Goal: Transaction & Acquisition: Purchase product/service

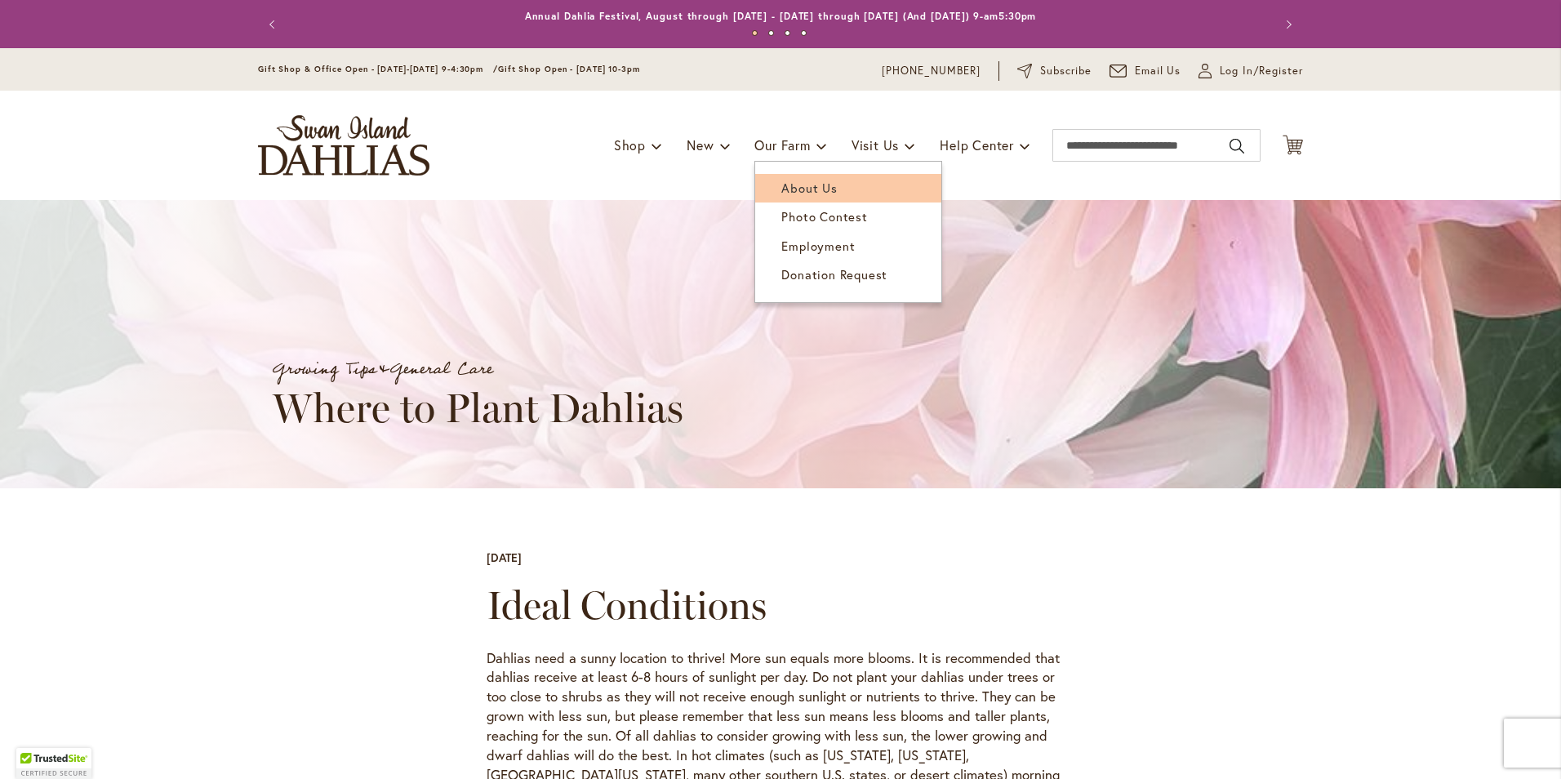
click at [792, 188] on span "About Us" at bounding box center [809, 188] width 56 height 16
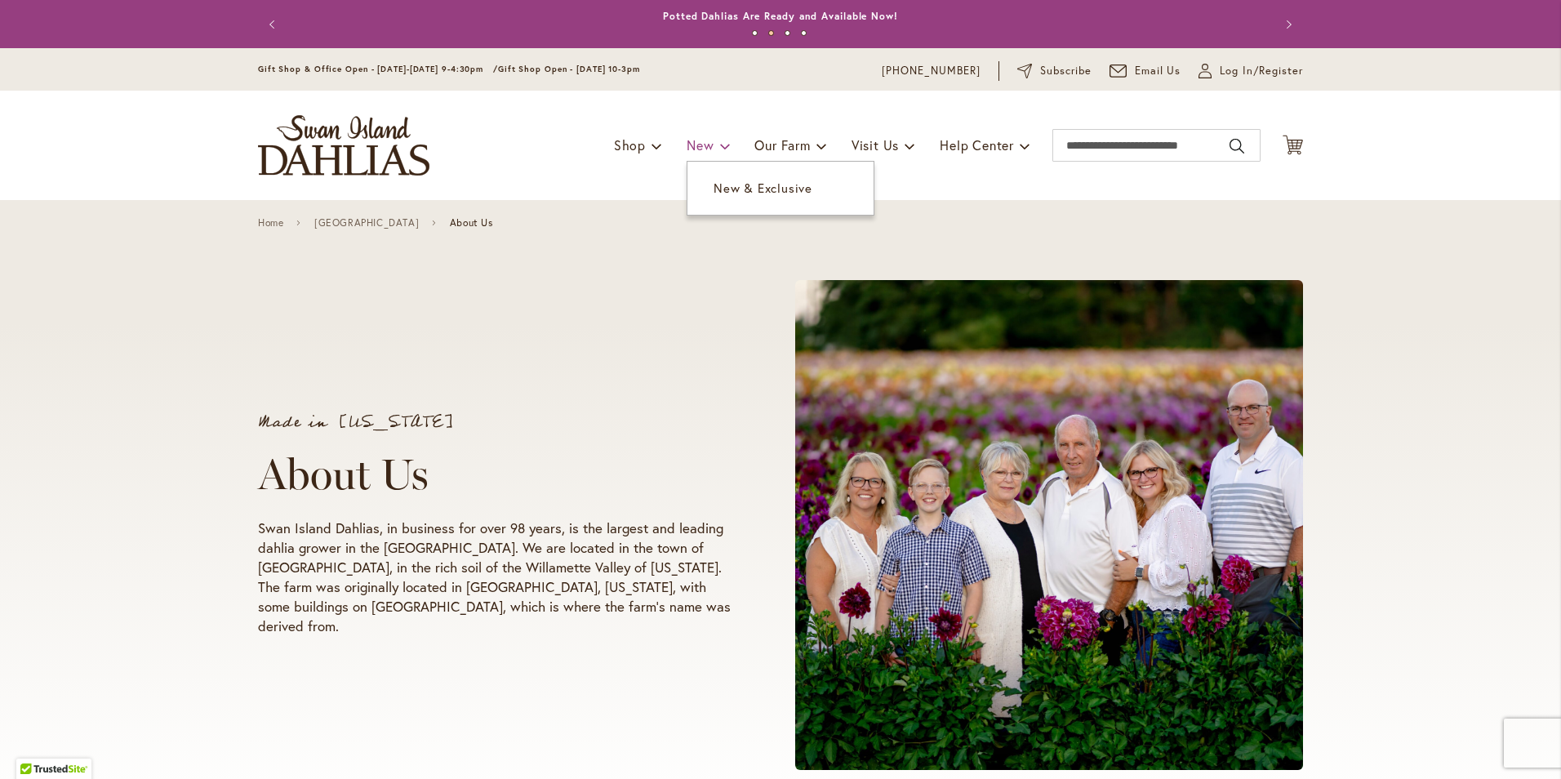
click at [702, 144] on span "New" at bounding box center [700, 144] width 27 height 17
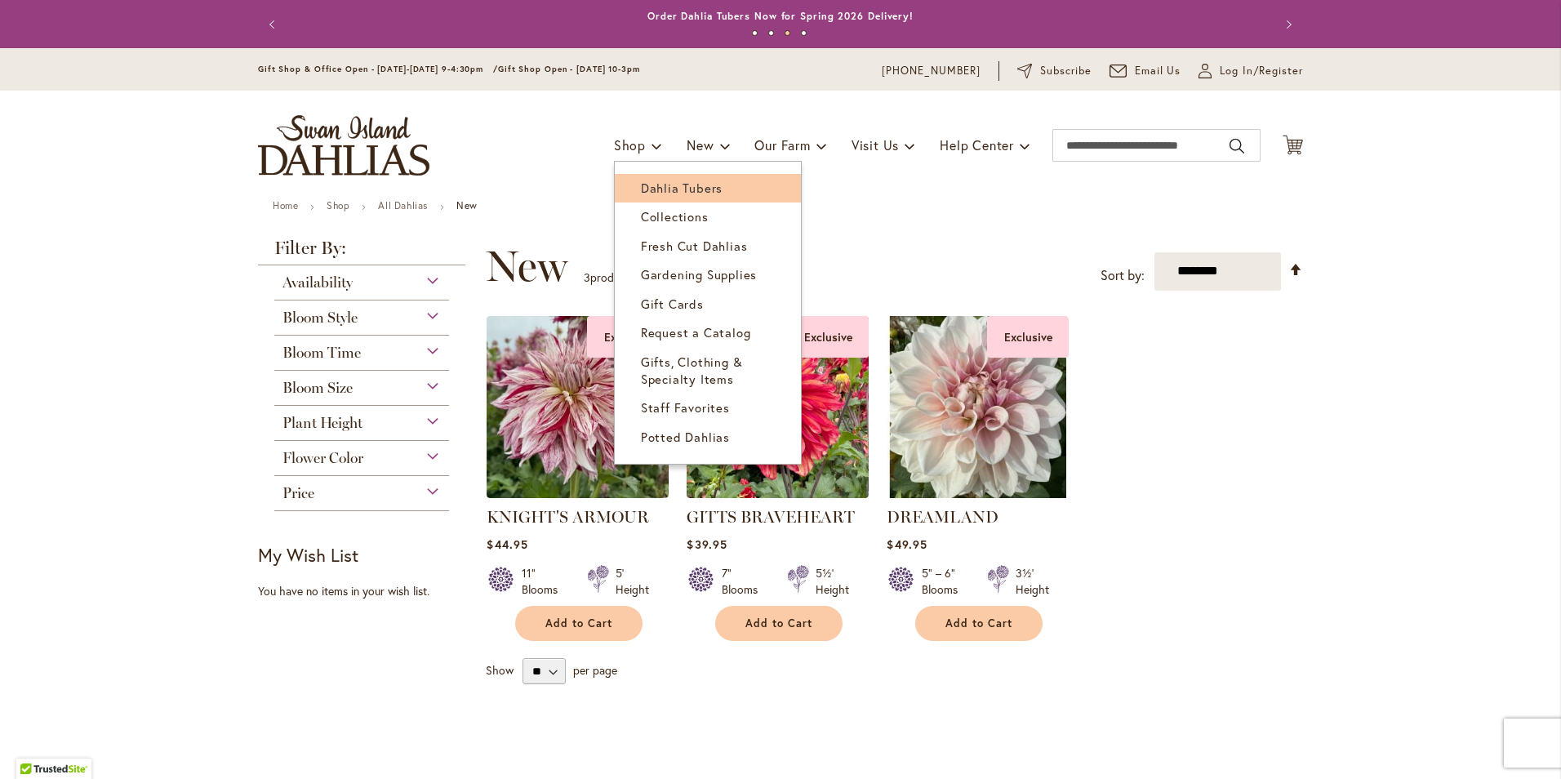
click at [641, 180] on span "Dahlia Tubers" at bounding box center [682, 188] width 82 height 16
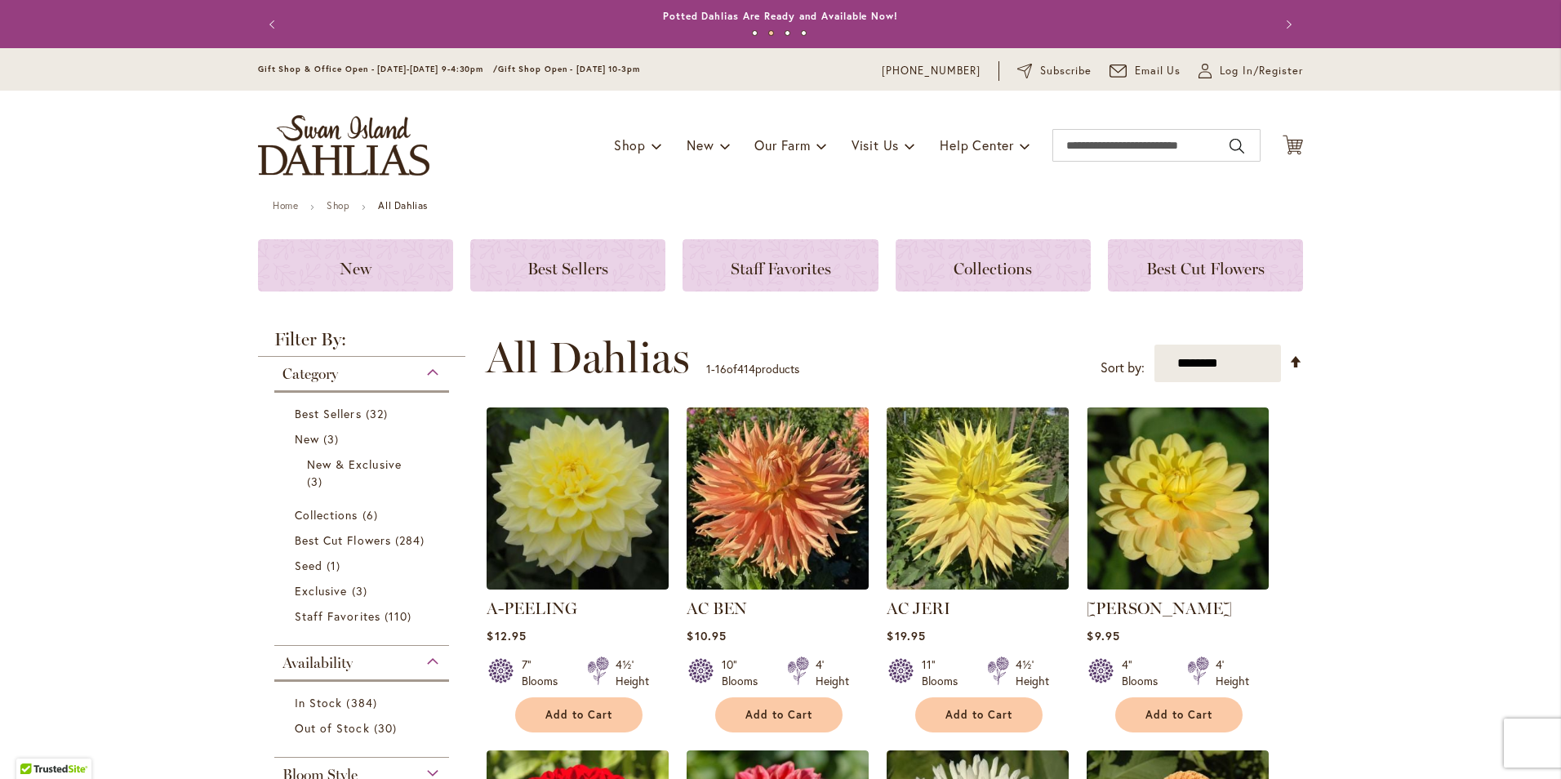
scroll to position [110, 0]
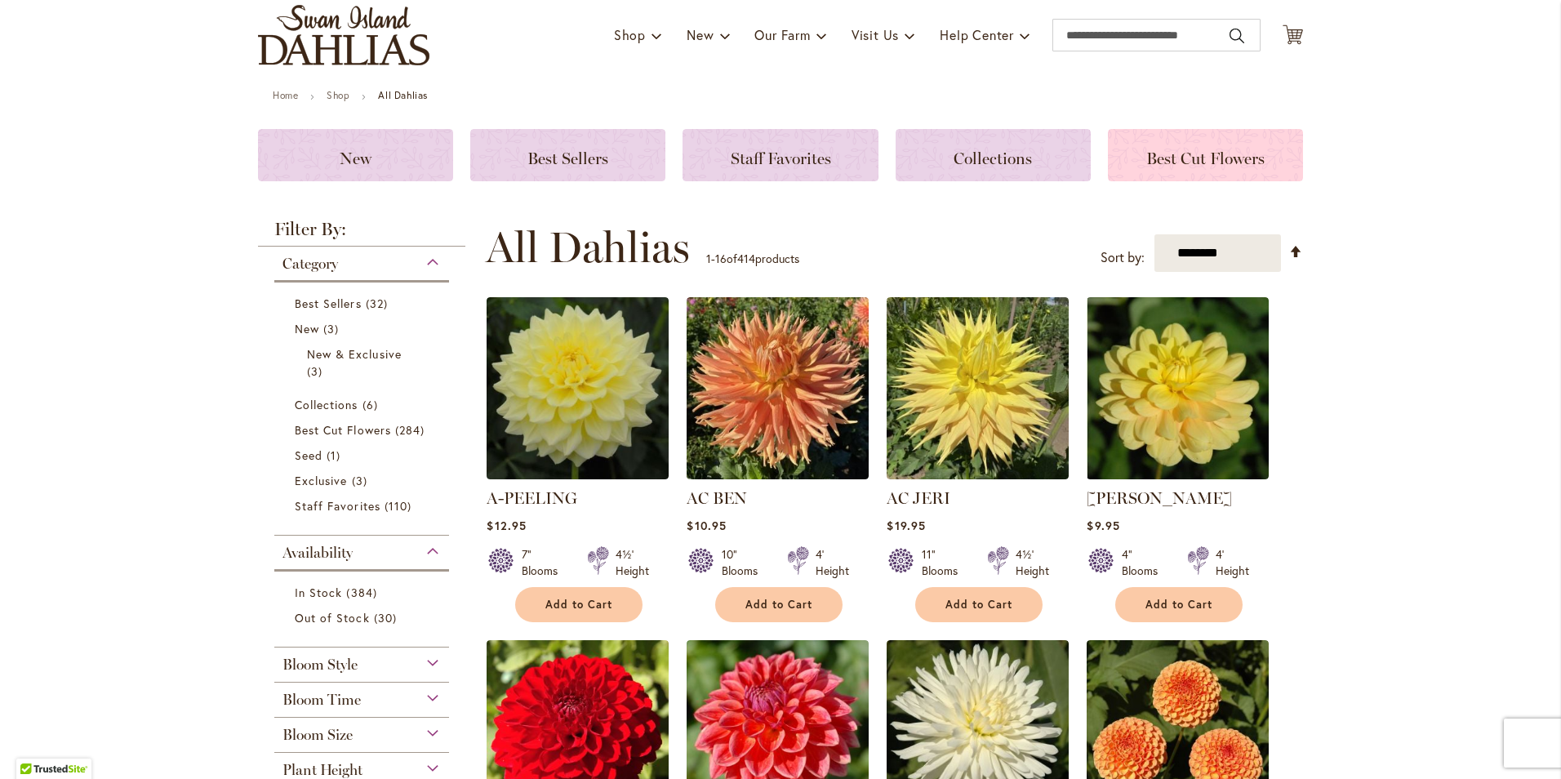
click at [1270, 145] on div "Best Cut Flowers" at bounding box center [1205, 155] width 195 height 52
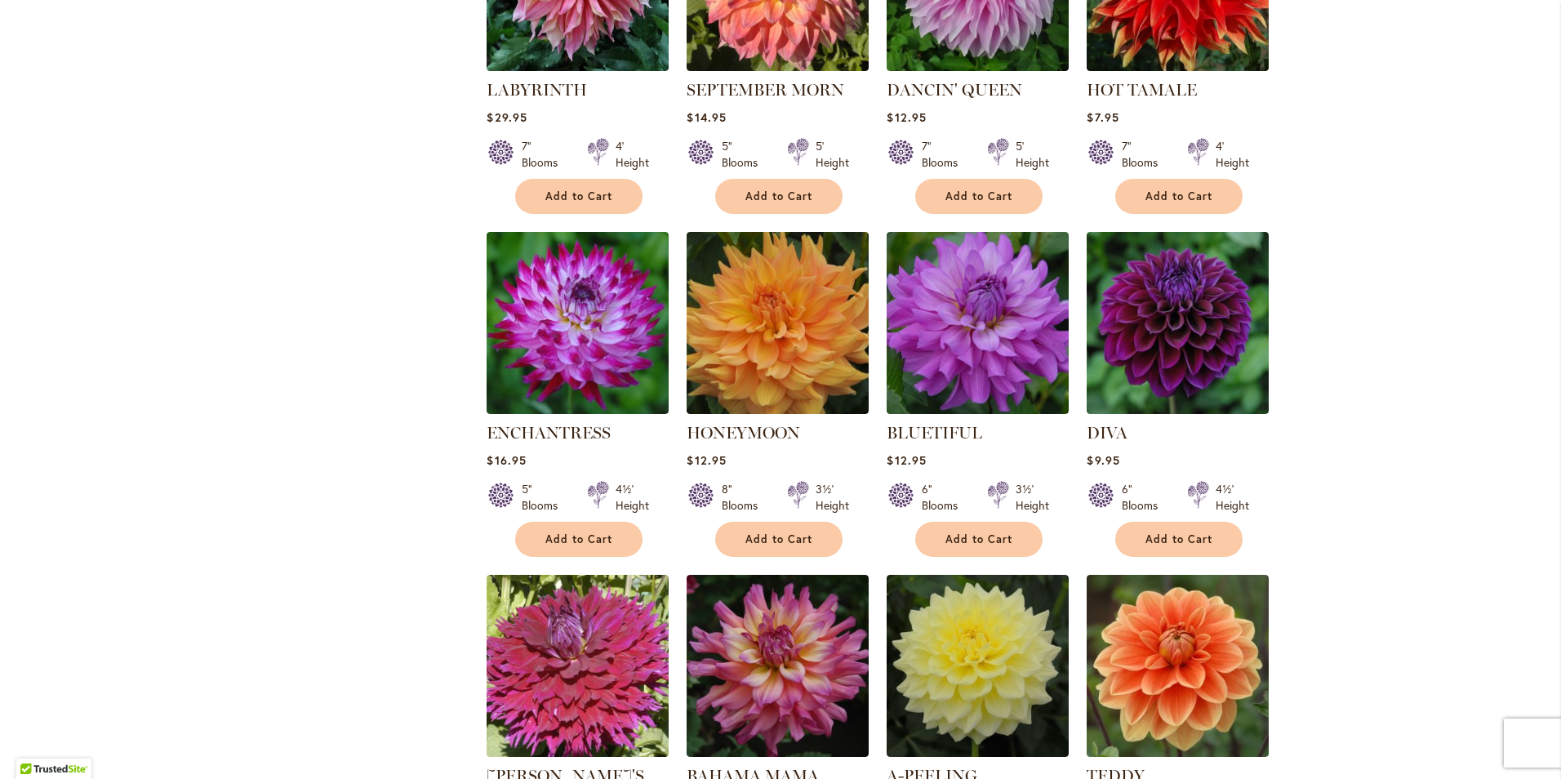
scroll to position [817, 0]
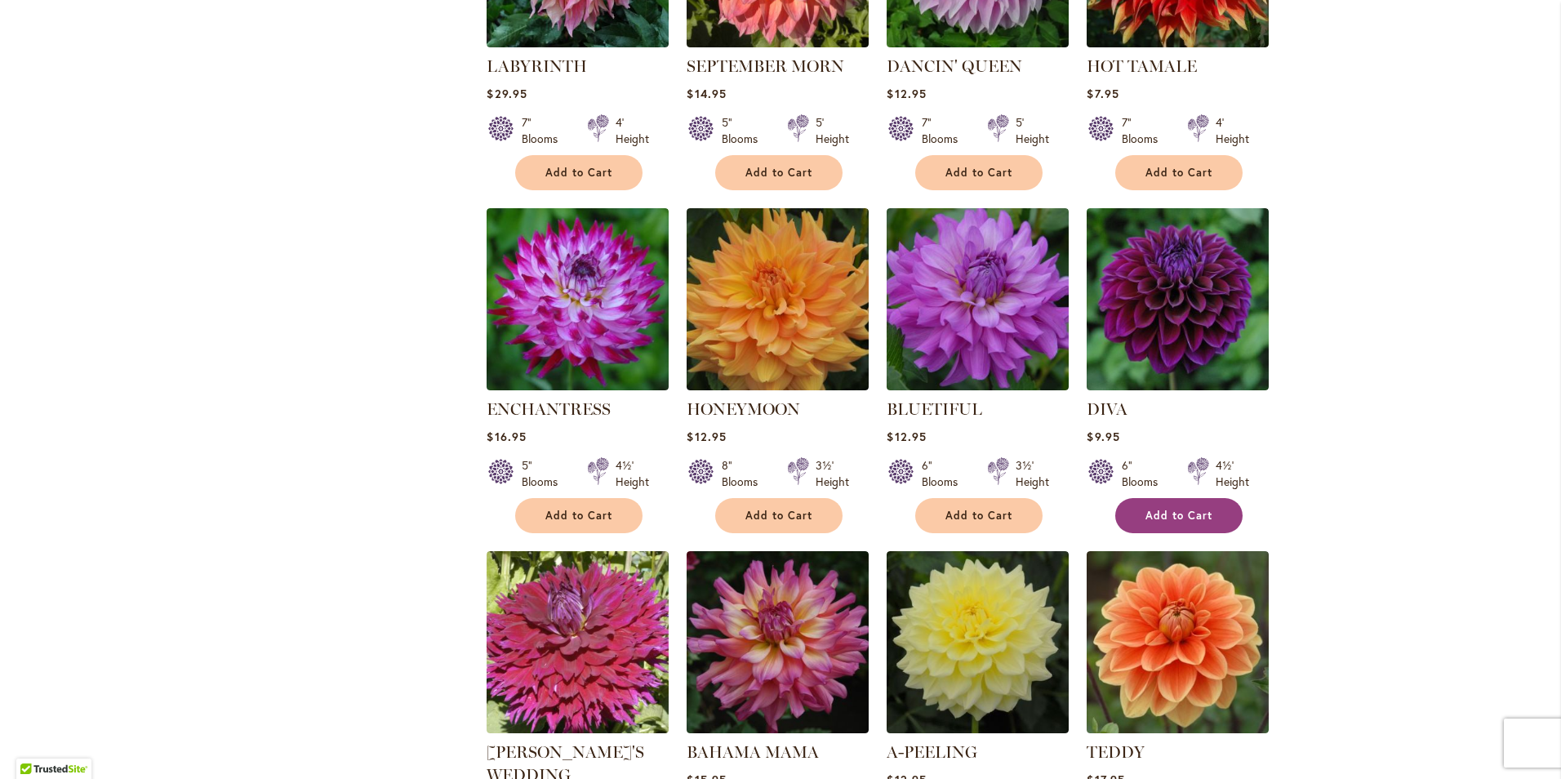
click at [1200, 512] on span "Add to Cart" at bounding box center [1179, 516] width 67 height 14
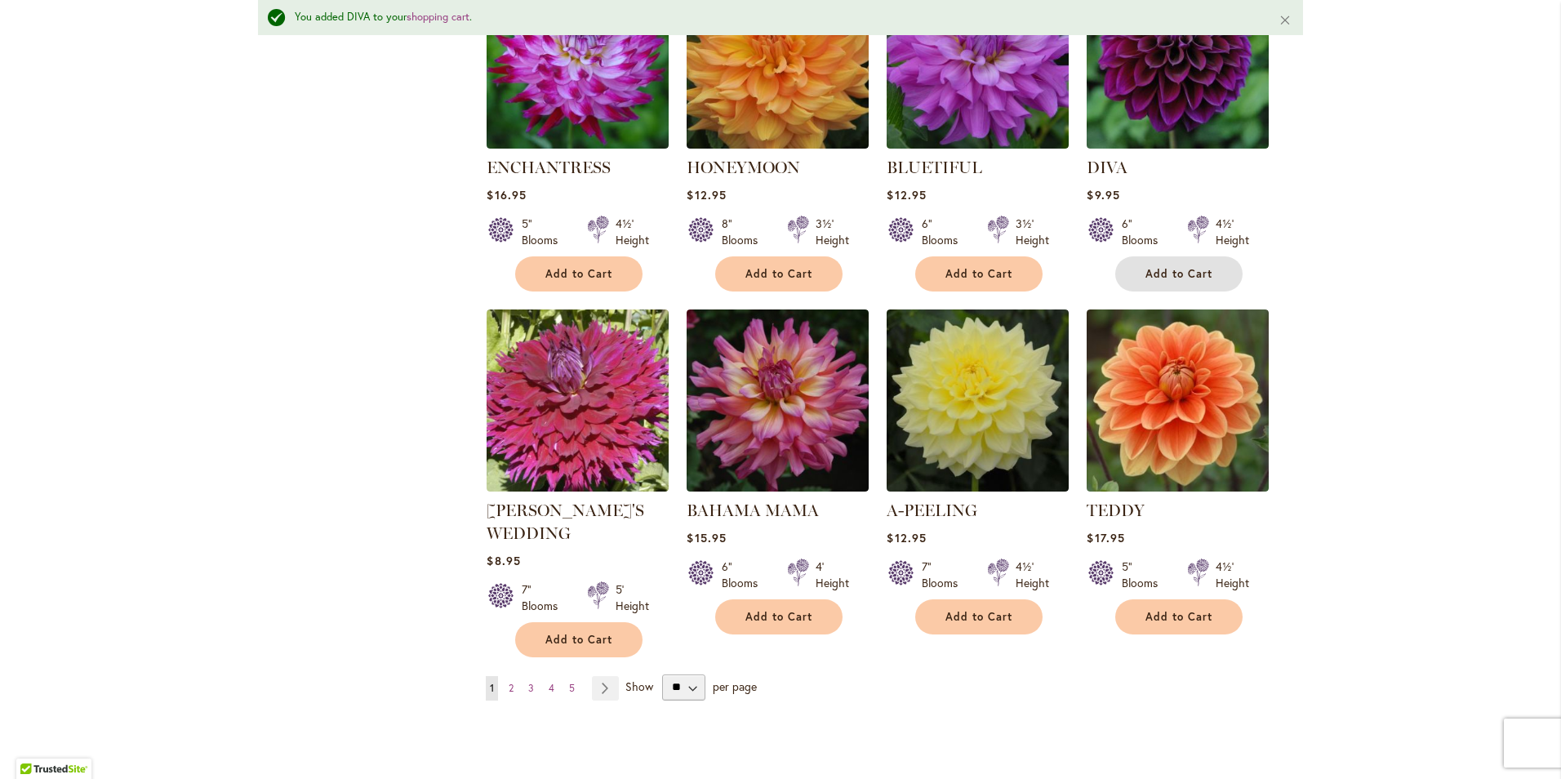
scroll to position [1182, 0]
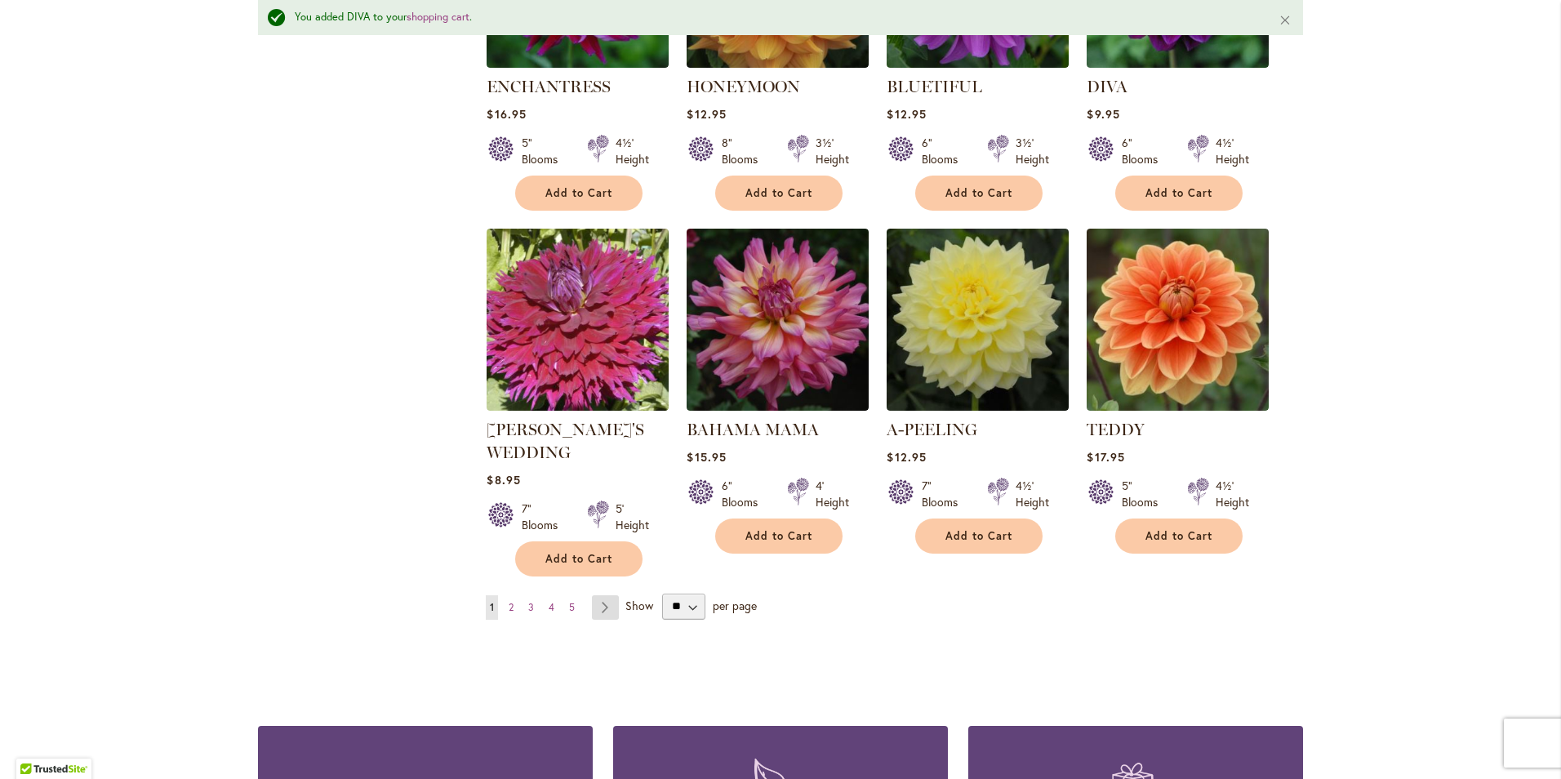
click at [595, 608] on link "Page Next" at bounding box center [605, 607] width 27 height 24
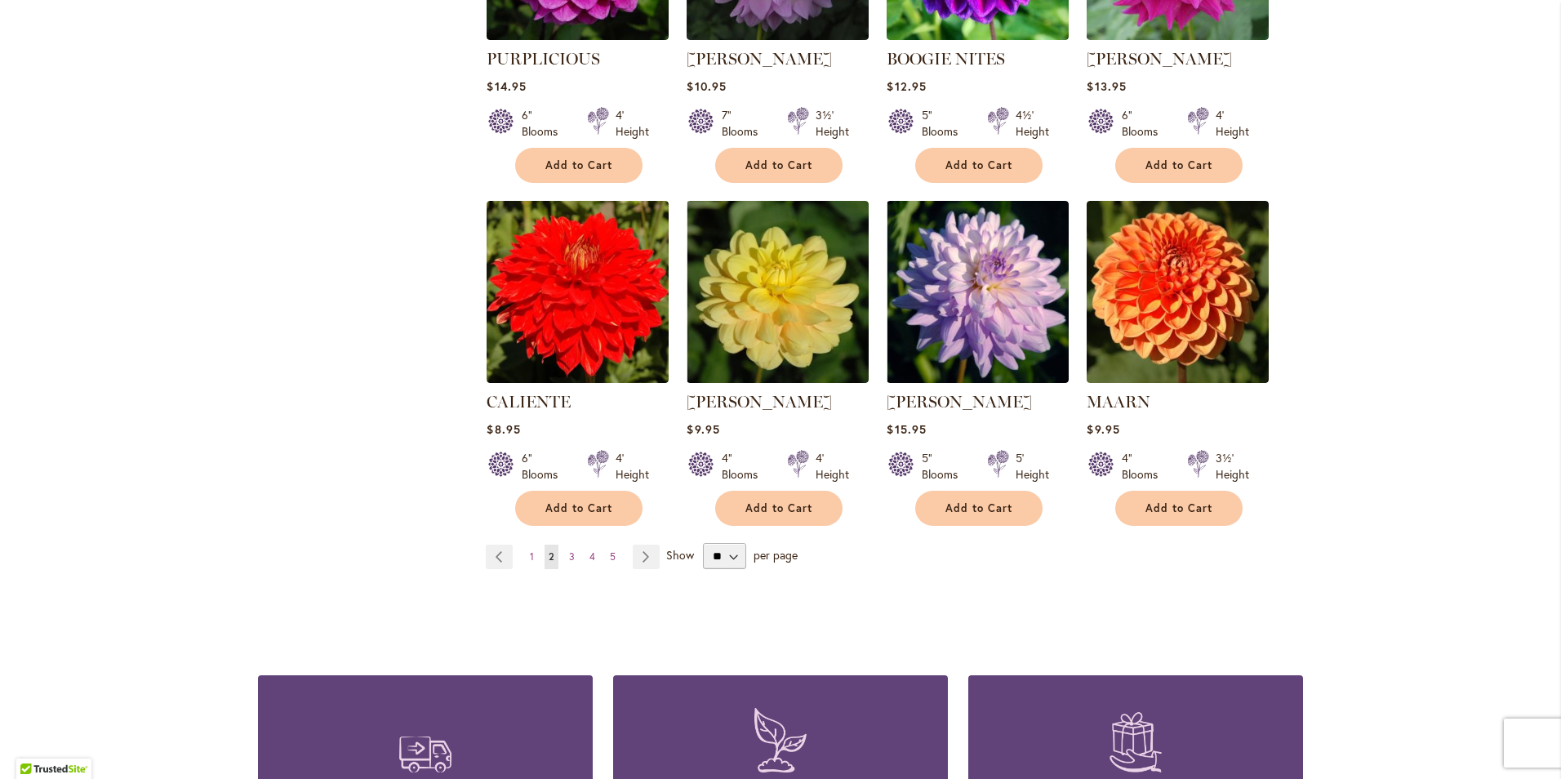
scroll to position [1307, 0]
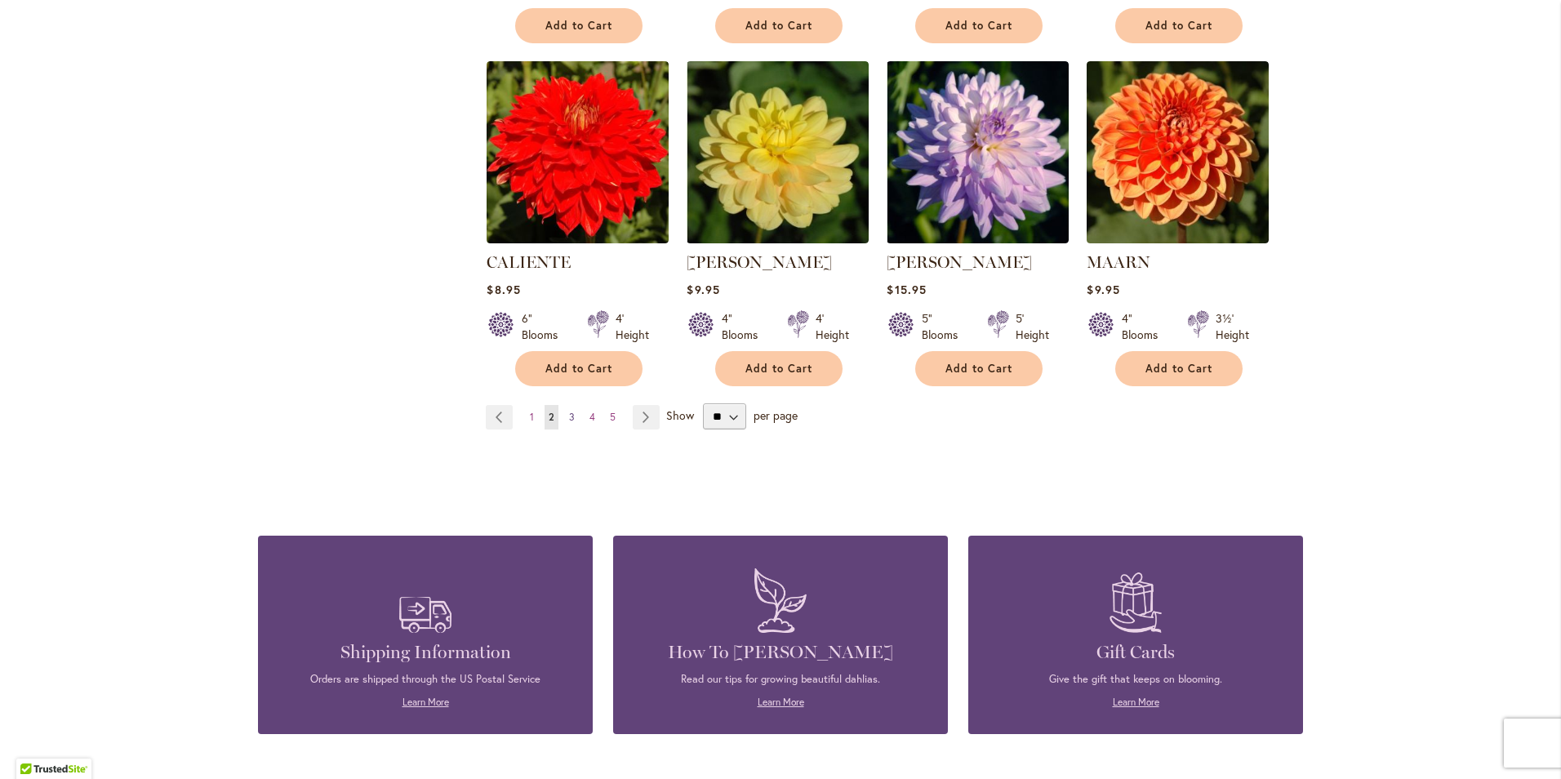
click at [569, 420] on span "3" at bounding box center [572, 417] width 6 height 12
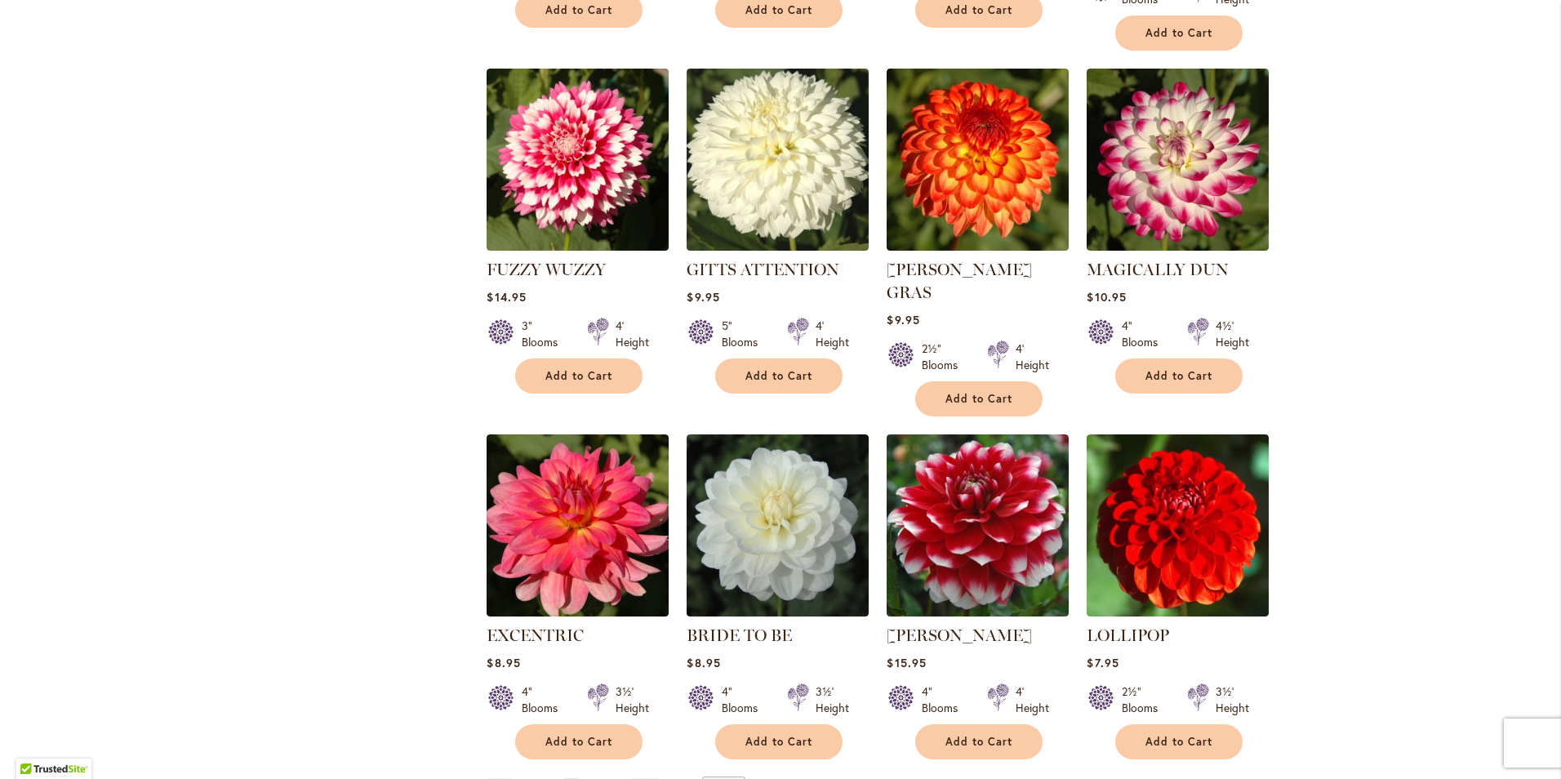
scroll to position [1143, 0]
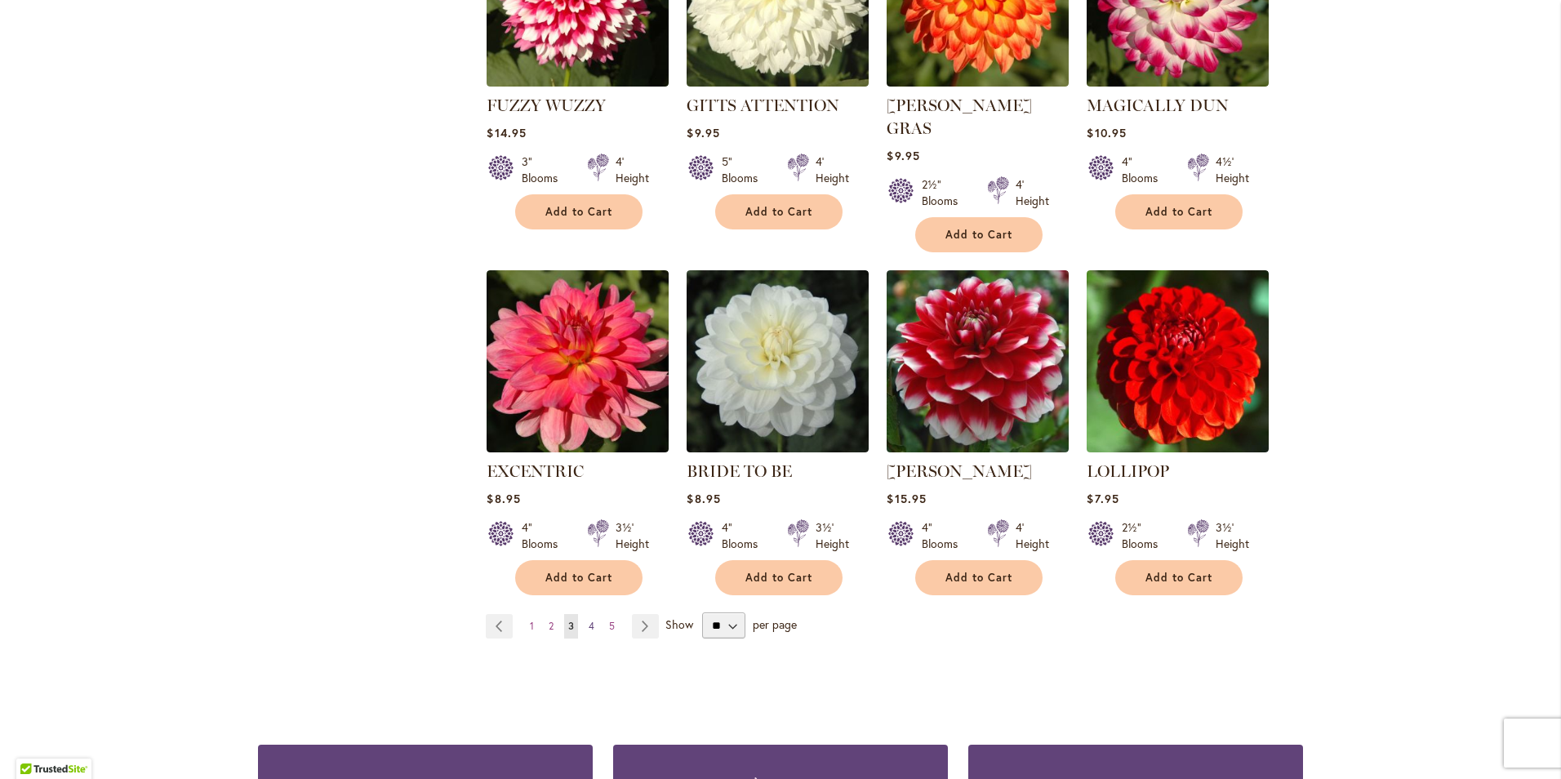
click at [589, 620] on span "4" at bounding box center [592, 626] width 6 height 12
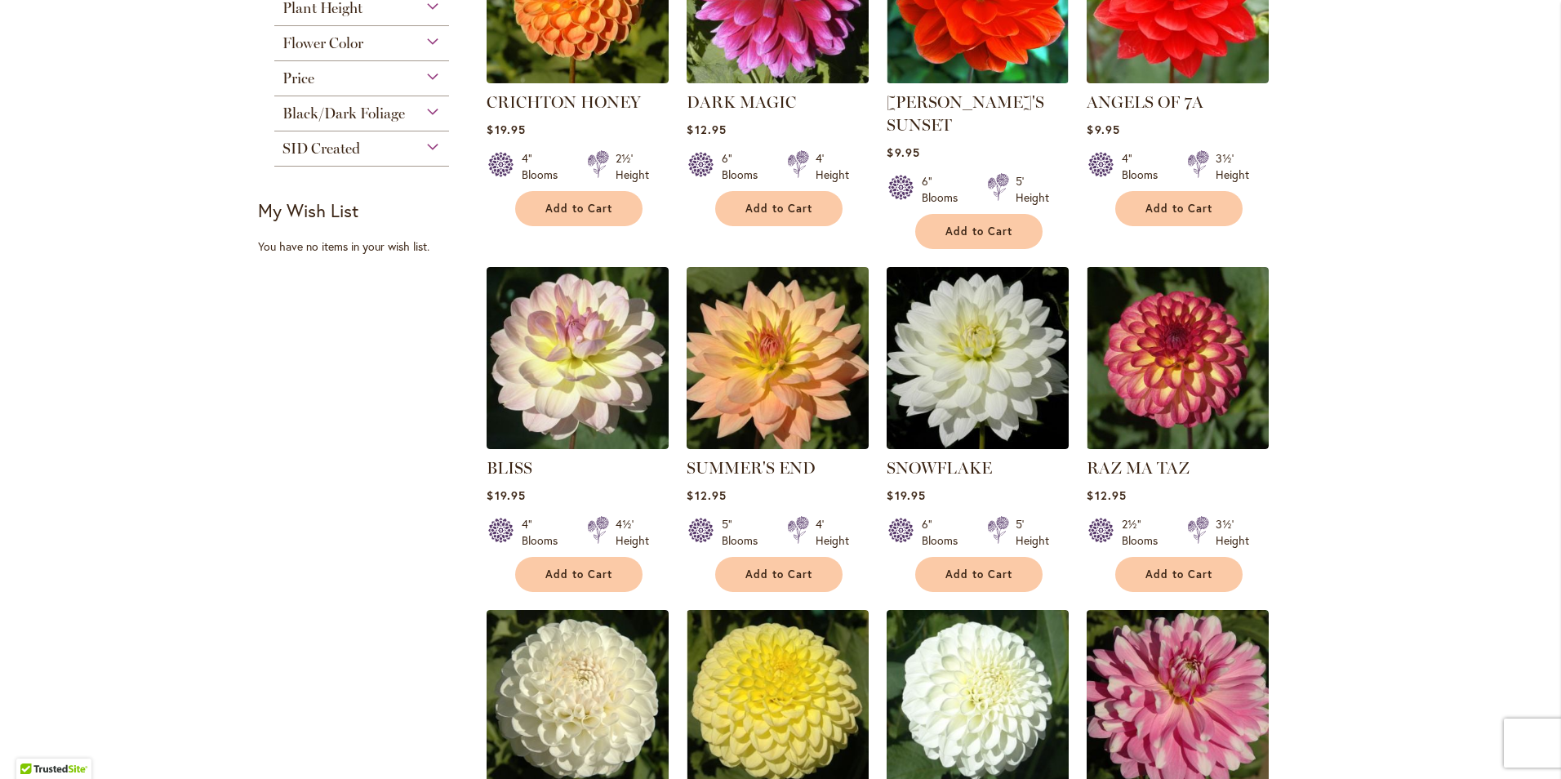
scroll to position [572, 0]
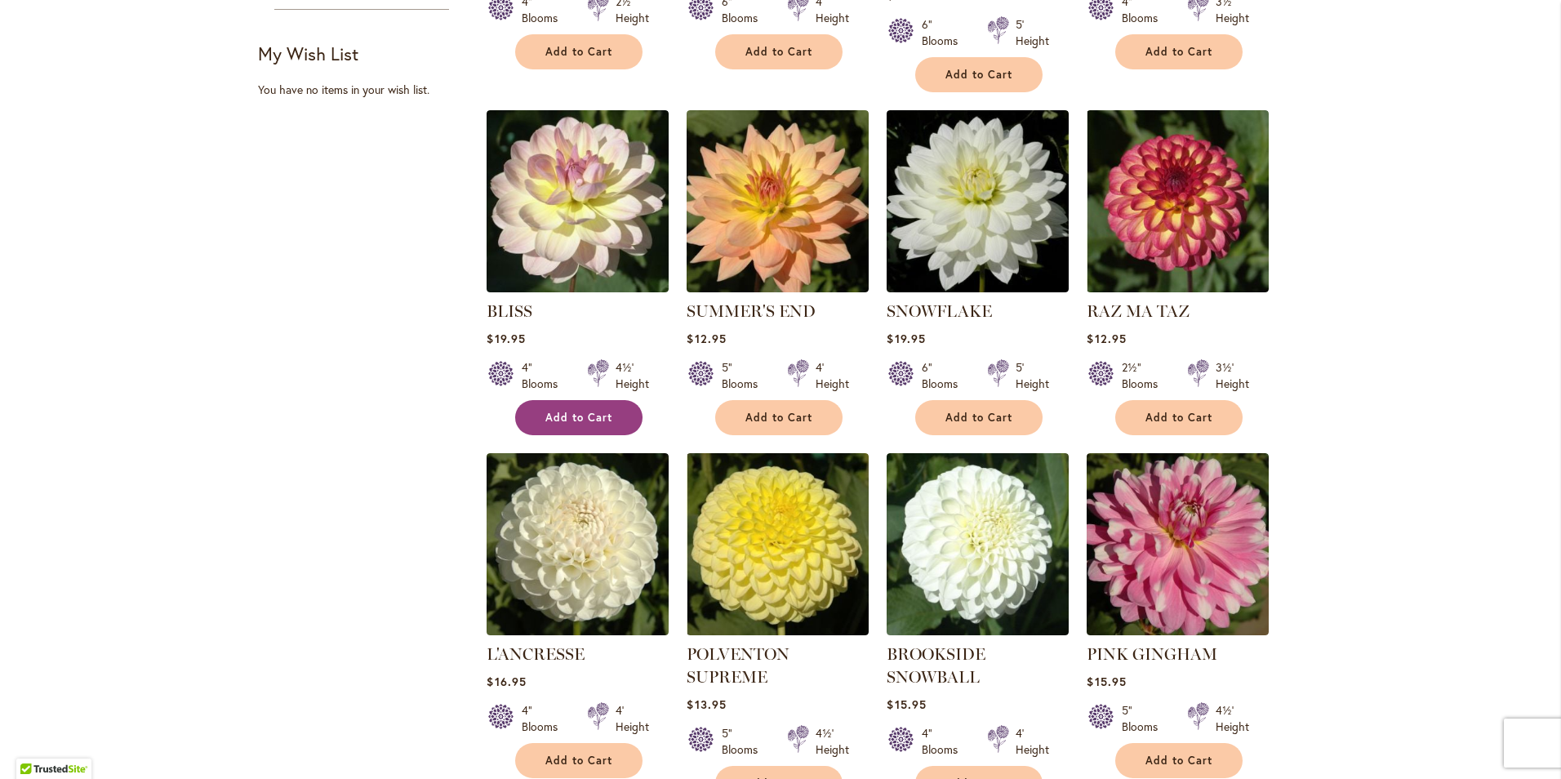
click at [567, 418] on span "Add to Cart" at bounding box center [578, 418] width 67 height 14
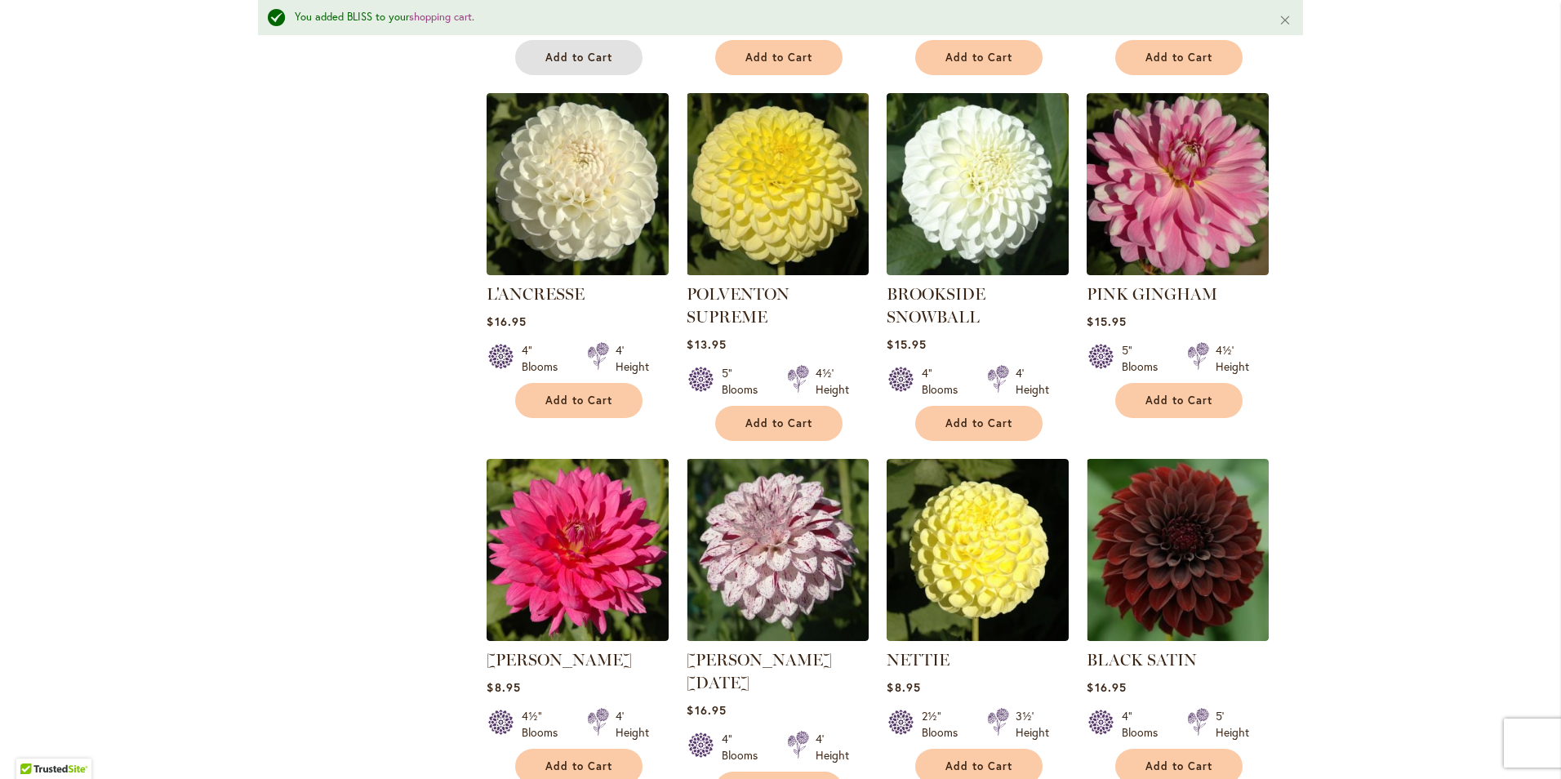
scroll to position [1105, 0]
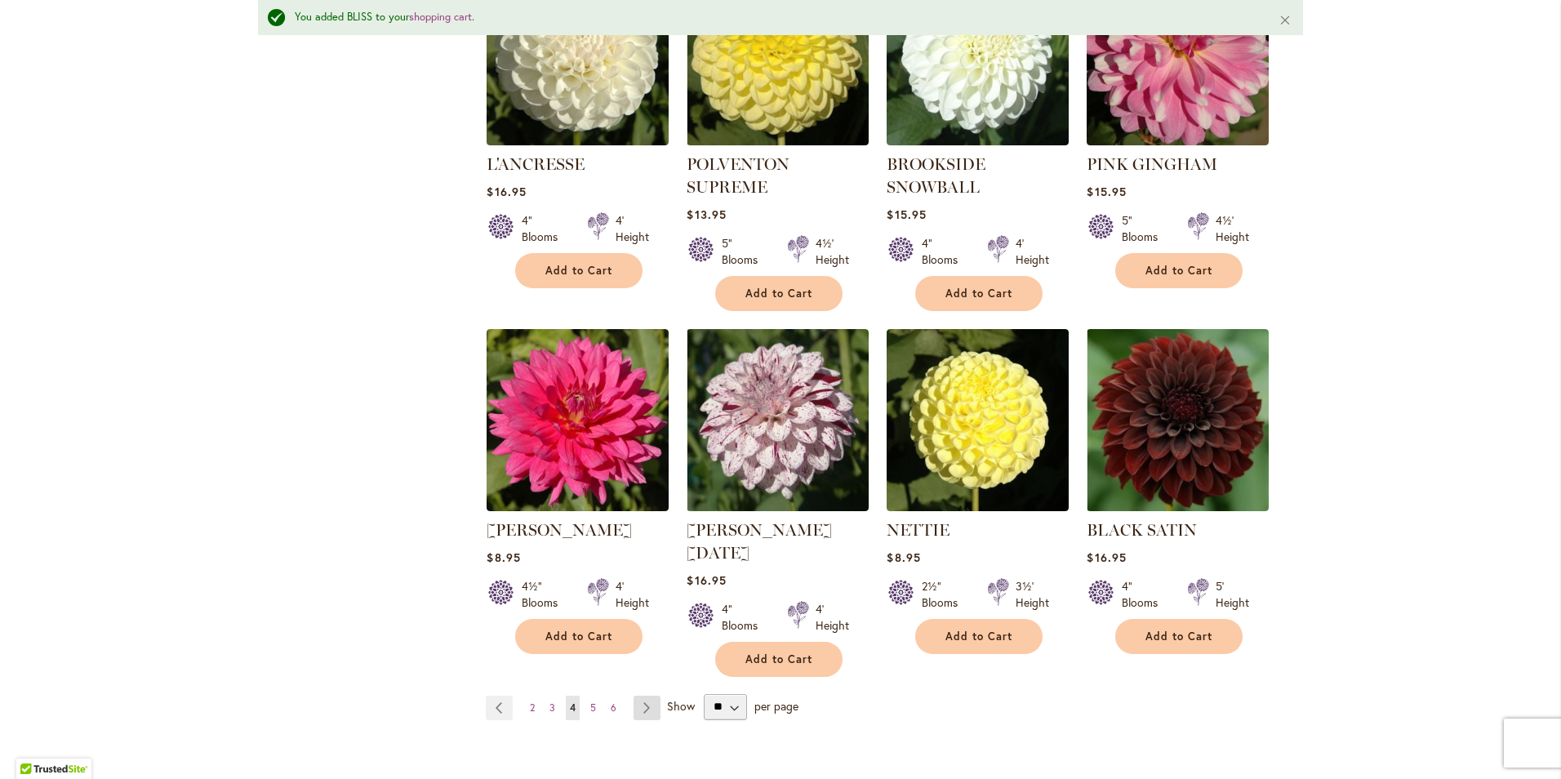
click at [635, 696] on link "Page Next" at bounding box center [647, 708] width 27 height 24
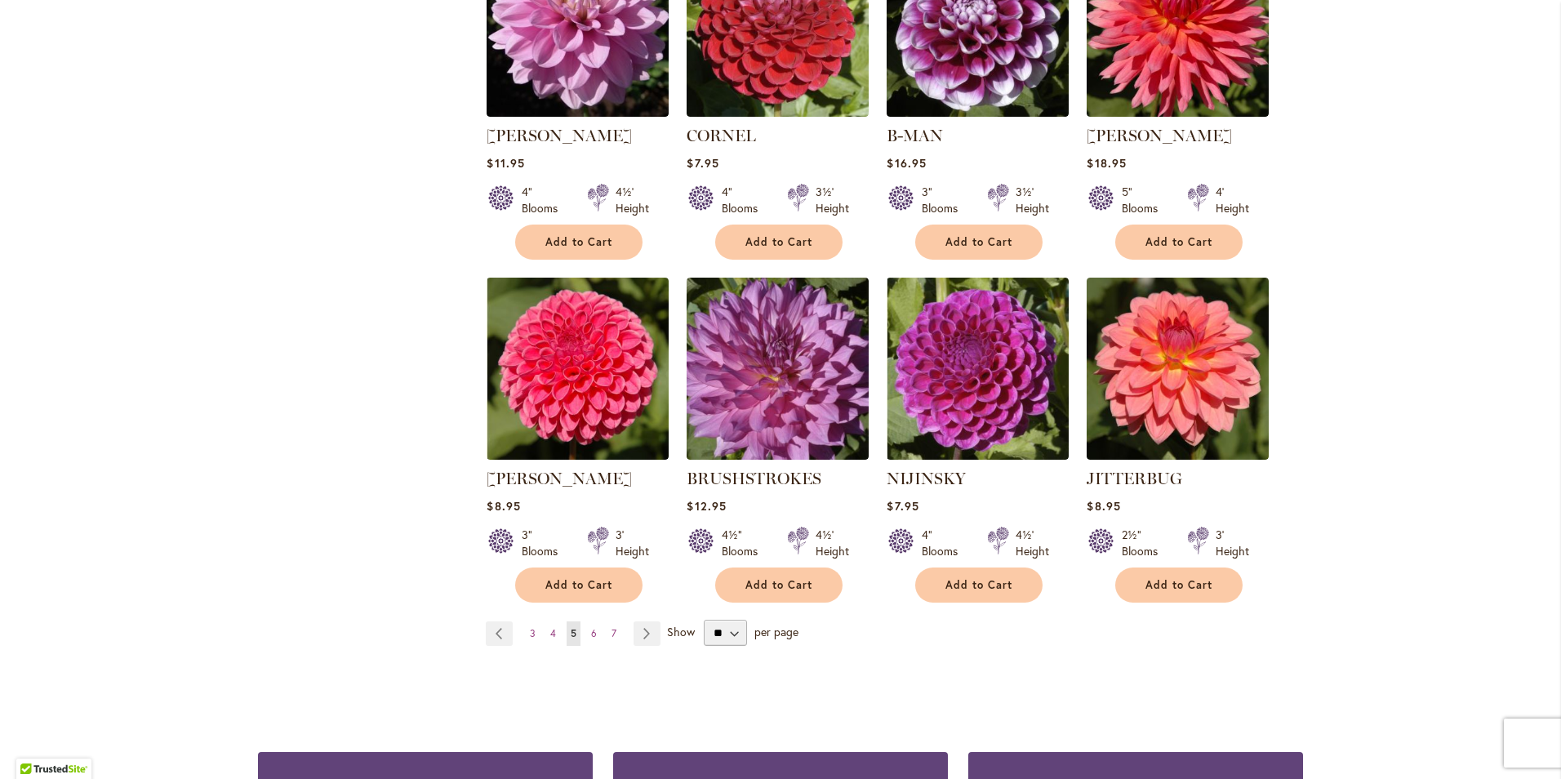
scroll to position [1143, 0]
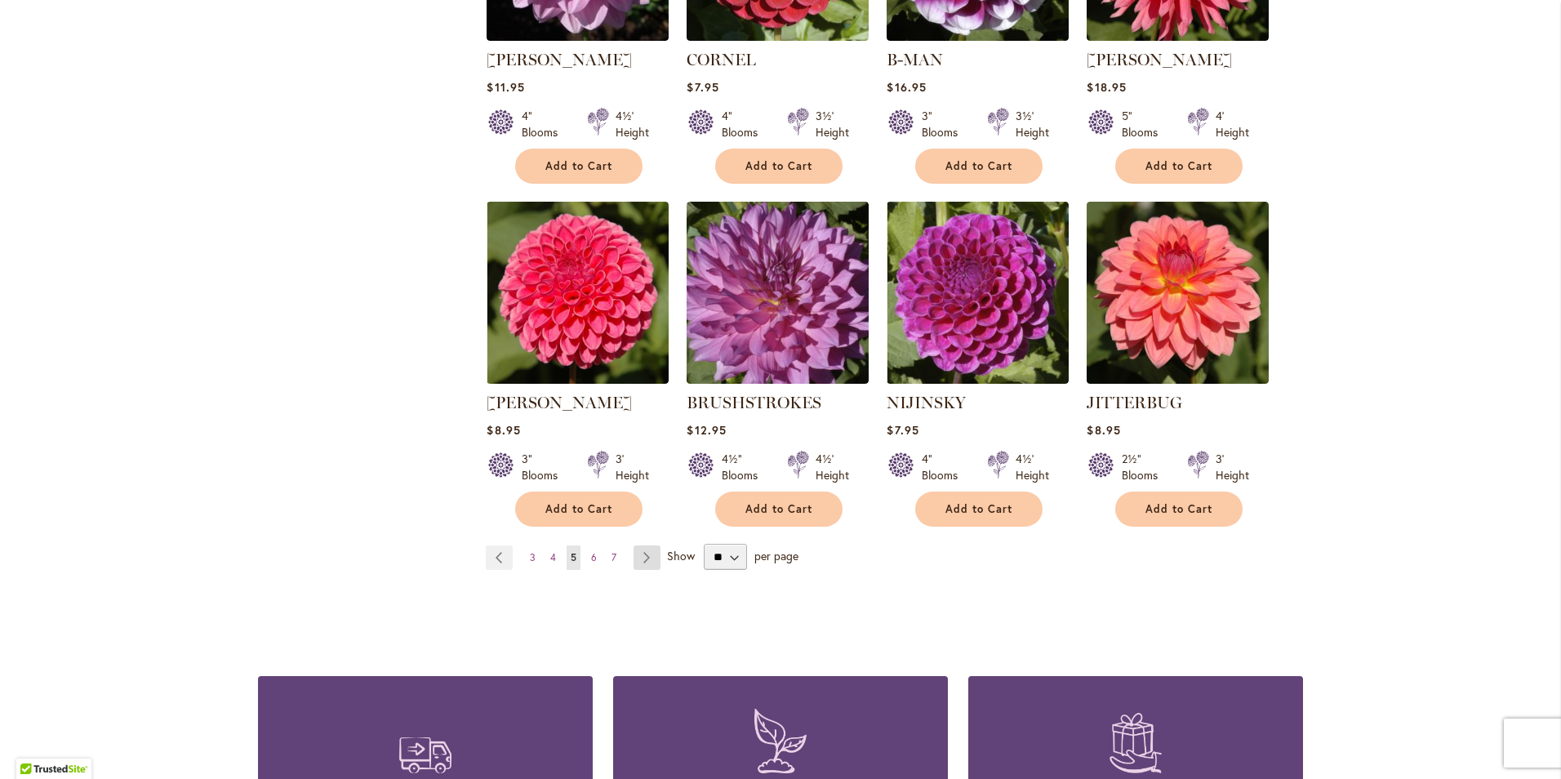
click at [643, 563] on link "Page Next" at bounding box center [647, 557] width 27 height 24
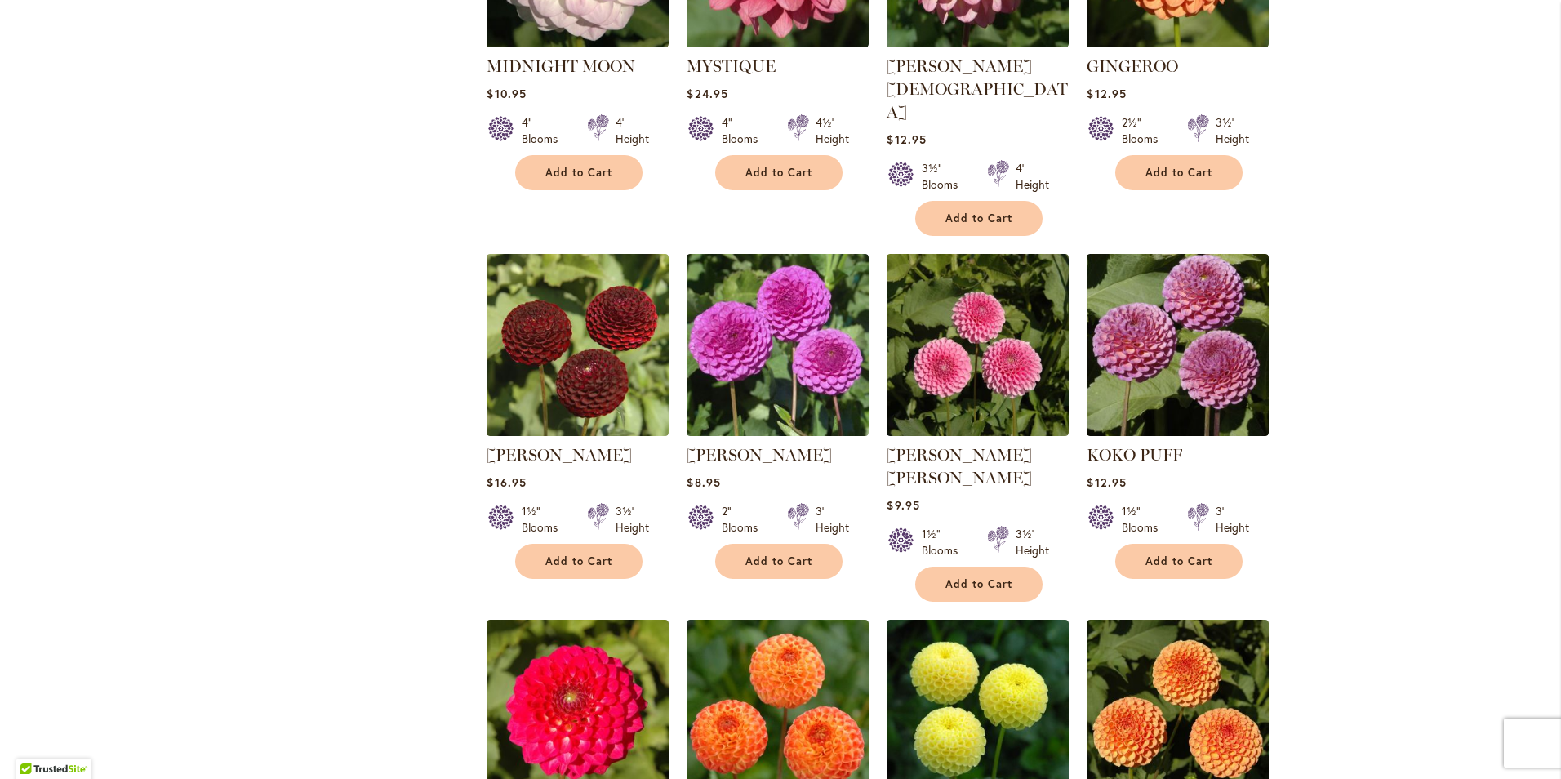
scroll to position [1062, 0]
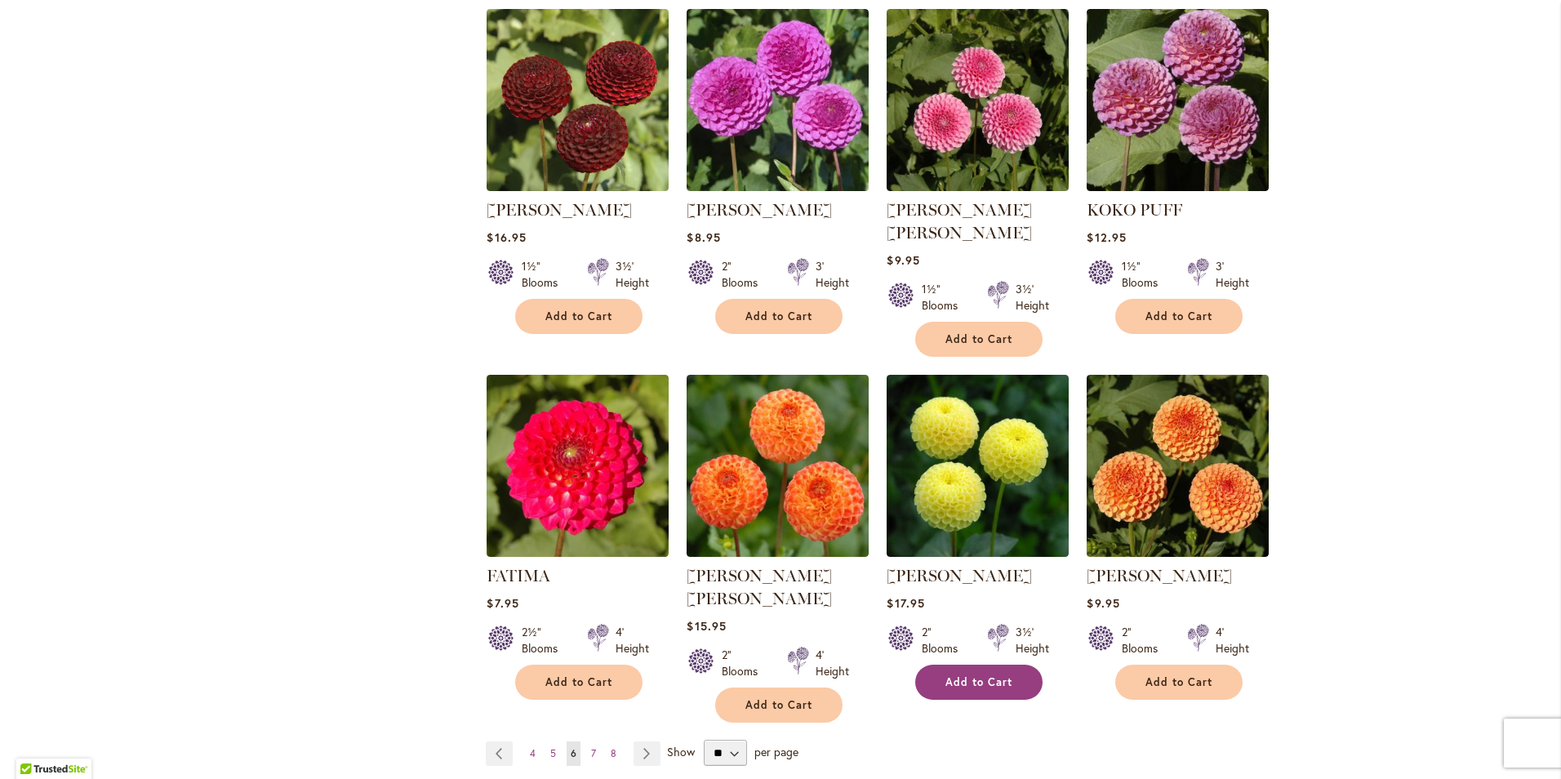
click at [946, 675] on span "Add to Cart" at bounding box center [979, 682] width 67 height 14
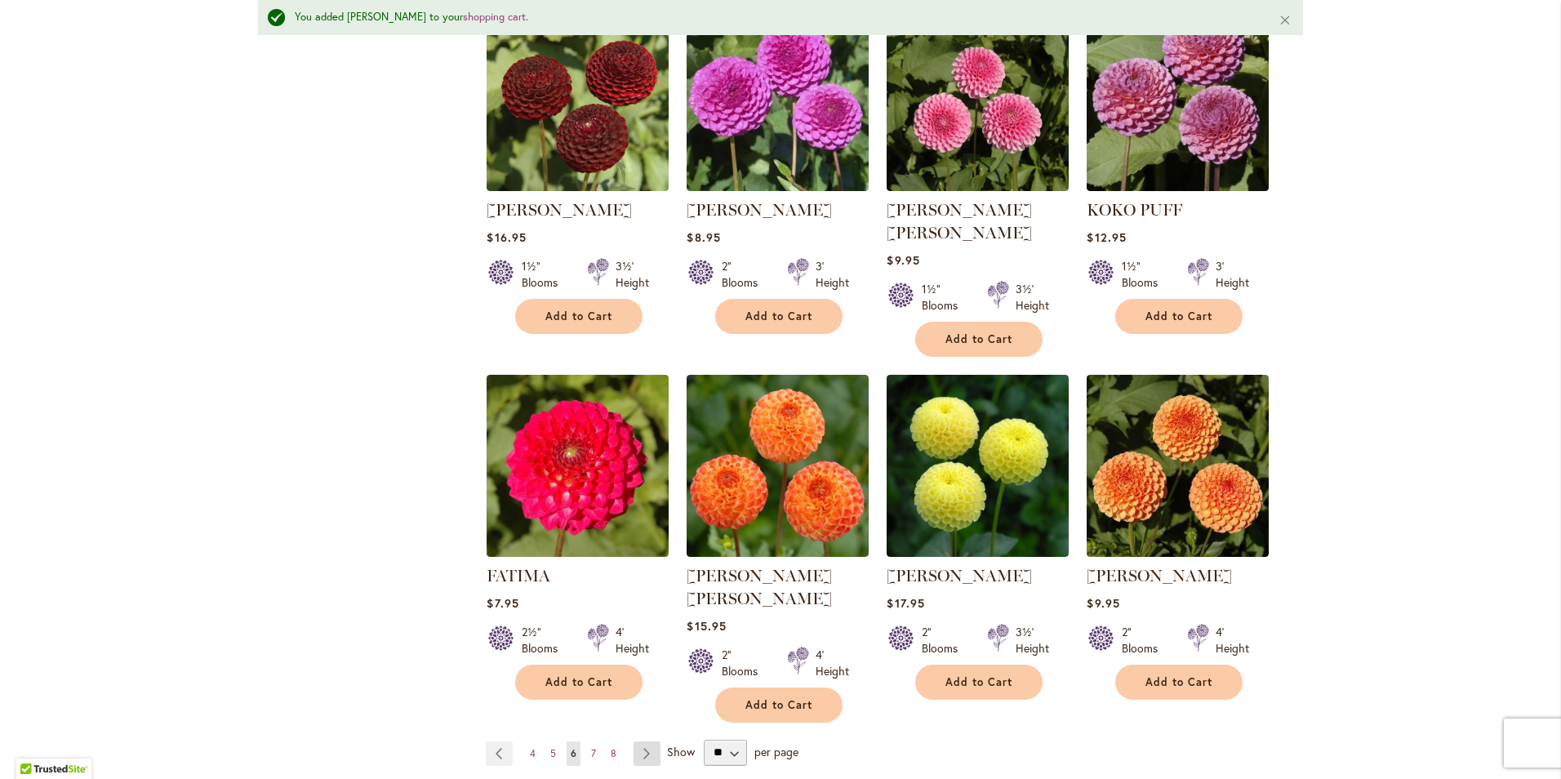
click at [639, 741] on link "Page Next" at bounding box center [647, 753] width 27 height 24
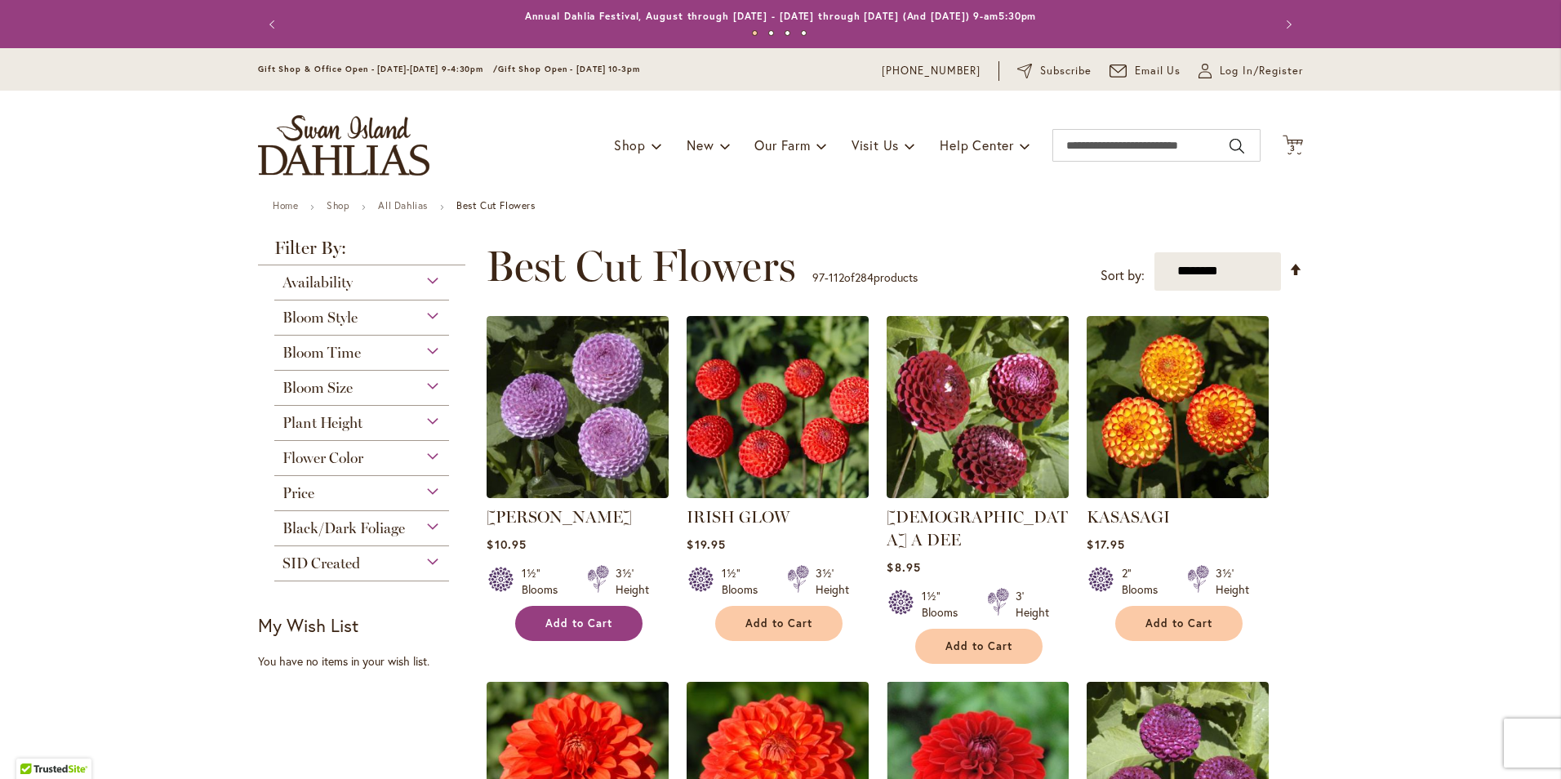
click at [575, 626] on span "Add to Cart" at bounding box center [578, 624] width 67 height 14
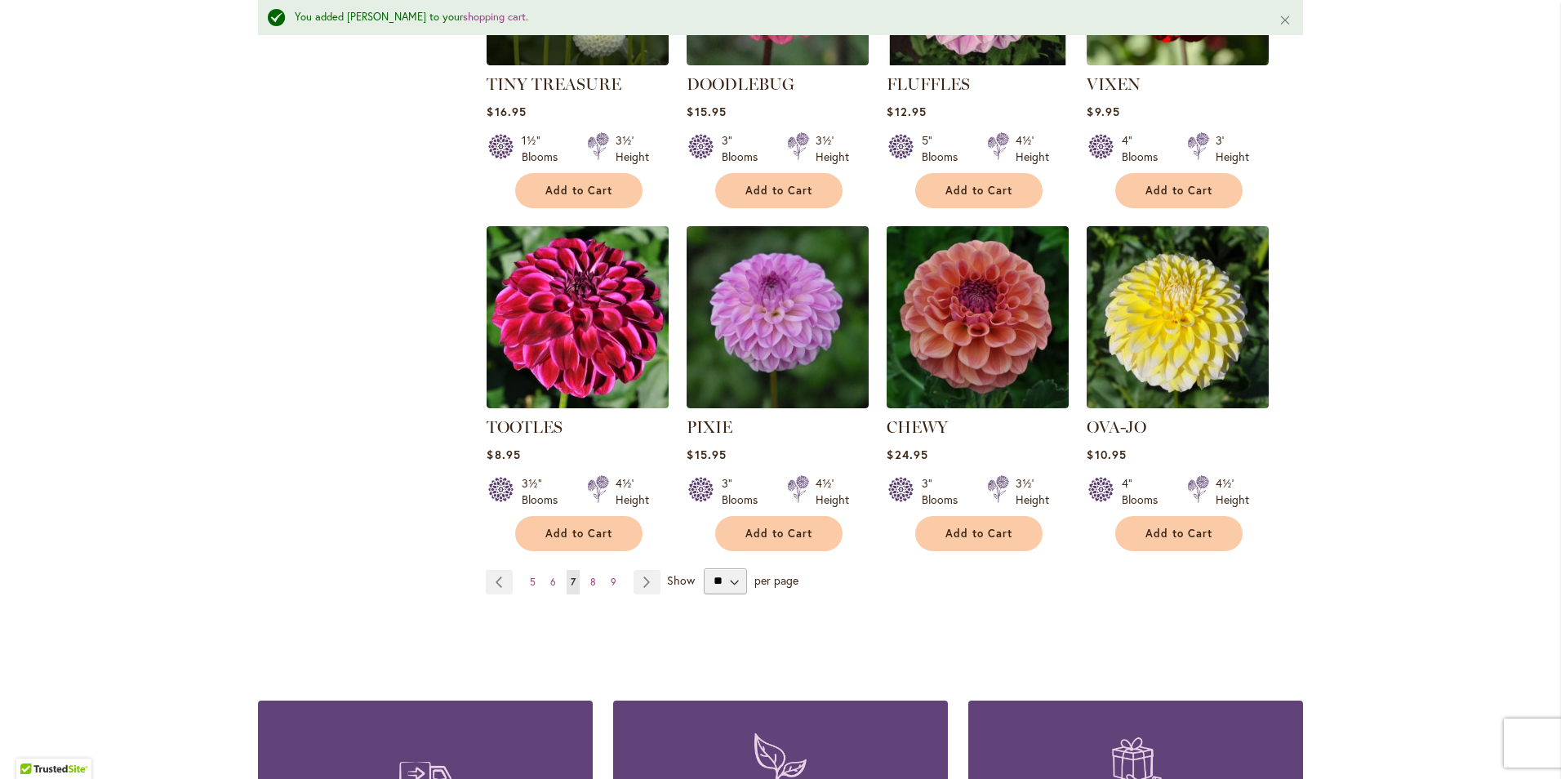
scroll to position [1307, 0]
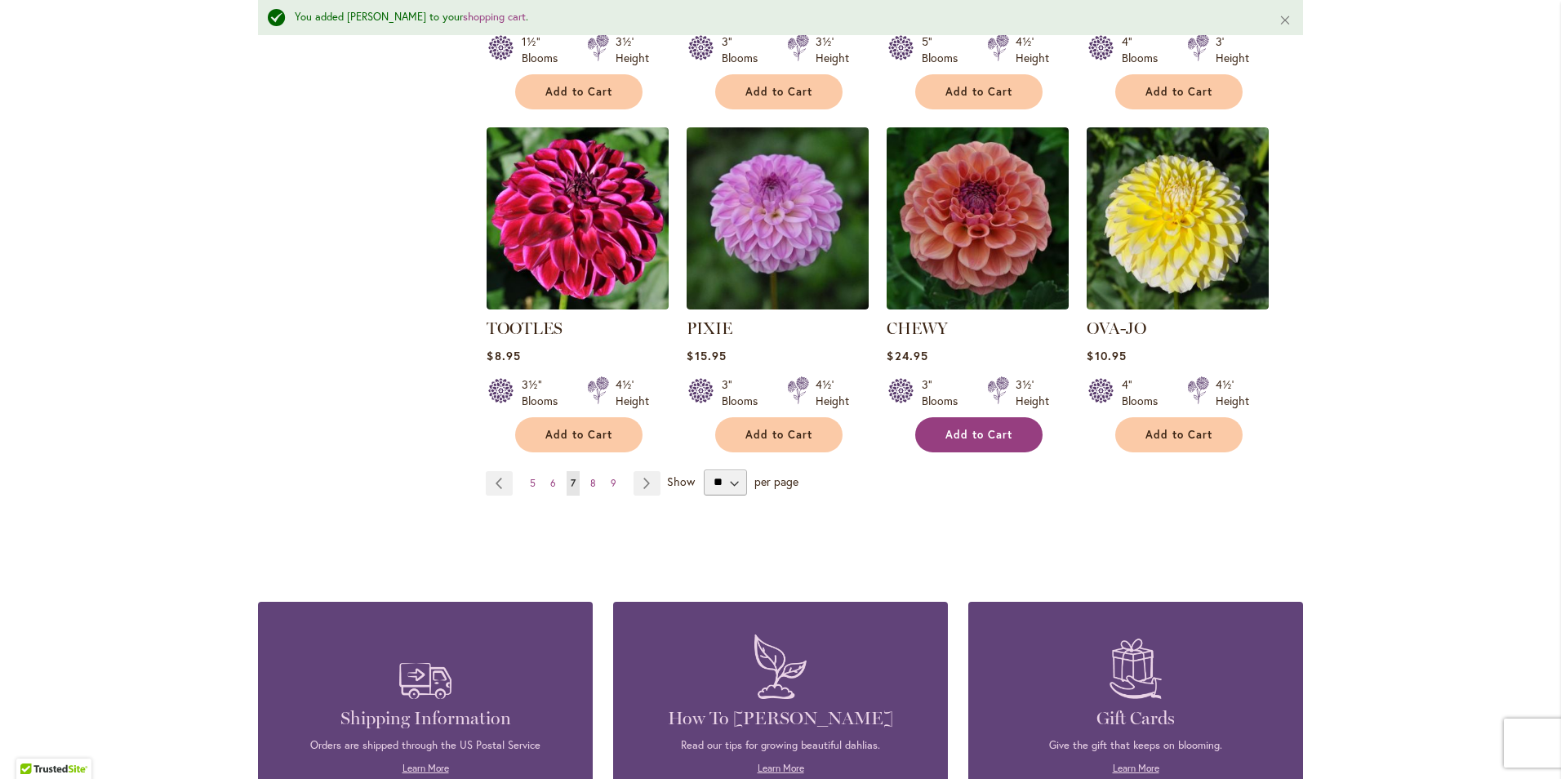
click at [959, 428] on span "Add to Cart" at bounding box center [979, 435] width 67 height 14
click at [634, 471] on link "Page Next" at bounding box center [647, 483] width 27 height 24
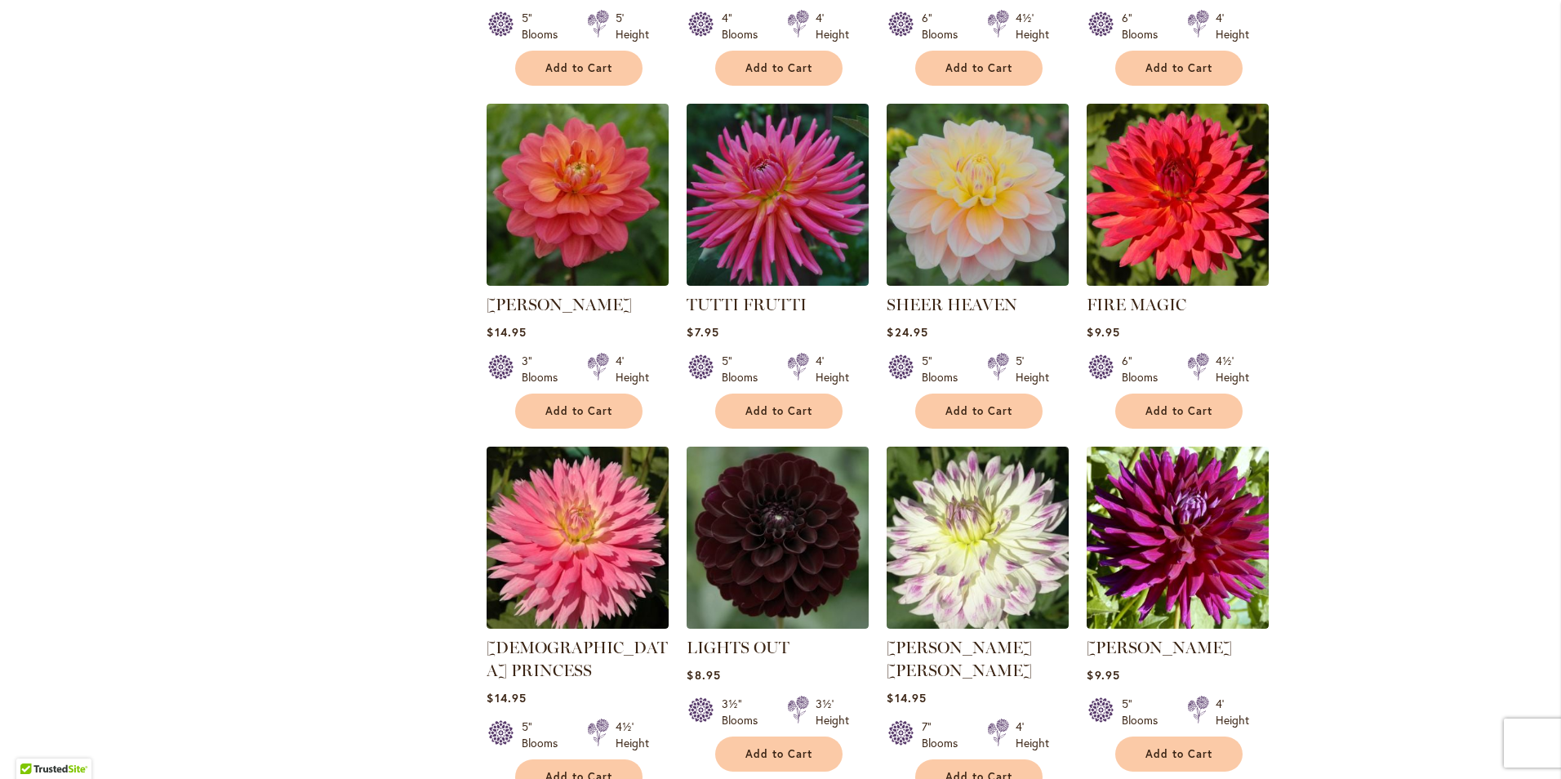
scroll to position [1225, 0]
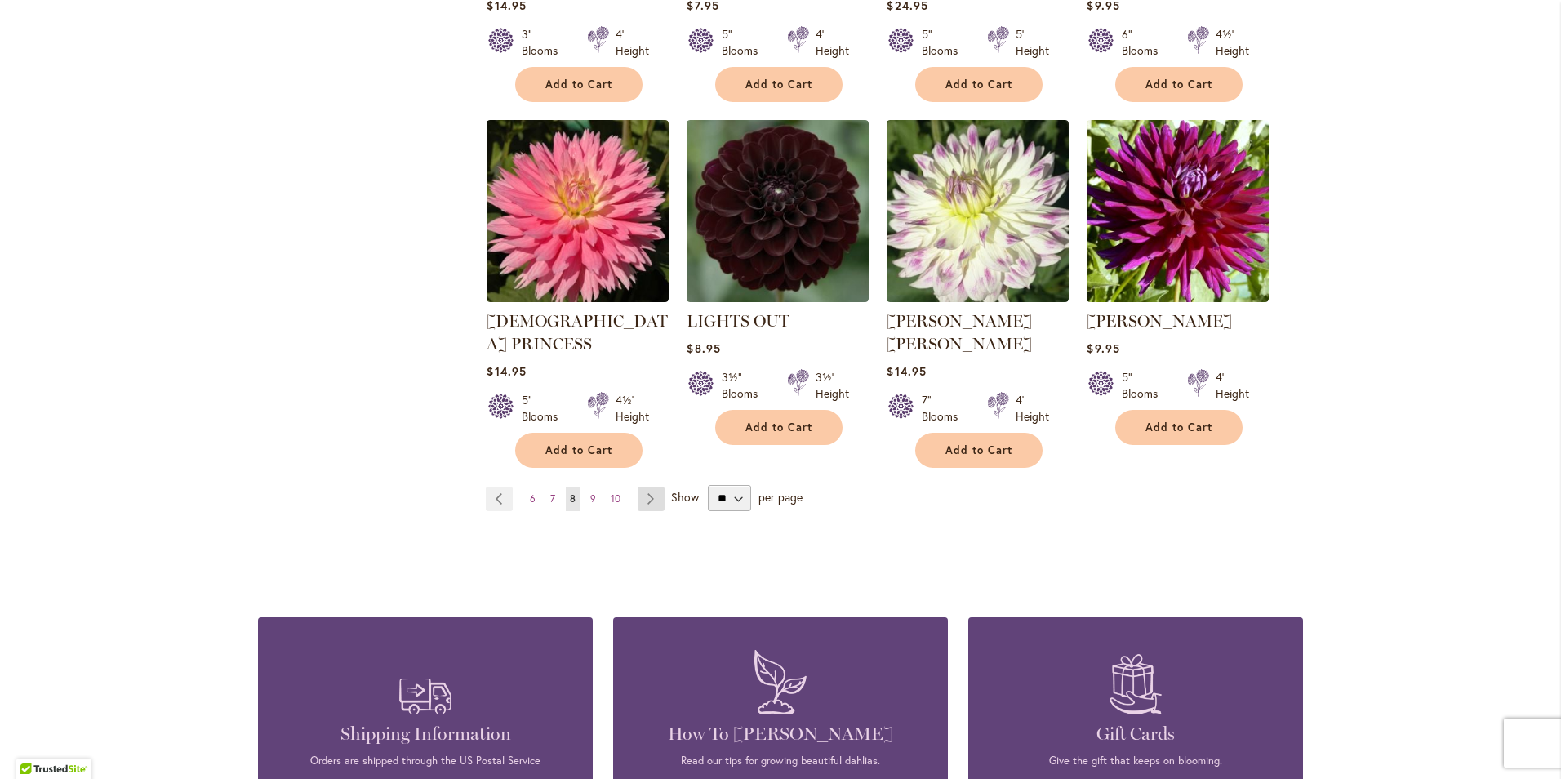
click at [638, 487] on link "Page Next" at bounding box center [651, 499] width 27 height 24
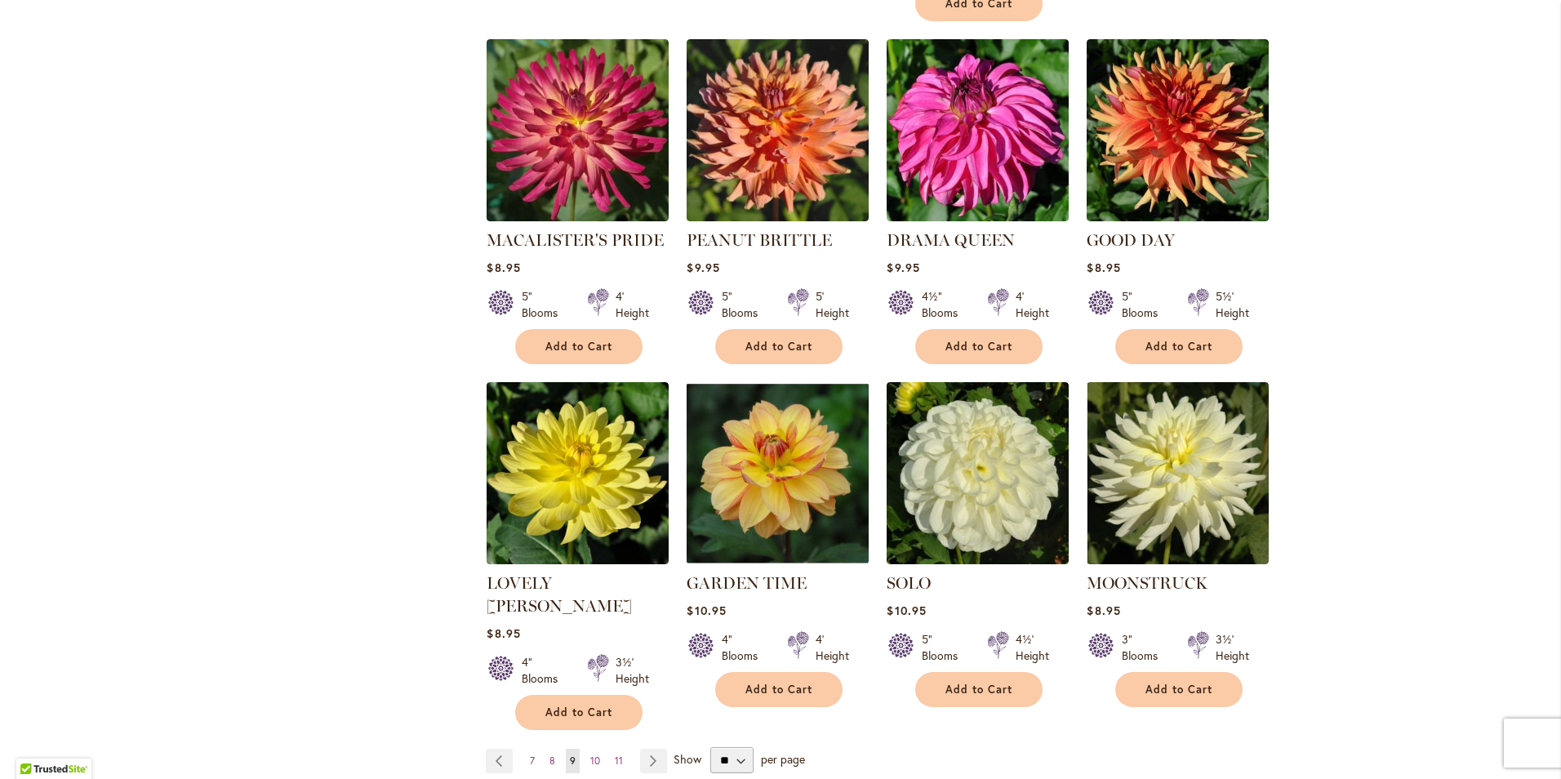
scroll to position [1062, 0]
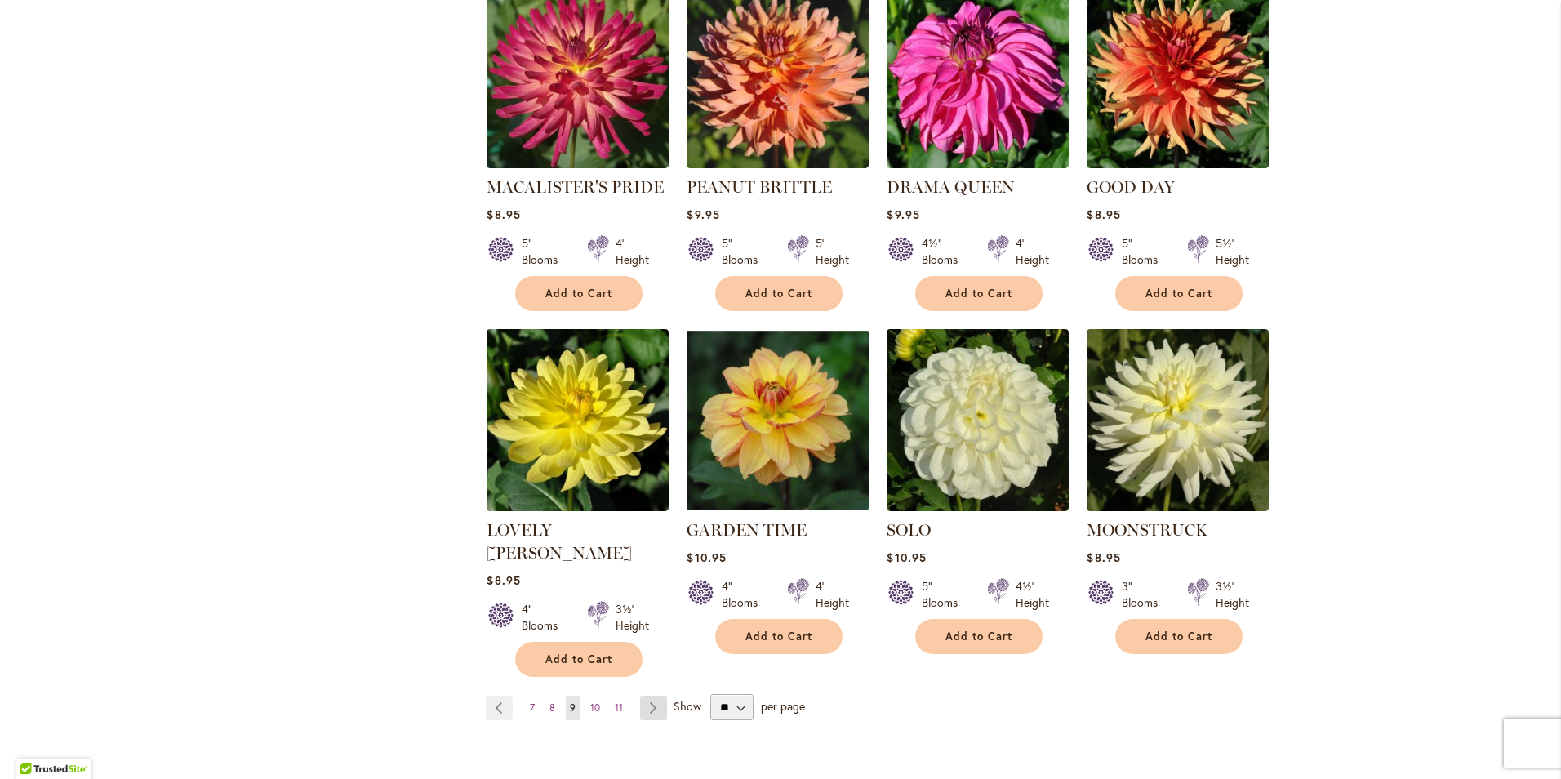
click at [646, 696] on link "Page Next" at bounding box center [653, 708] width 27 height 24
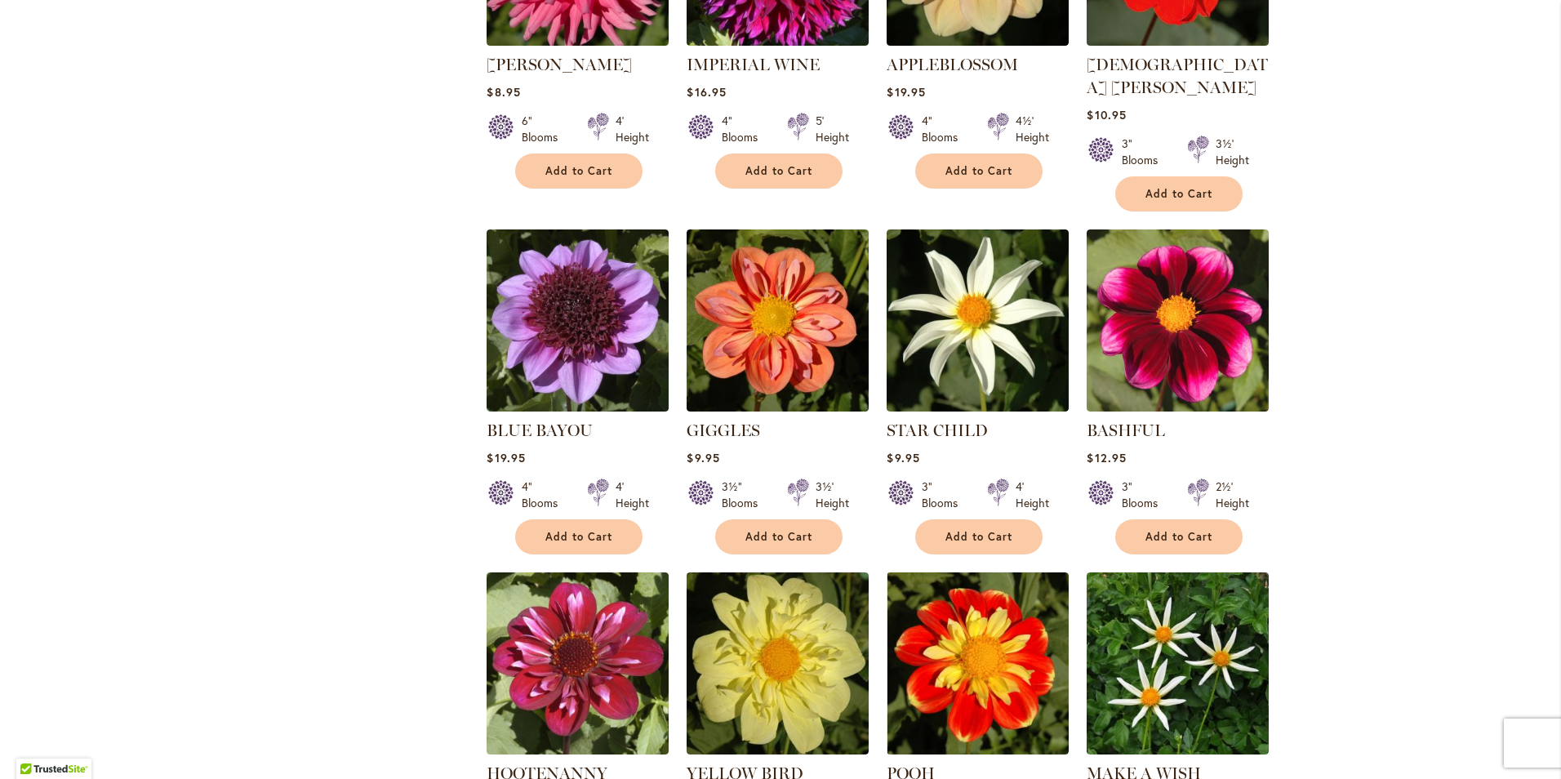
scroll to position [898, 0]
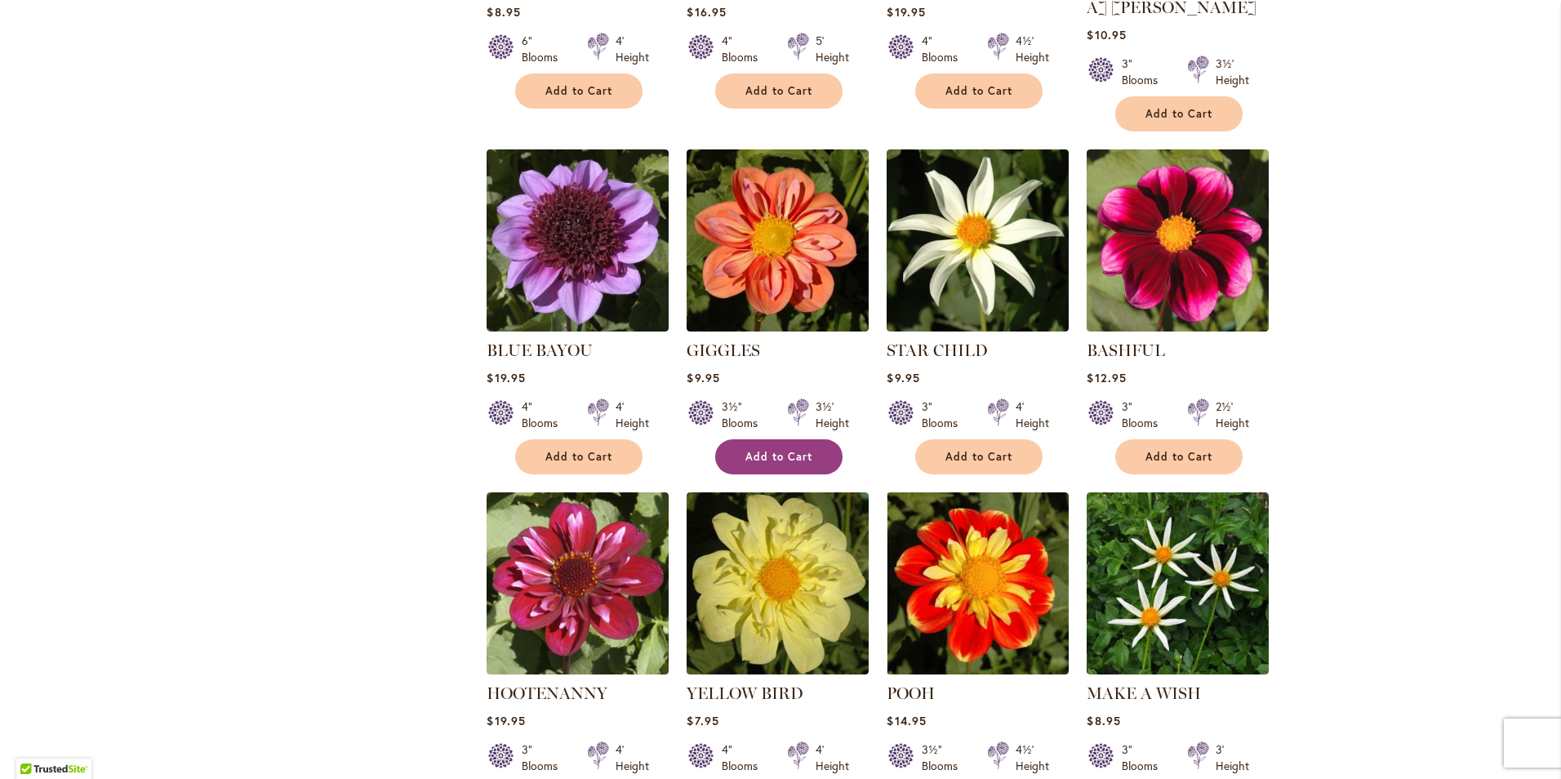
click at [769, 450] on span "Add to Cart" at bounding box center [779, 457] width 67 height 14
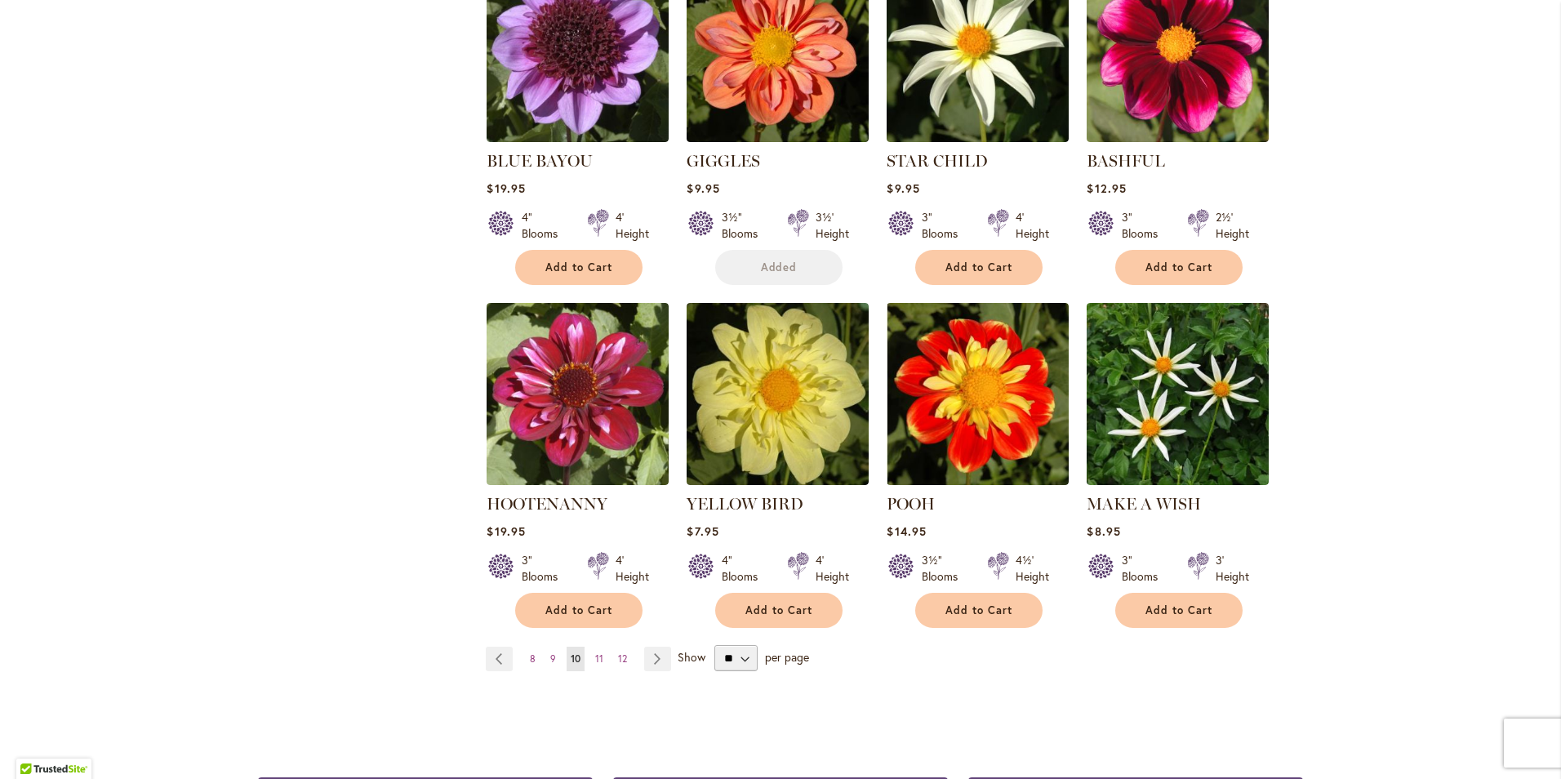
scroll to position [1143, 0]
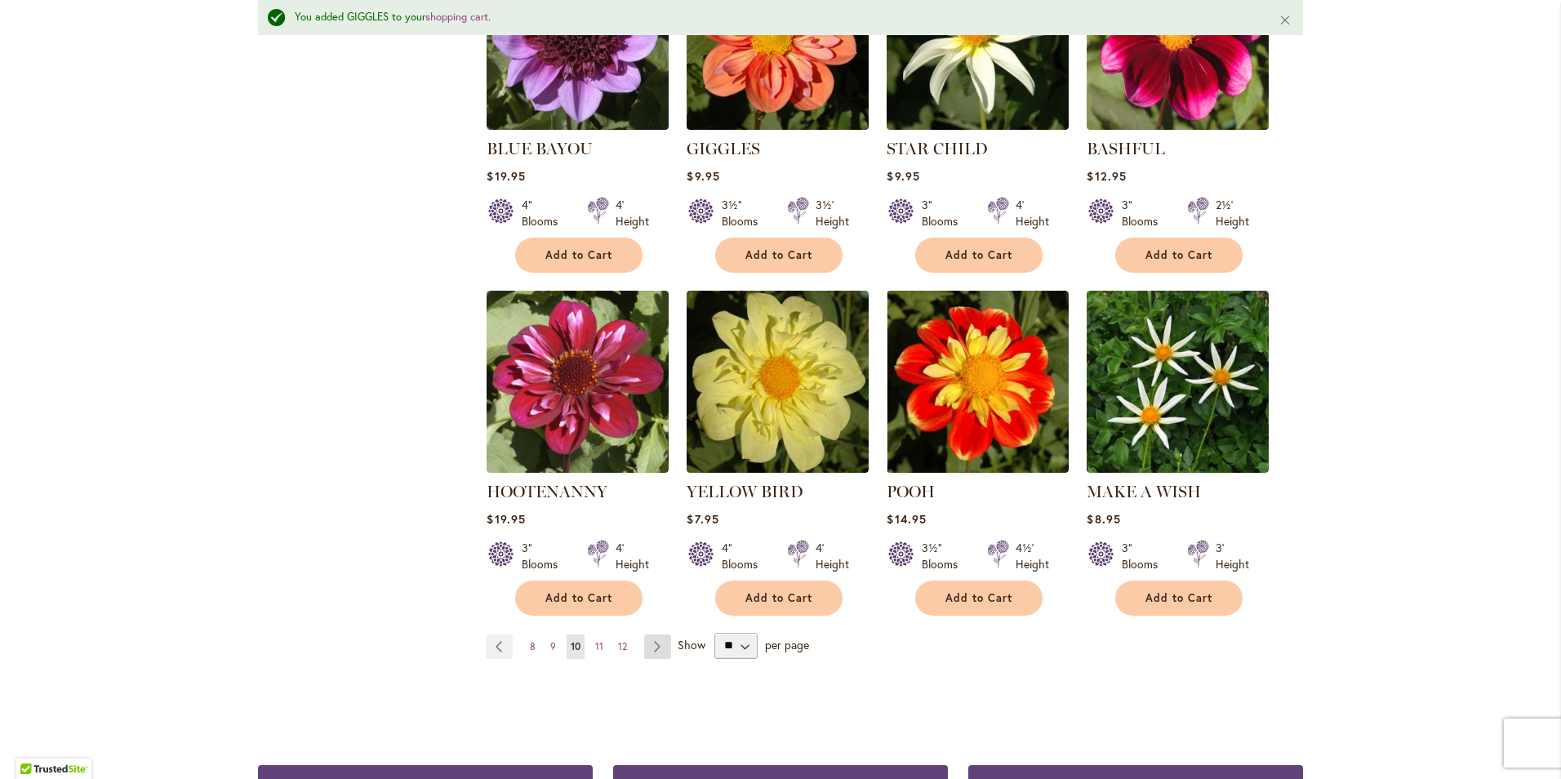
click at [650, 635] on link "Page Next" at bounding box center [657, 647] width 27 height 24
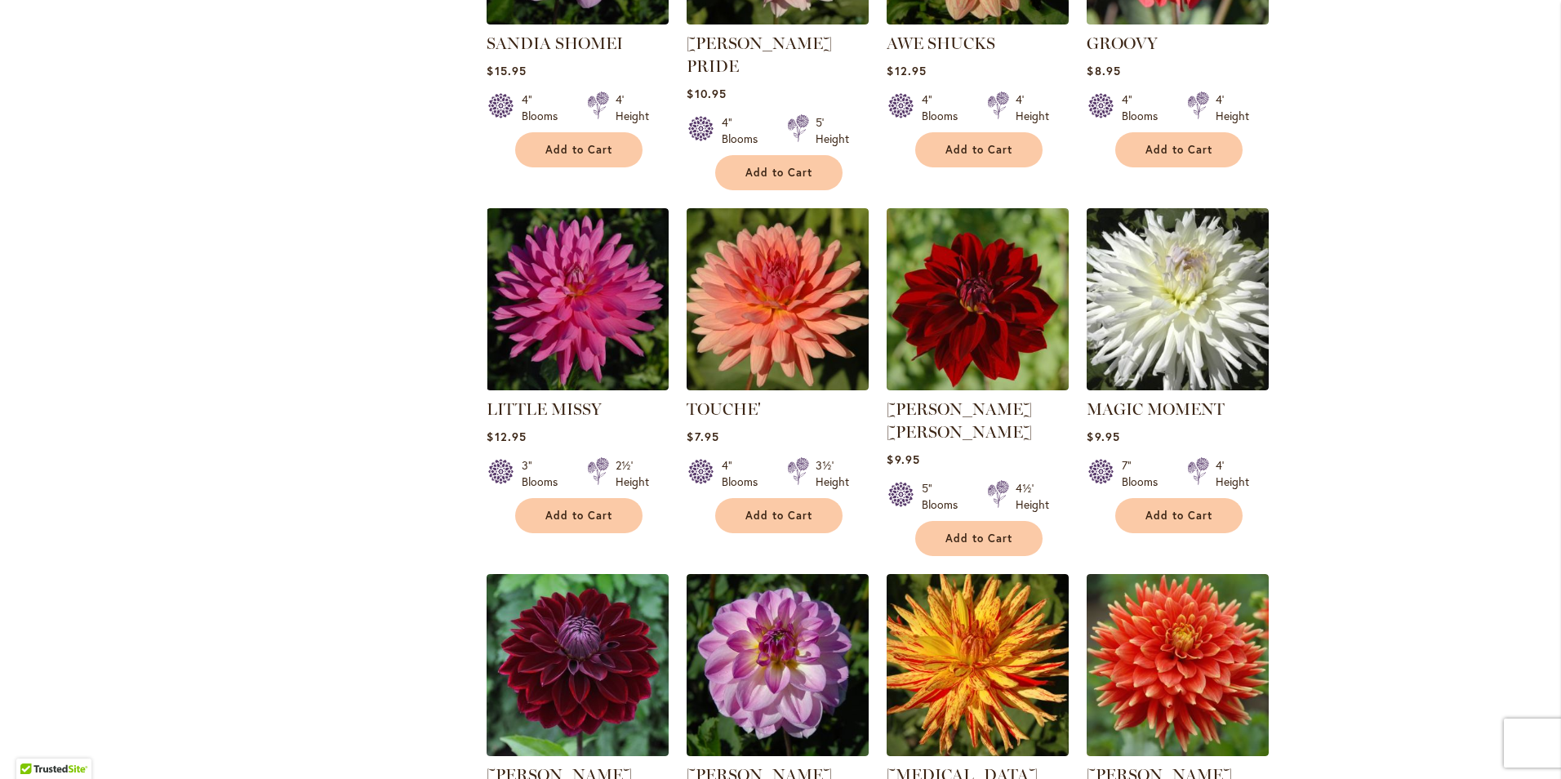
scroll to position [1062, 0]
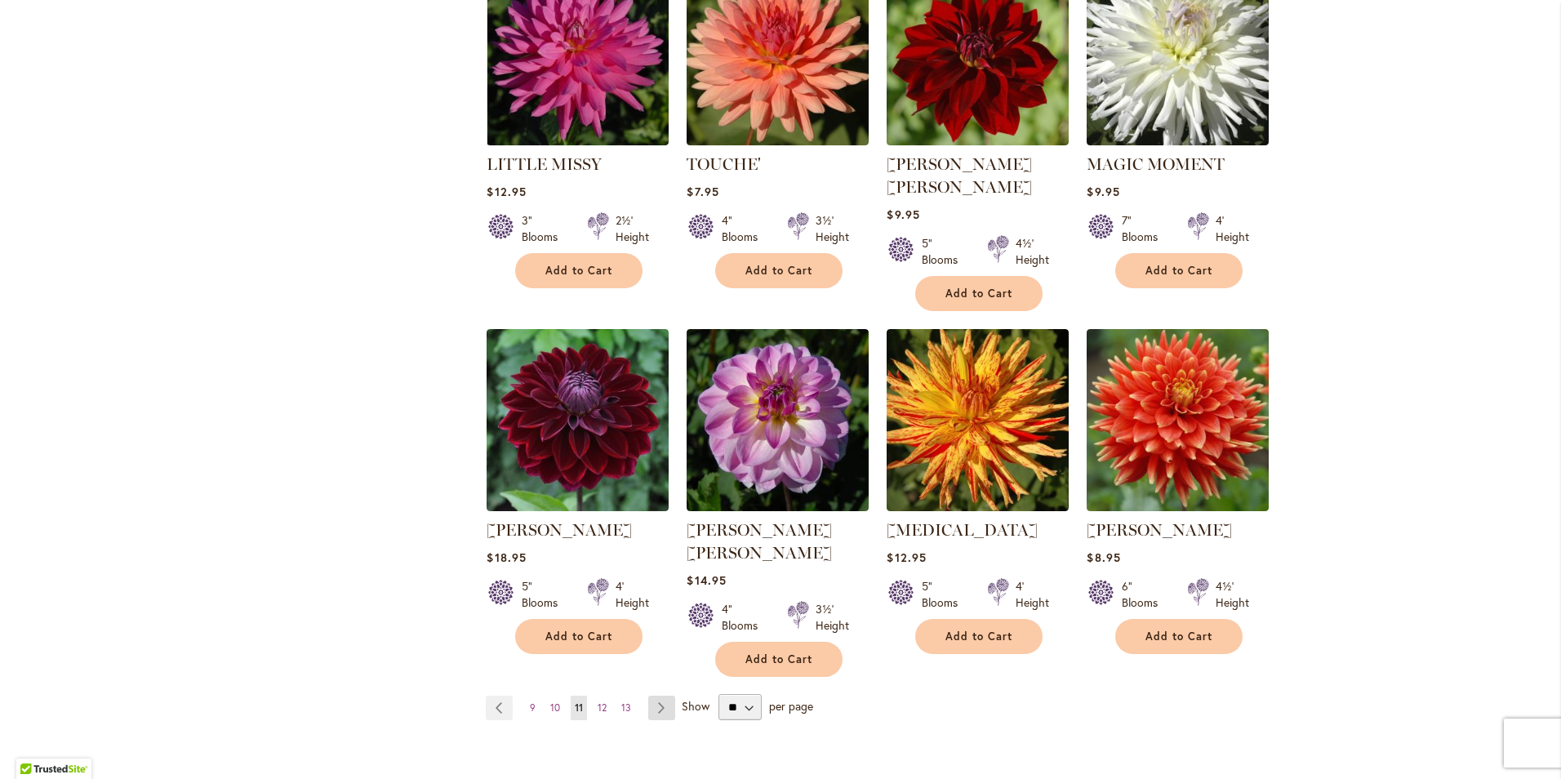
click at [658, 696] on link "Page Next" at bounding box center [661, 708] width 27 height 24
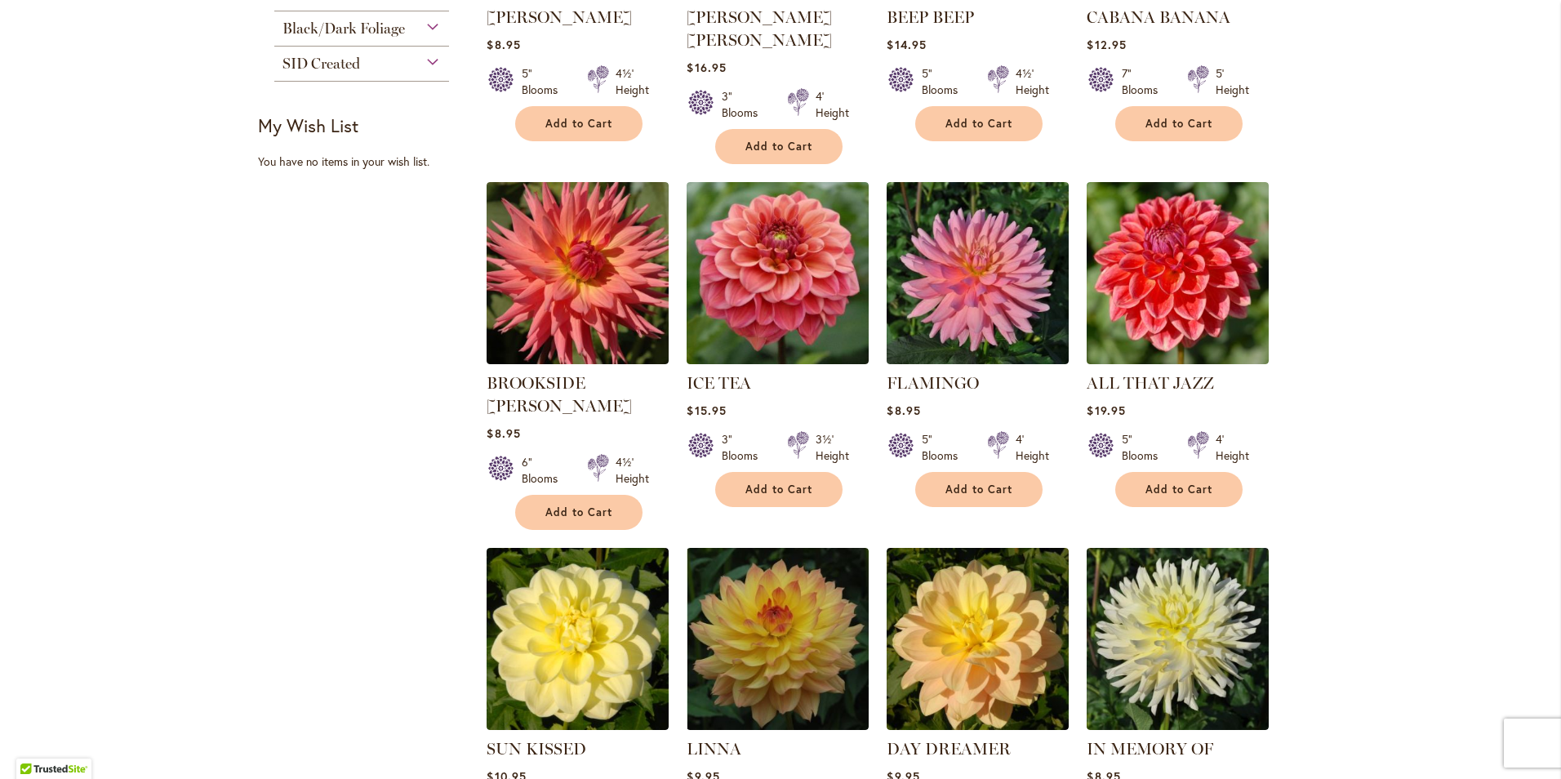
scroll to position [572, 0]
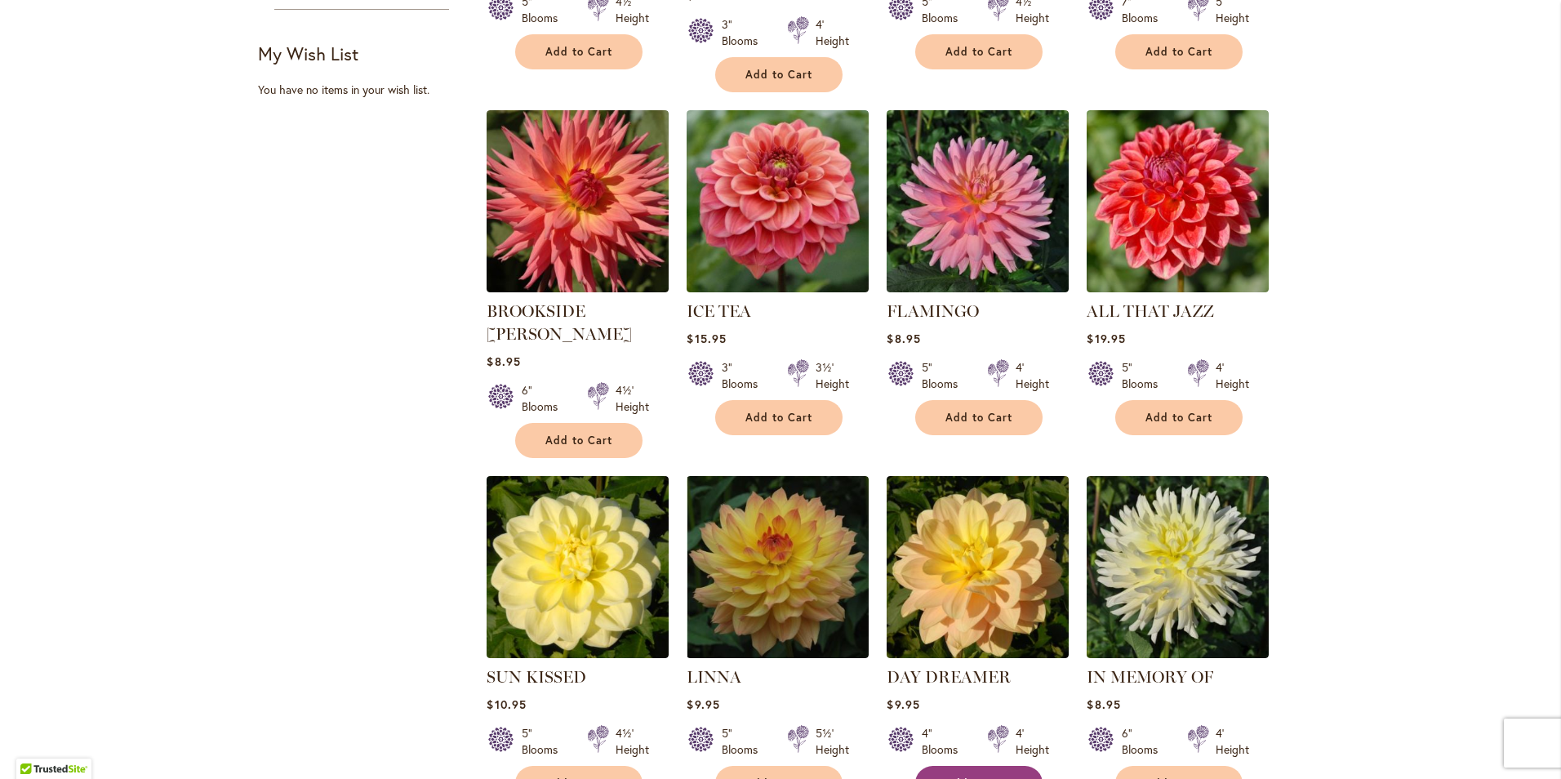
click at [978, 777] on span "Add to Cart" at bounding box center [979, 784] width 67 height 14
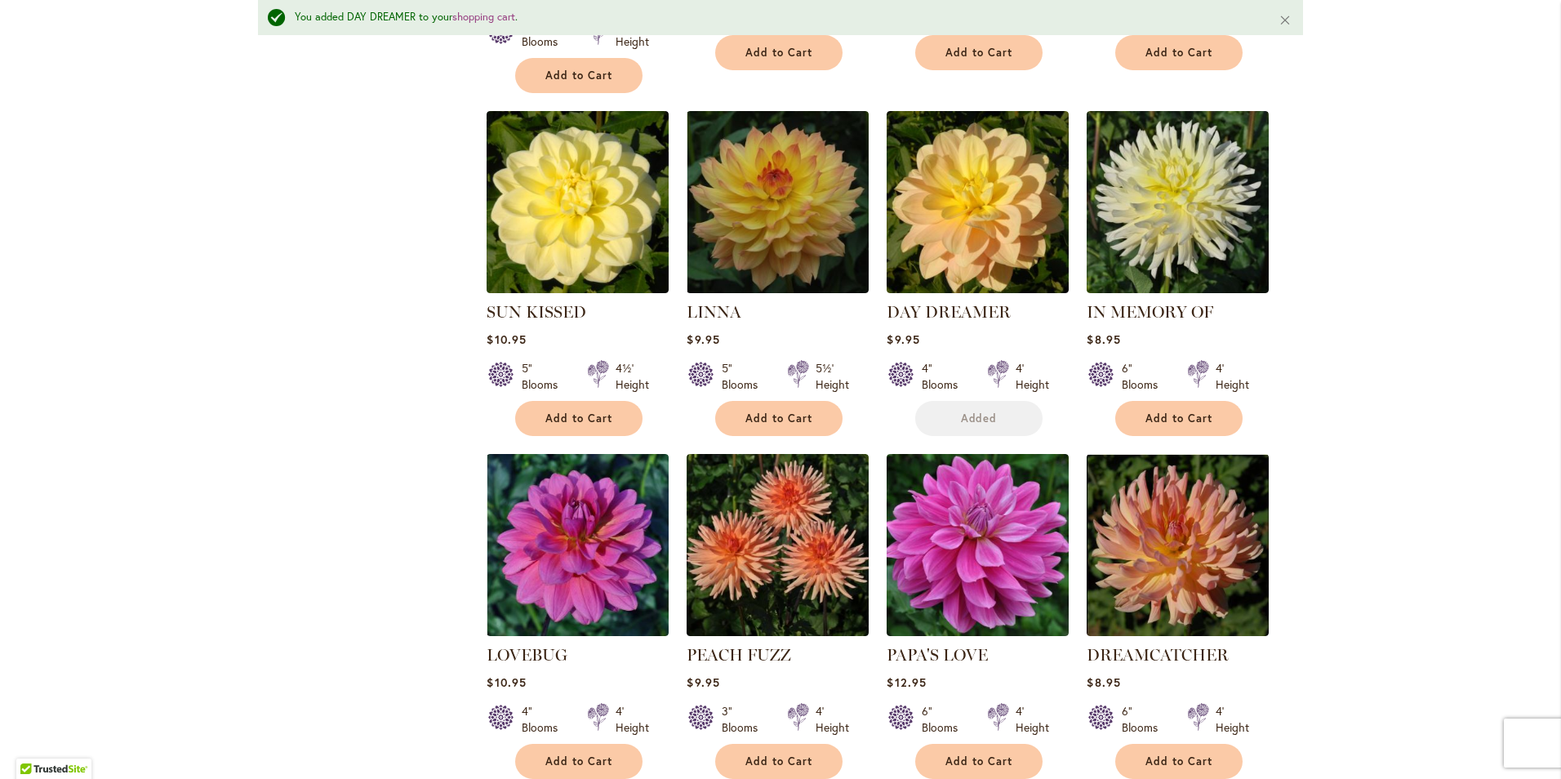
scroll to position [1023, 0]
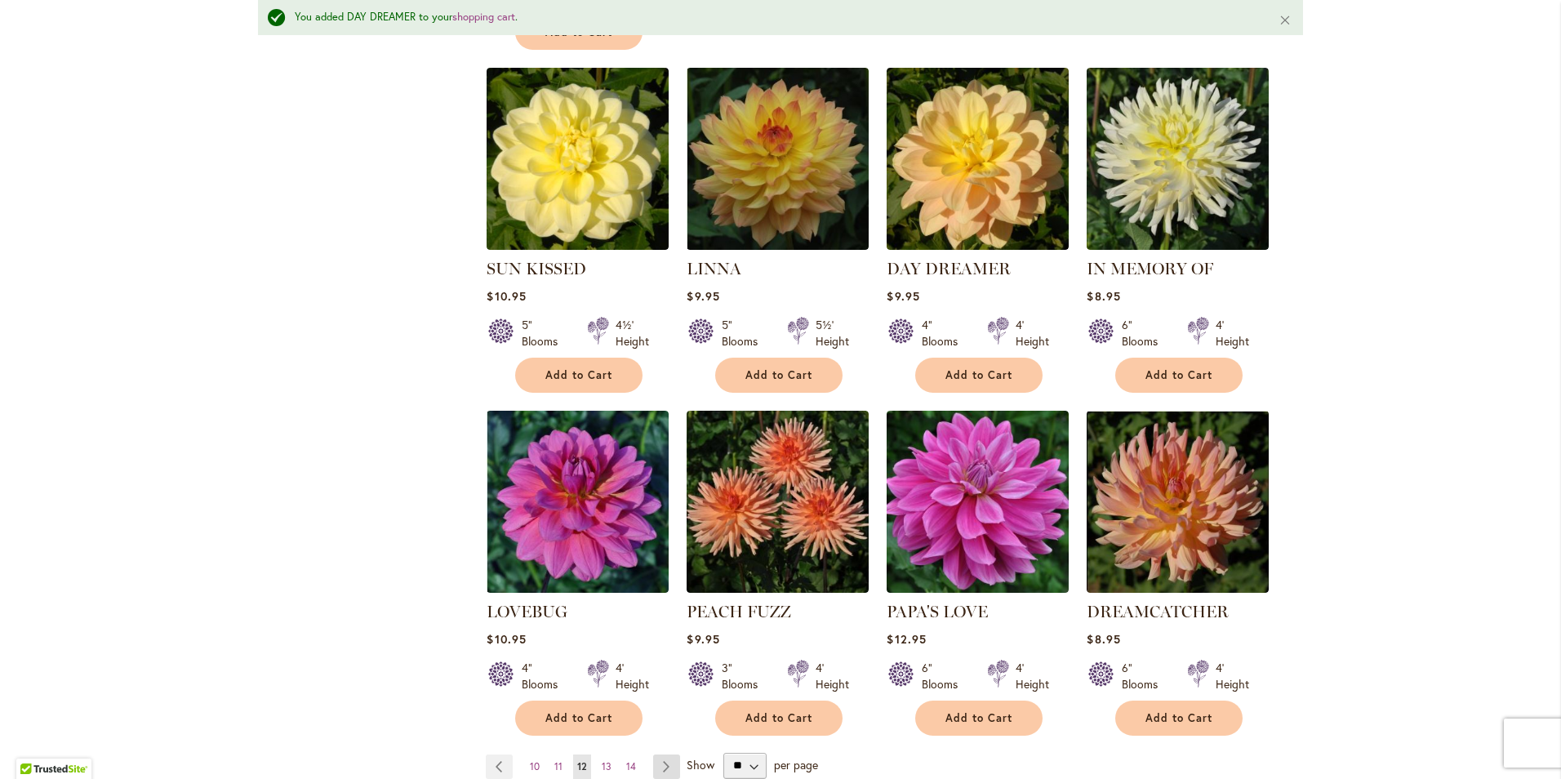
click at [657, 755] on link "Page Next" at bounding box center [666, 767] width 27 height 24
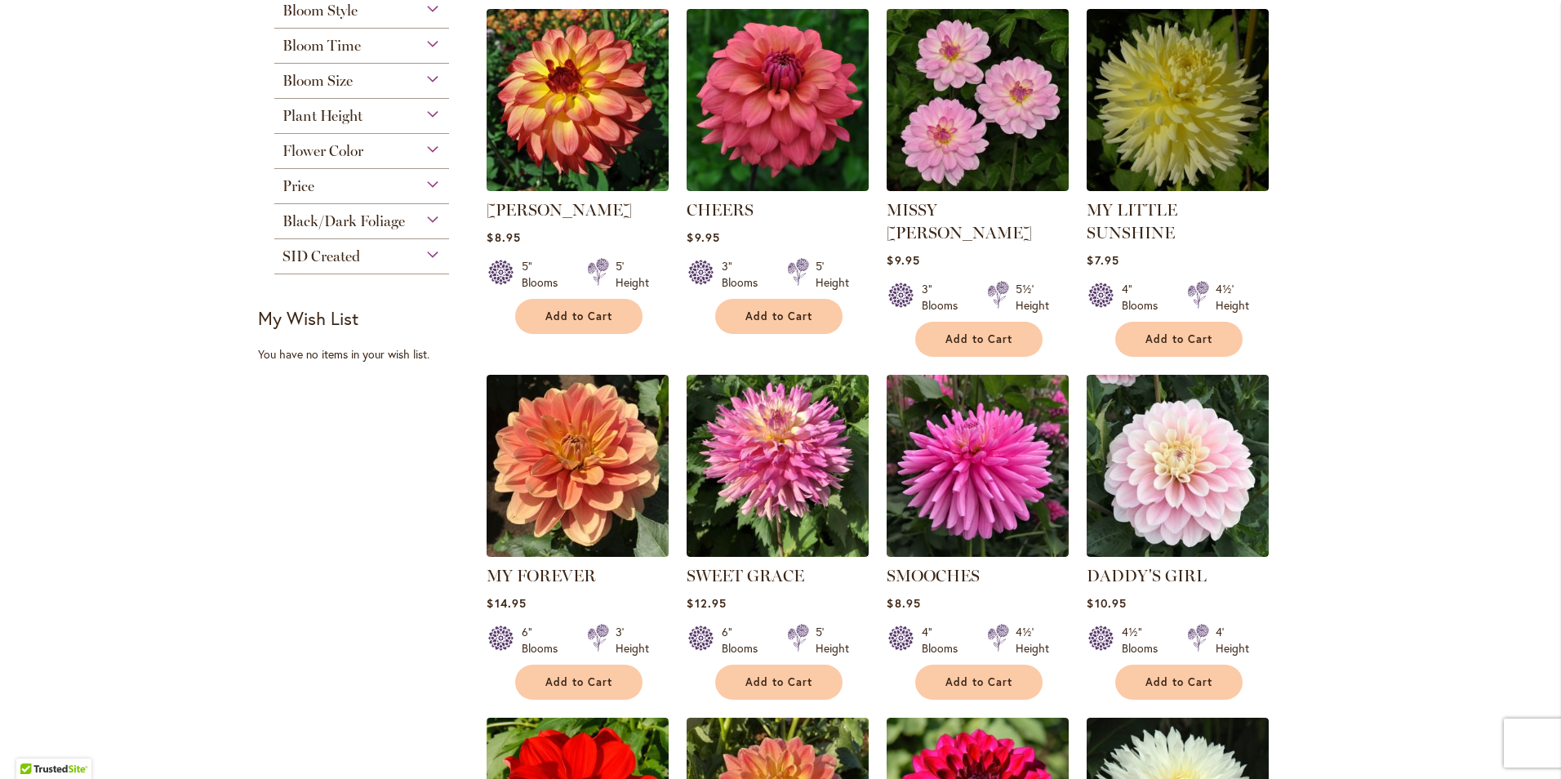
scroll to position [327, 0]
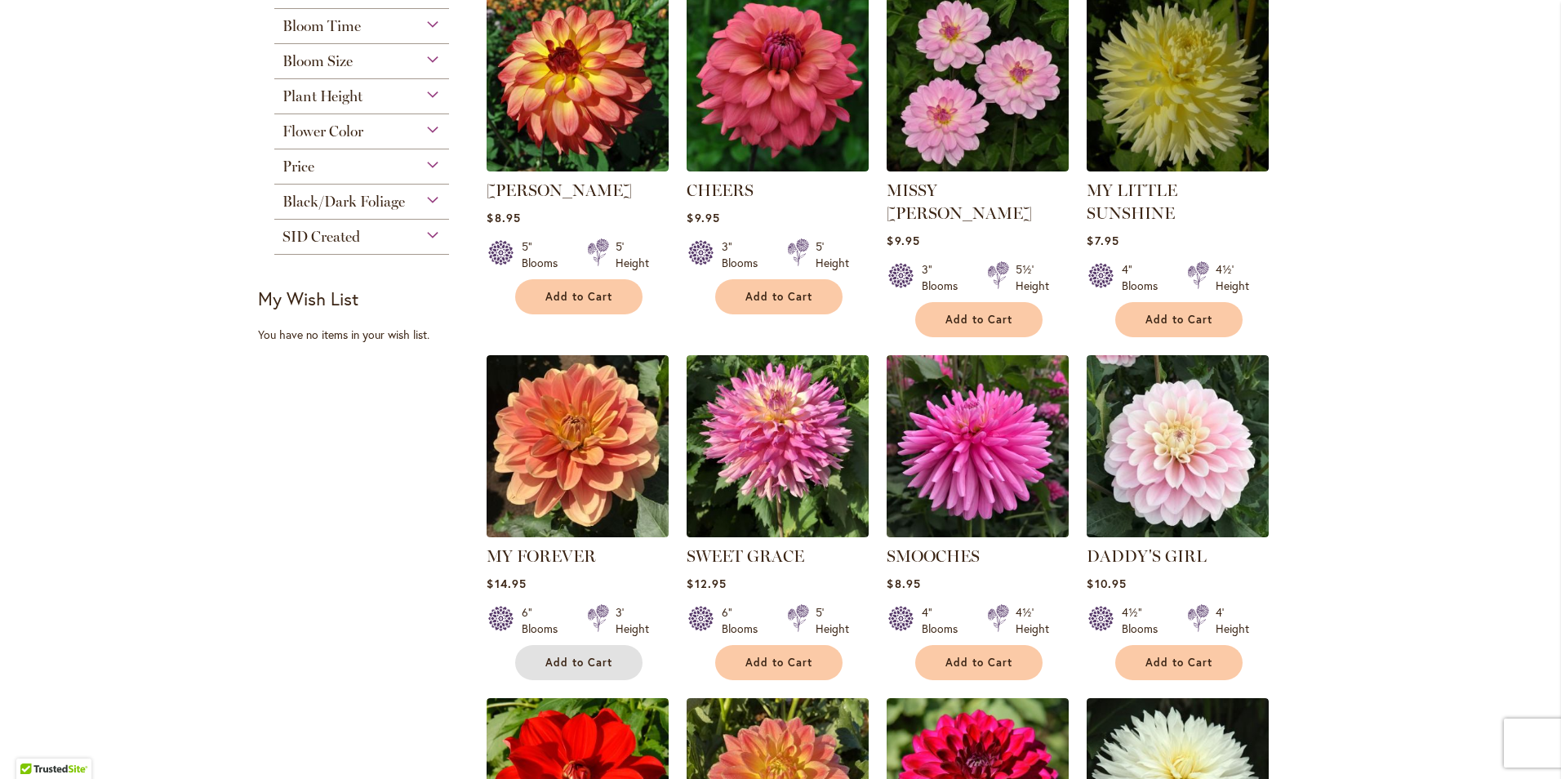
click at [550, 656] on span "Add to Cart" at bounding box center [578, 663] width 67 height 14
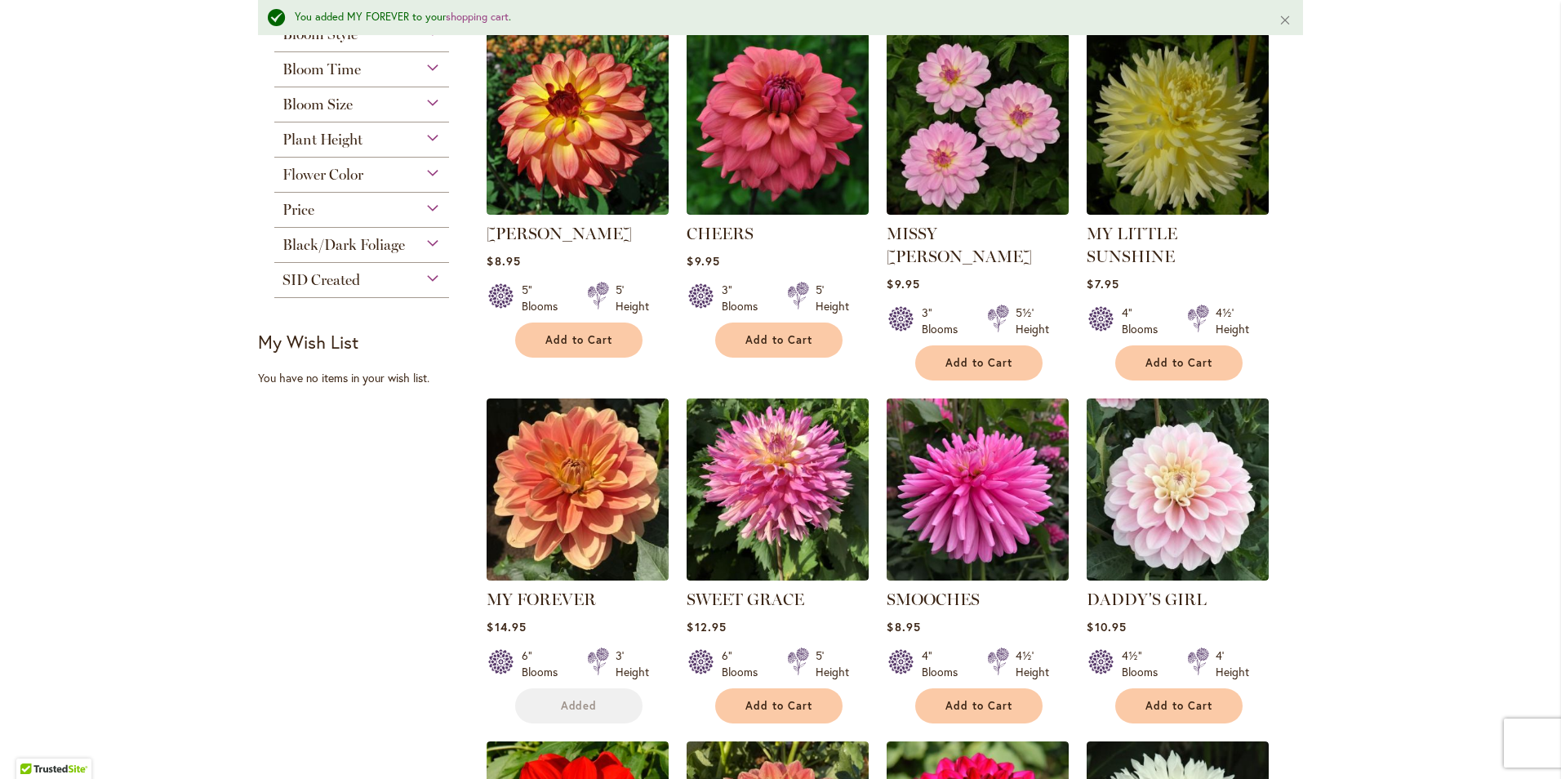
scroll to position [370, 0]
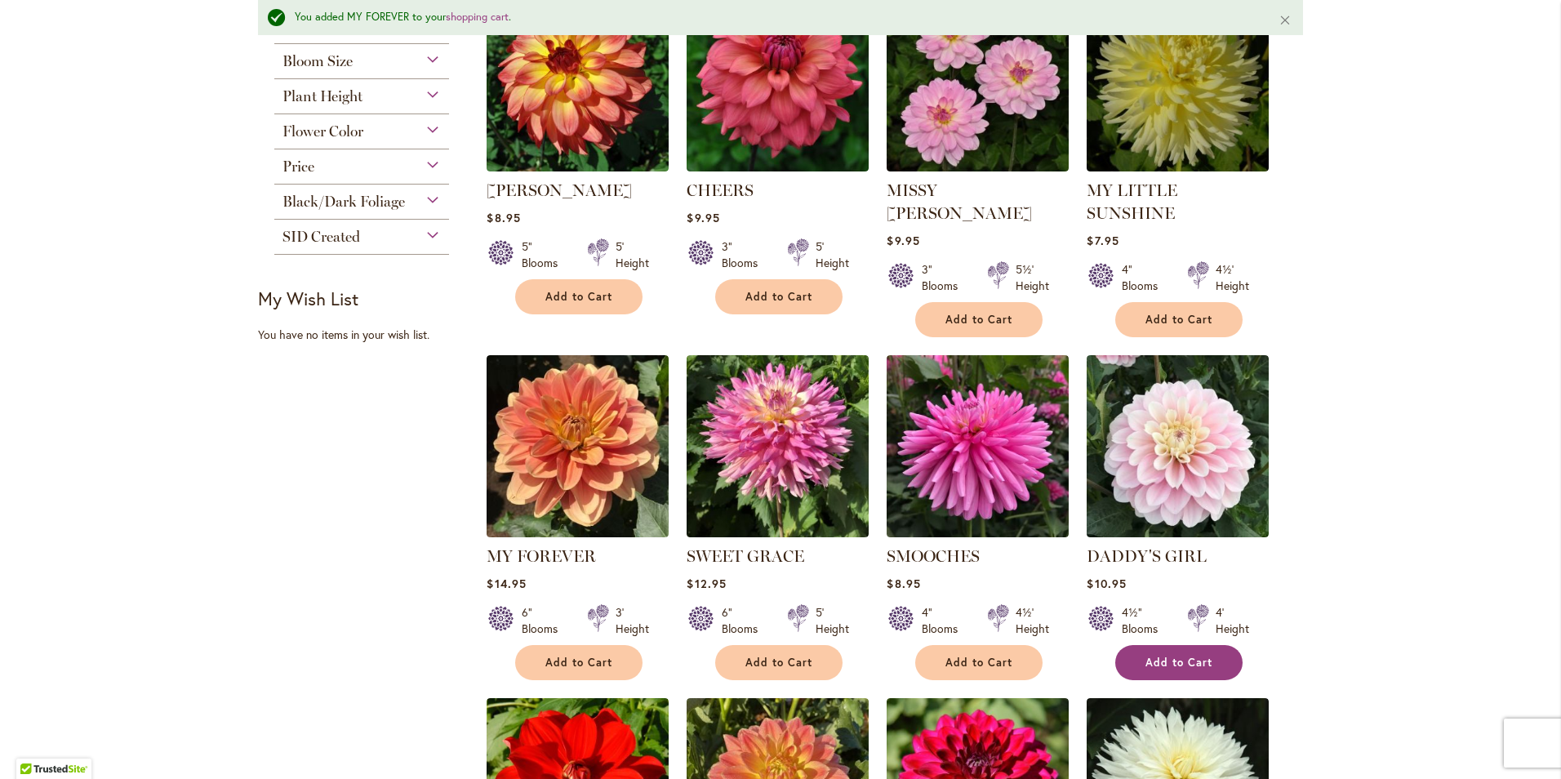
click at [1183, 656] on span "Add to Cart" at bounding box center [1179, 663] width 67 height 14
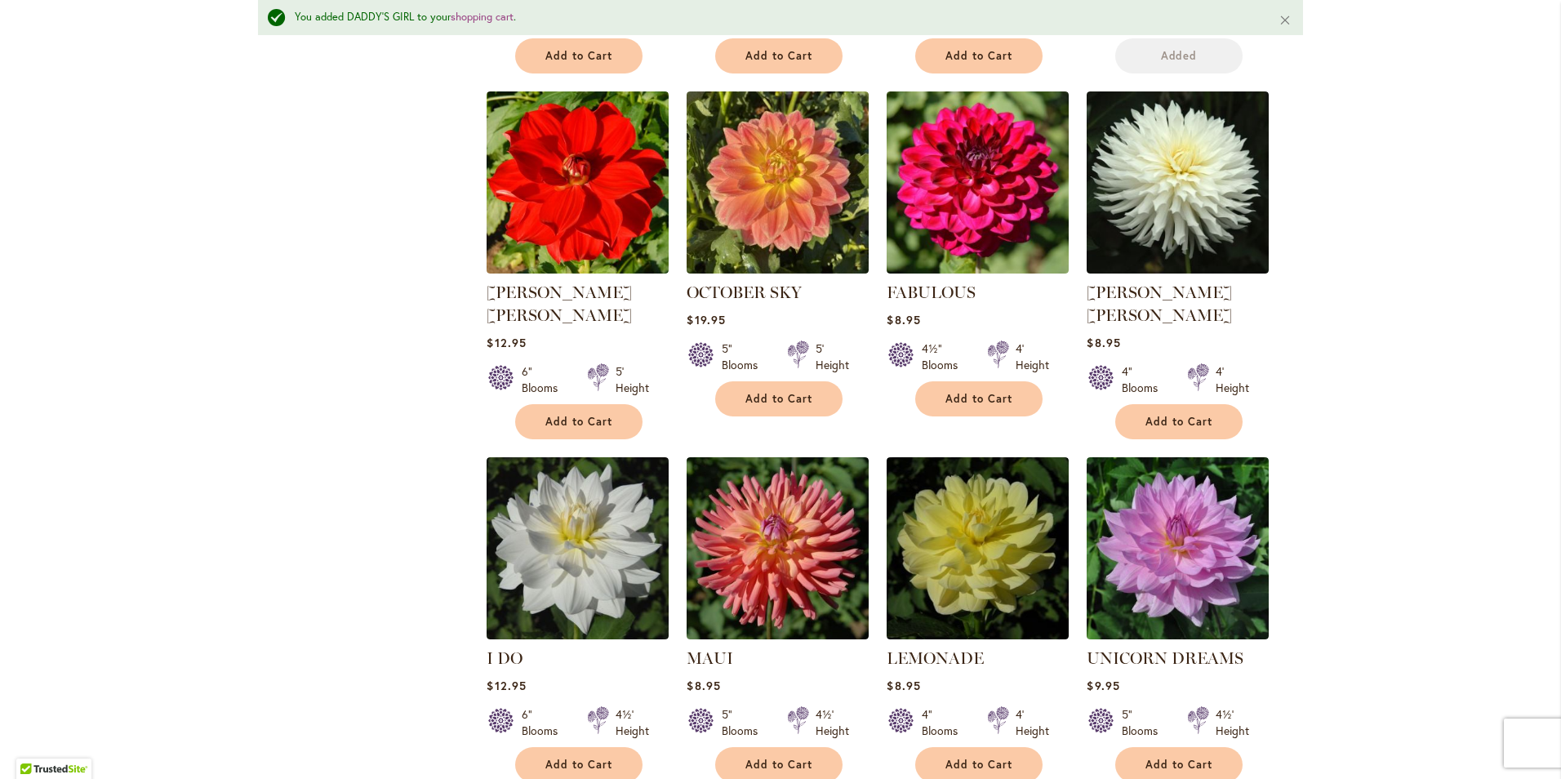
scroll to position [1105, 0]
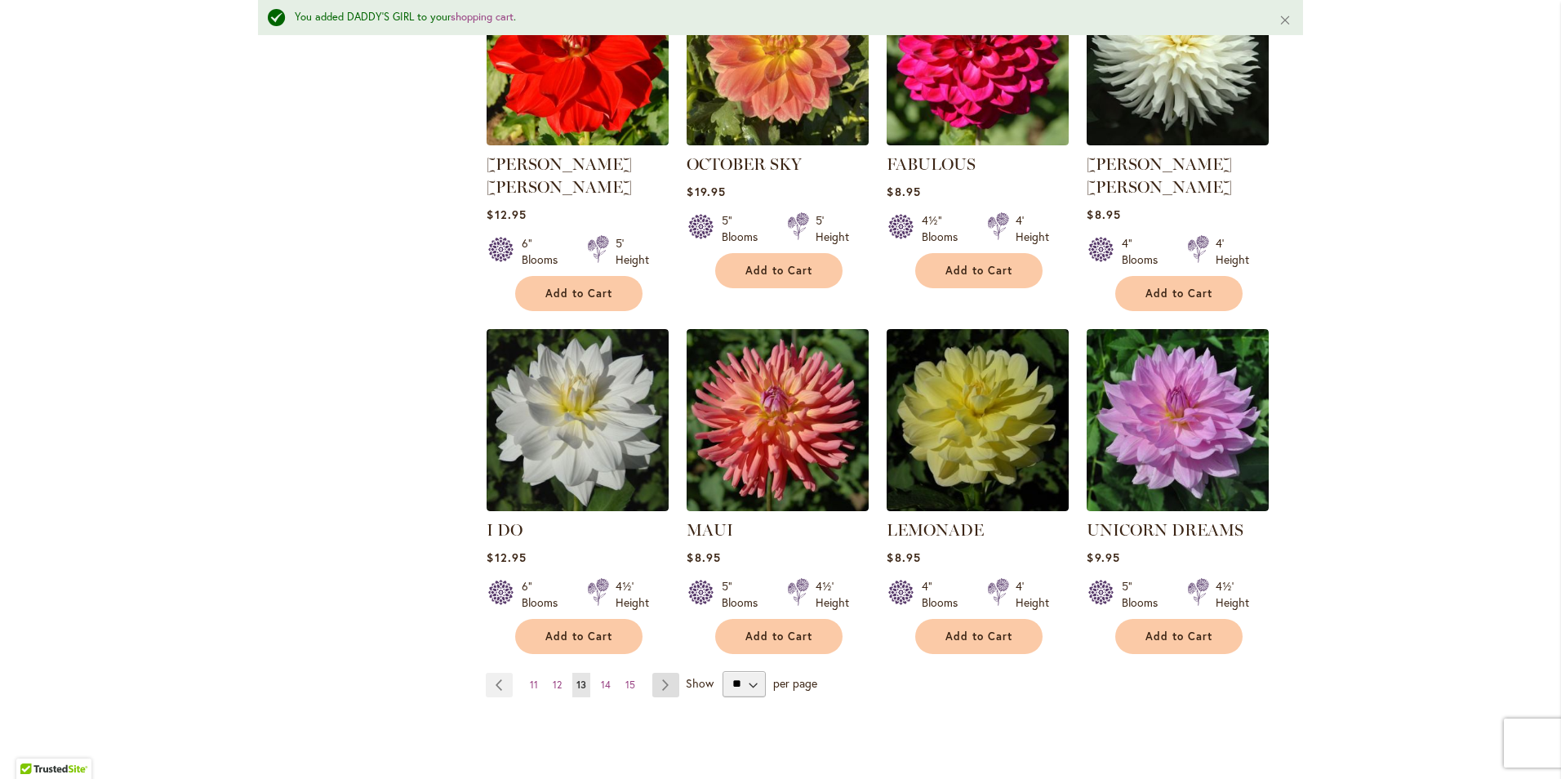
click at [663, 673] on link "Page Next" at bounding box center [665, 685] width 27 height 24
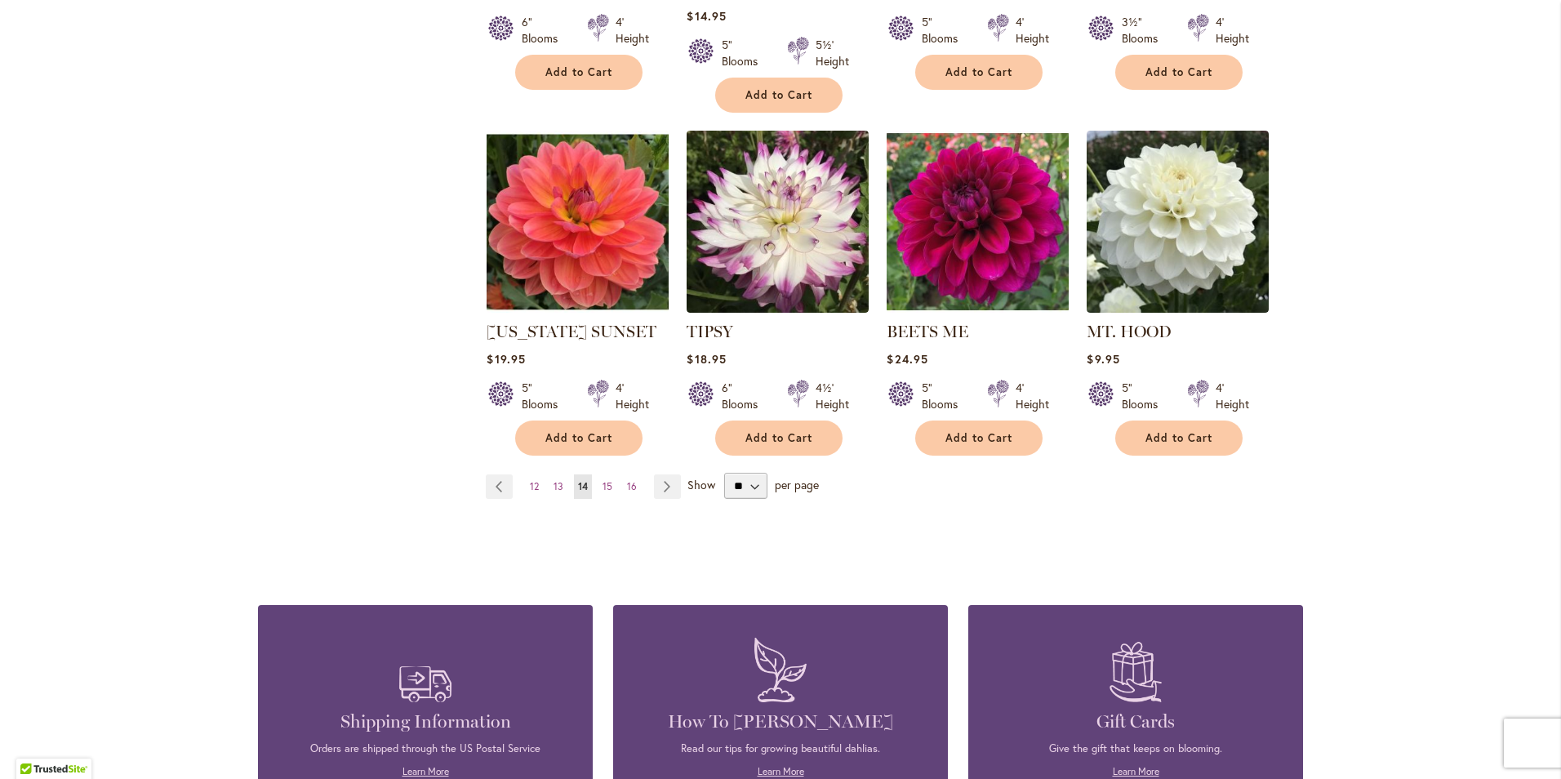
scroll to position [1307, 0]
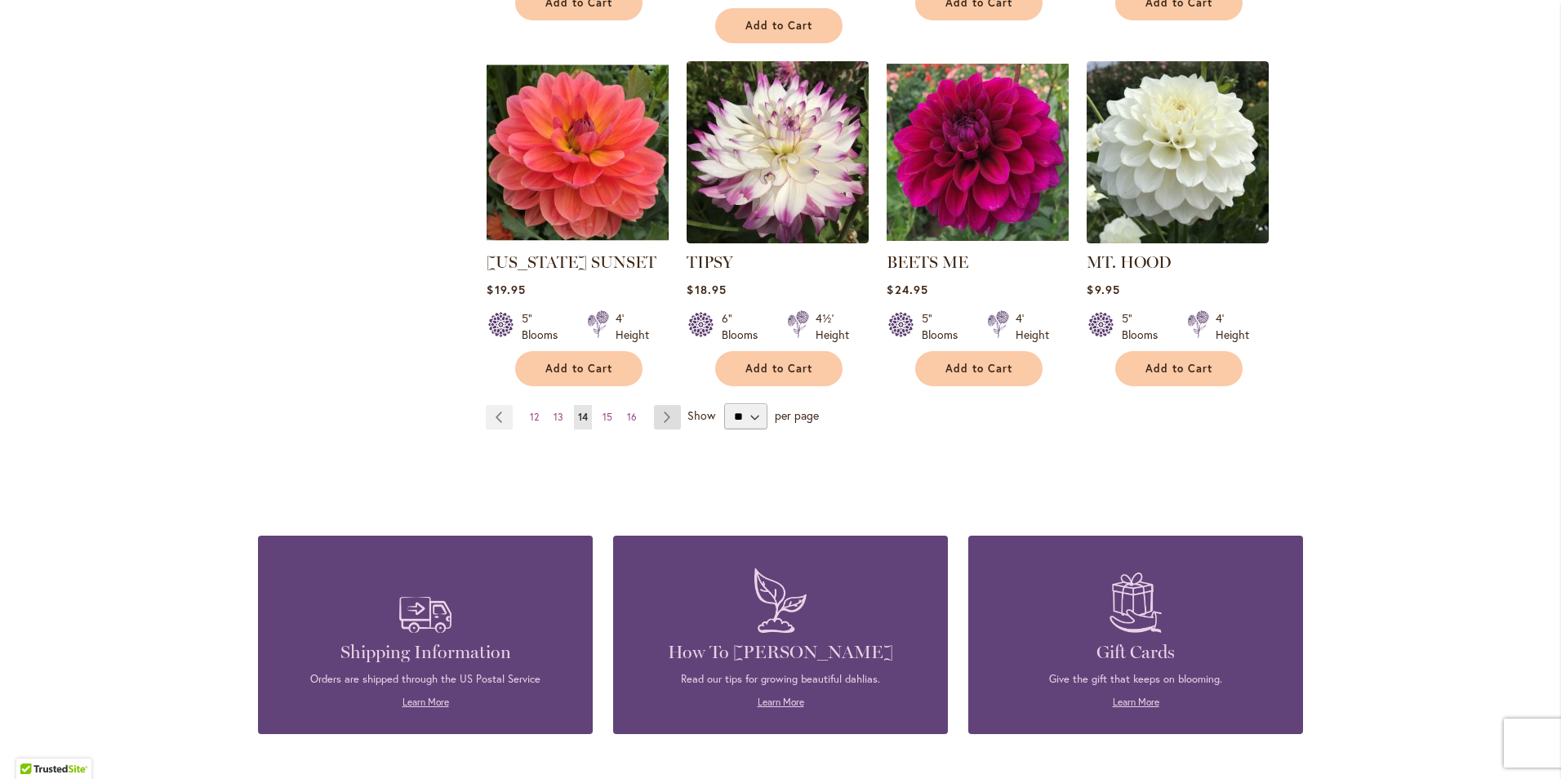
click at [657, 405] on link "Page Next" at bounding box center [667, 417] width 27 height 24
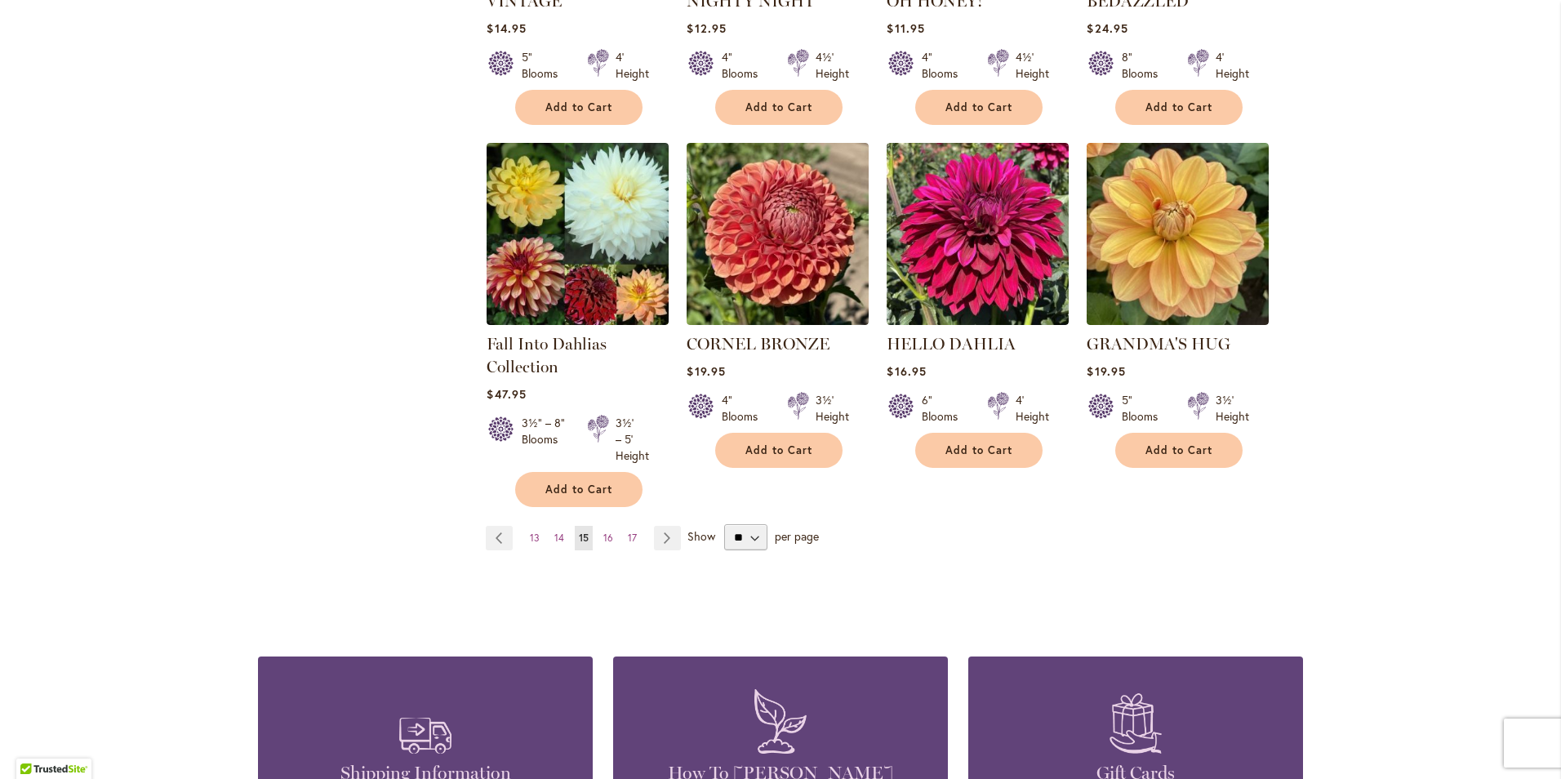
scroll to position [1307, 0]
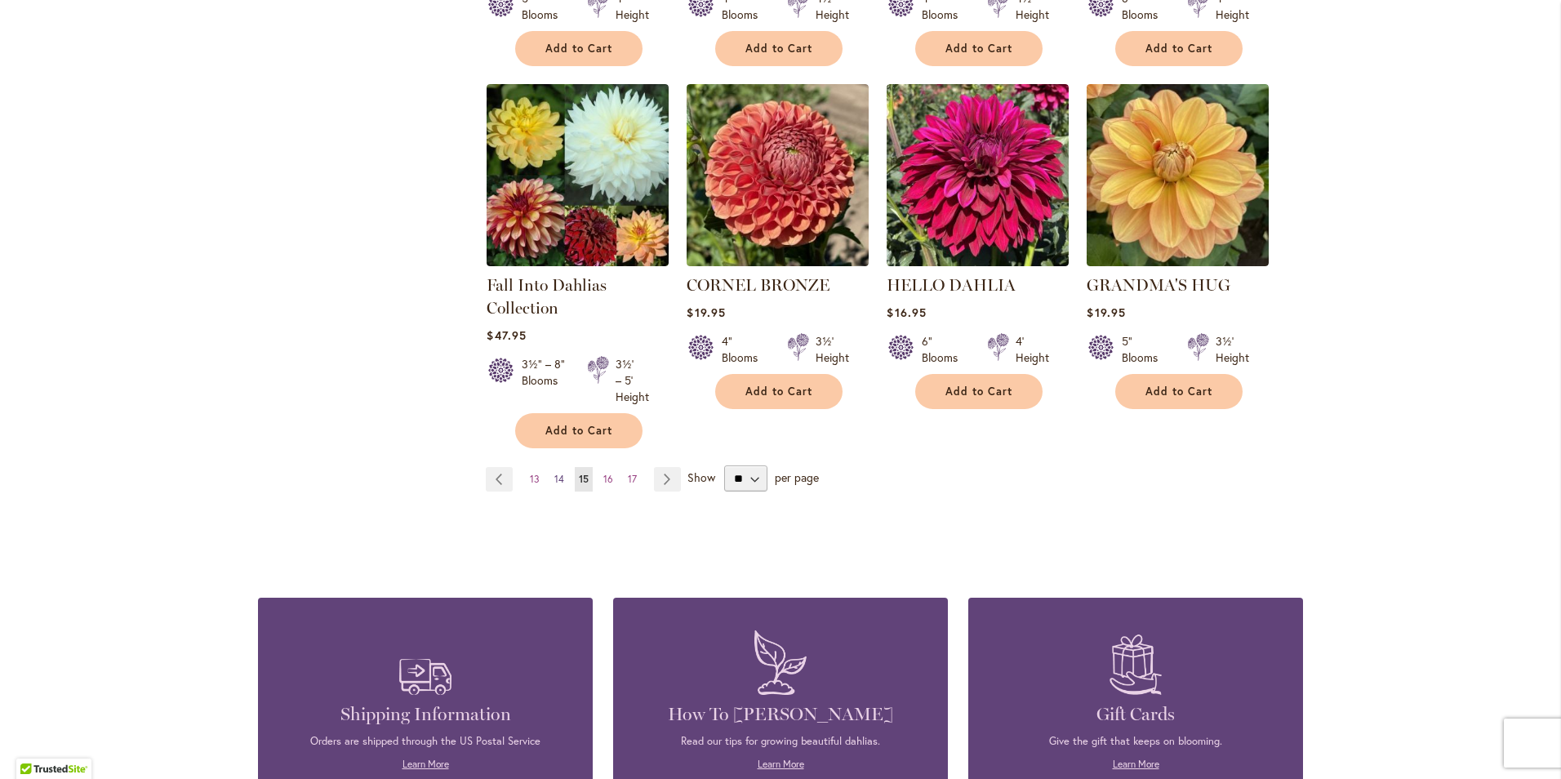
click at [560, 475] on link "Page 14" at bounding box center [559, 479] width 18 height 24
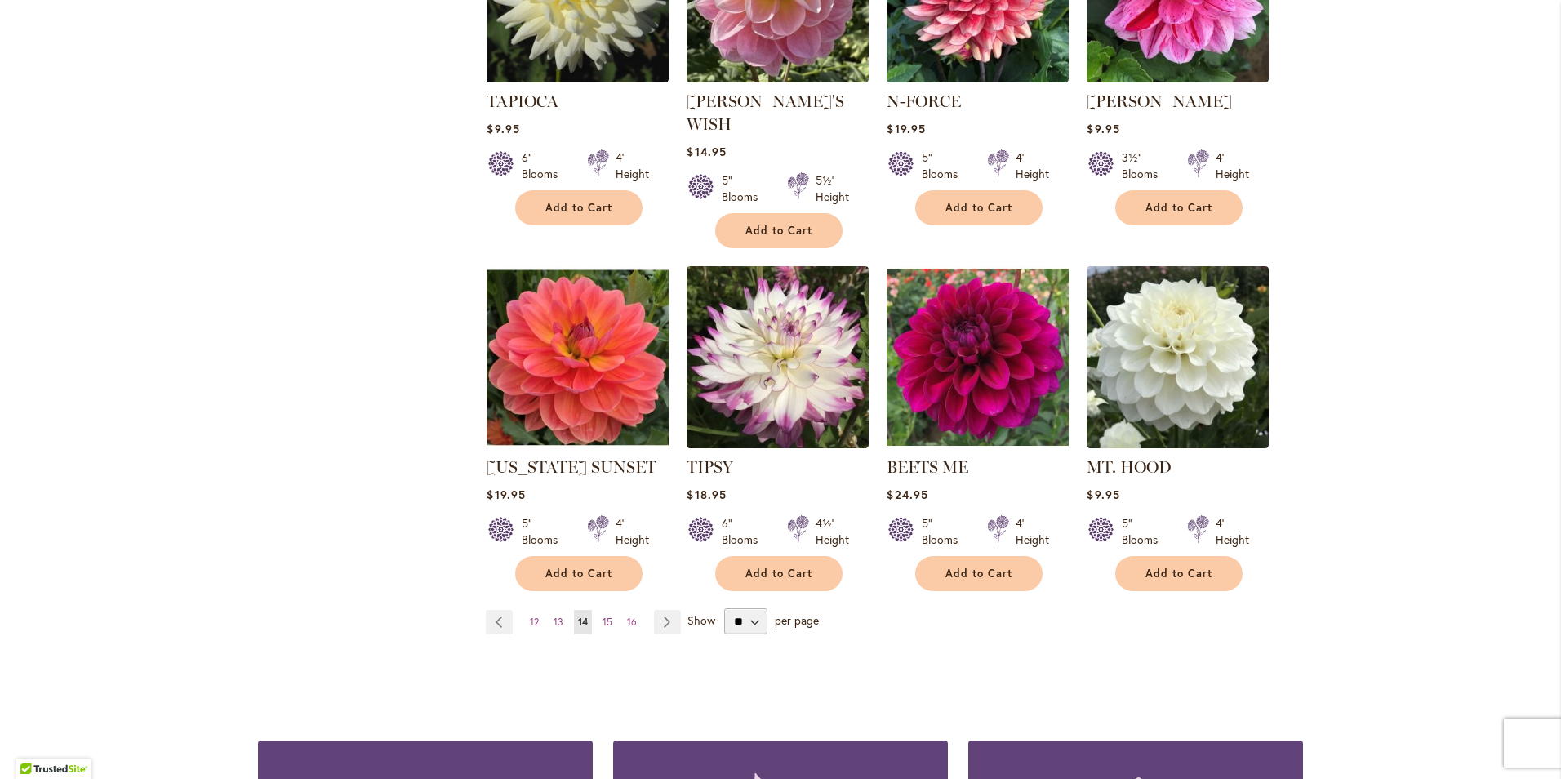
scroll to position [1225, 0]
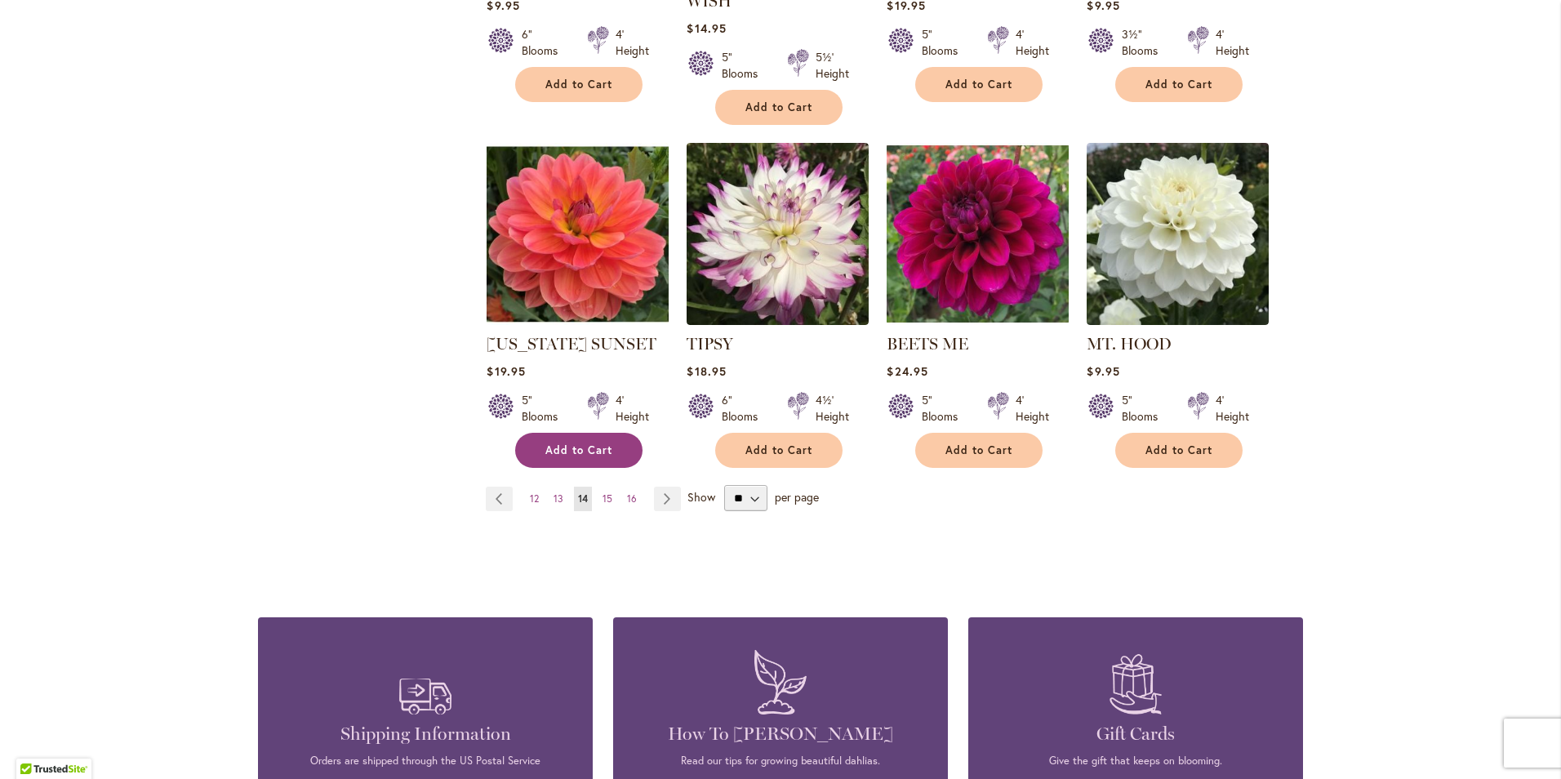
click at [557, 433] on button "Add to Cart" at bounding box center [578, 450] width 127 height 35
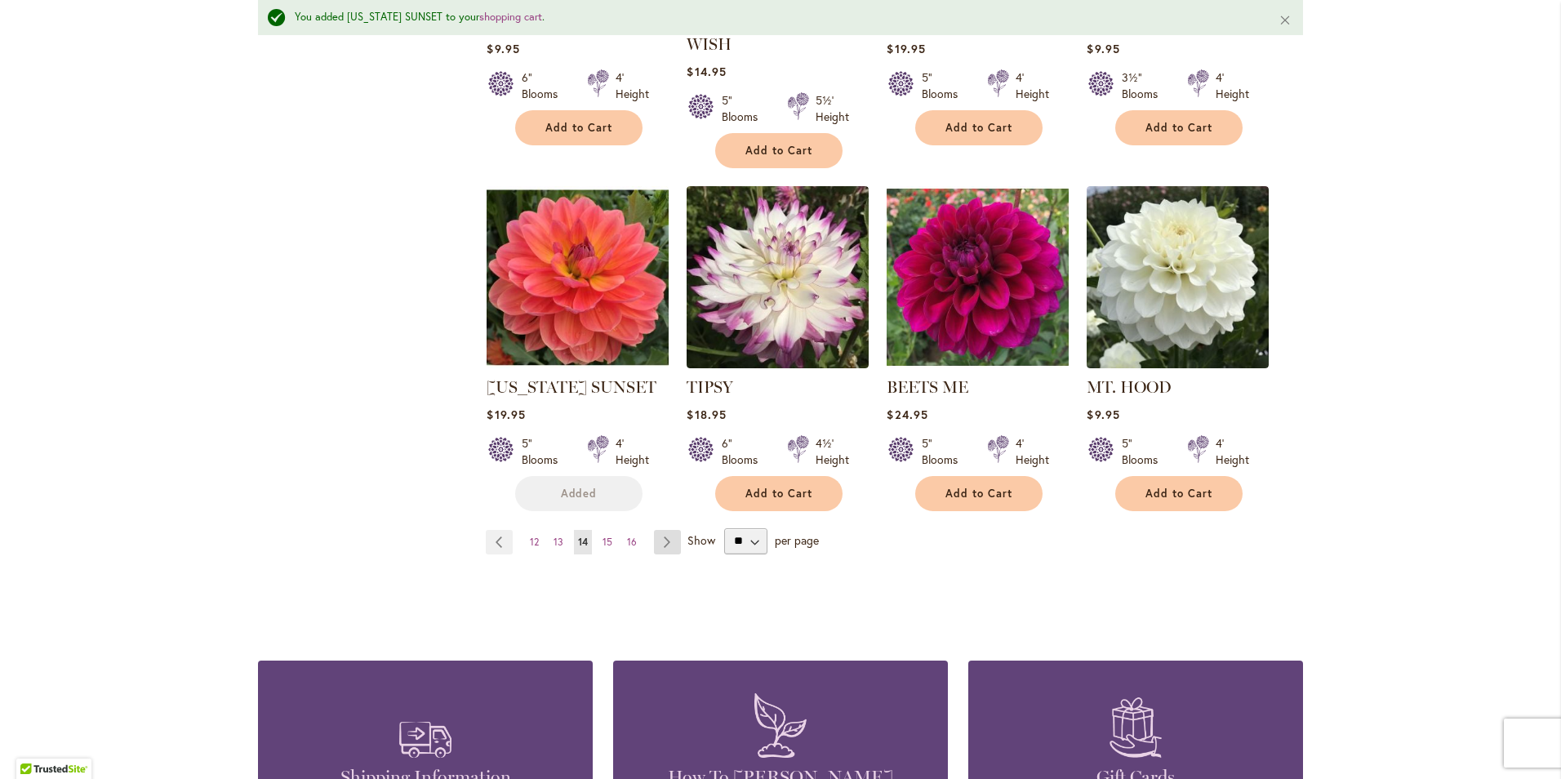
scroll to position [1268, 0]
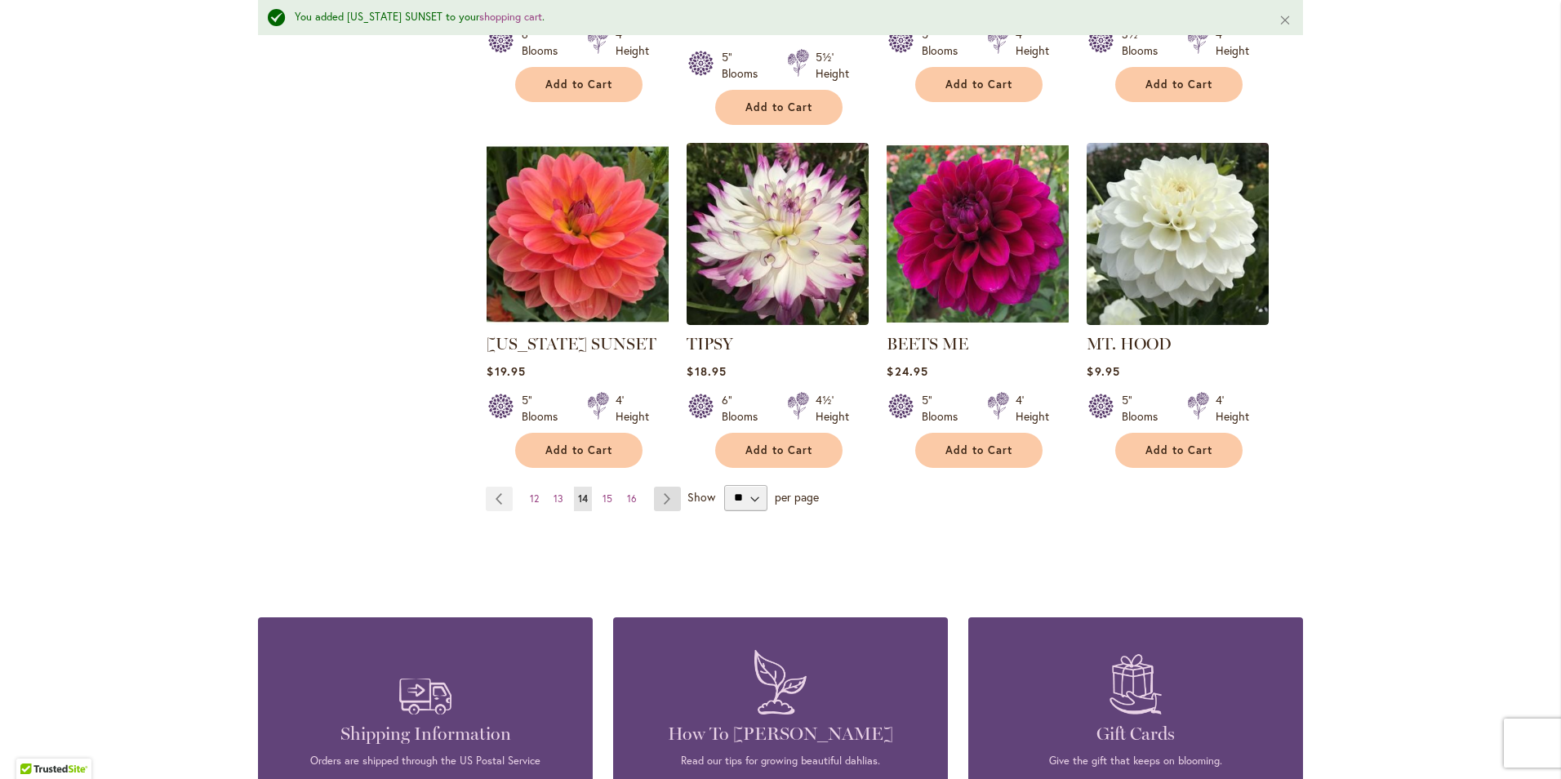
click at [663, 487] on link "Page Next" at bounding box center [667, 499] width 27 height 24
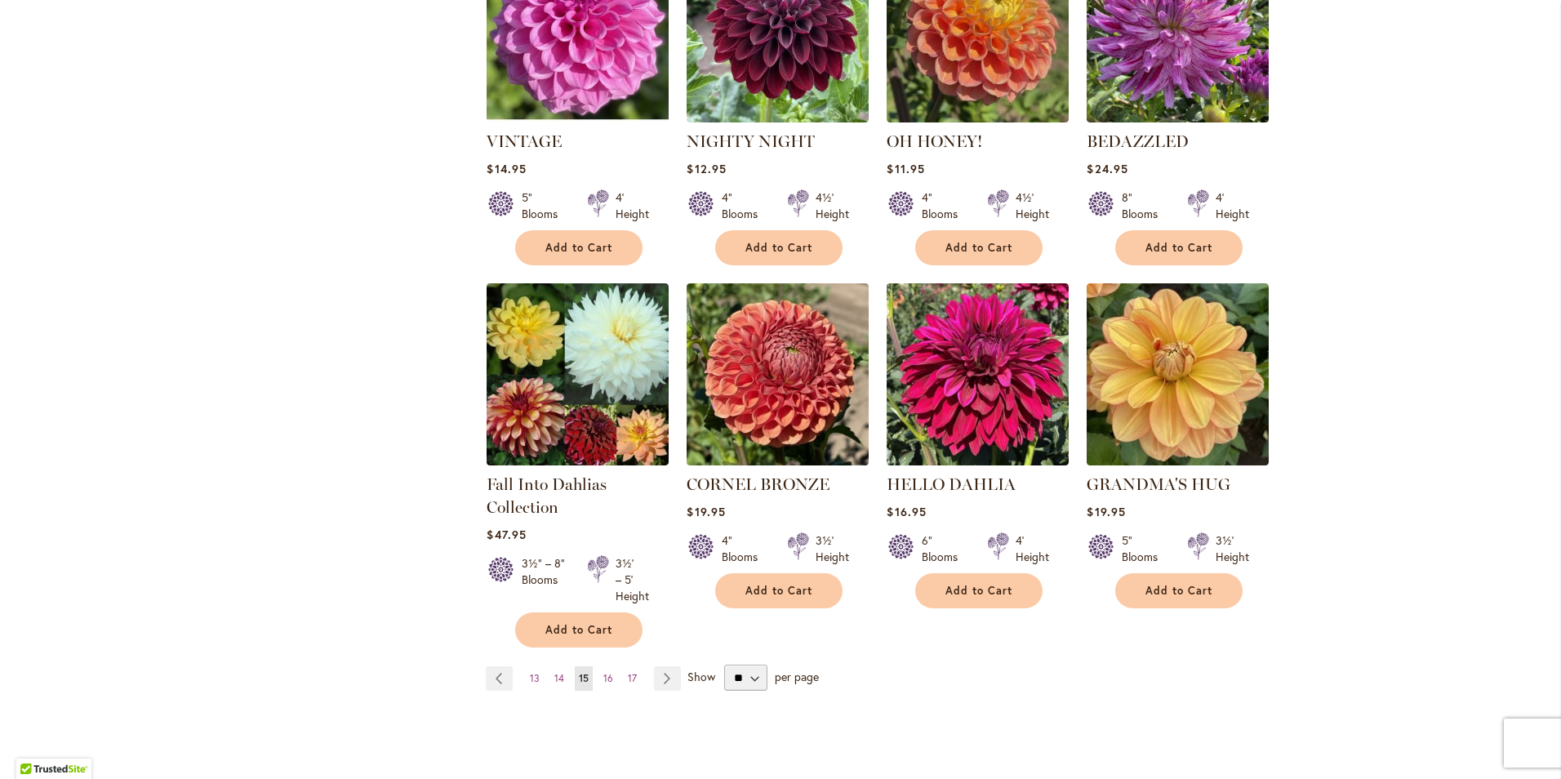
scroll to position [1225, 0]
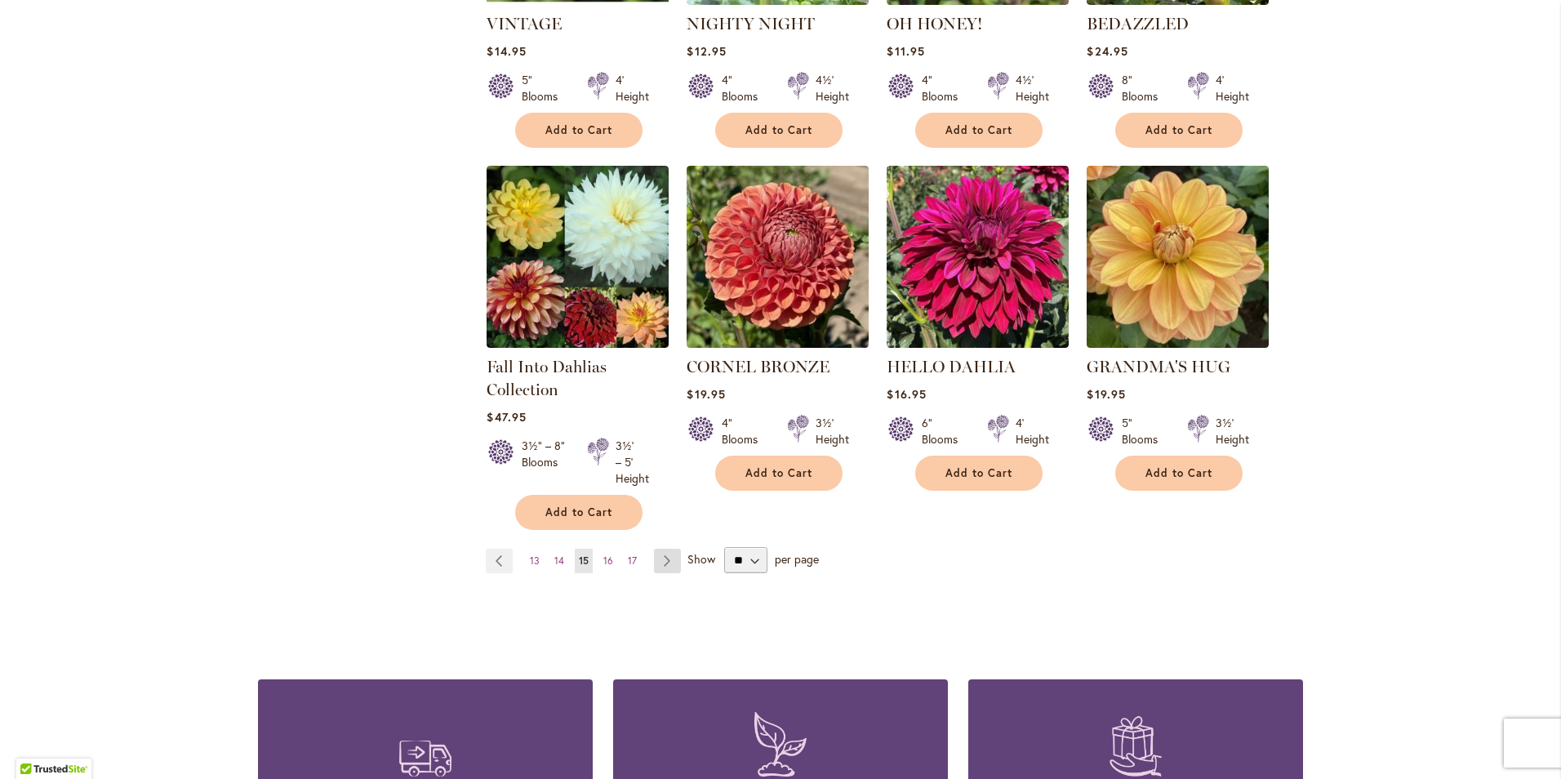
click at [666, 559] on link "Page Next" at bounding box center [667, 561] width 27 height 24
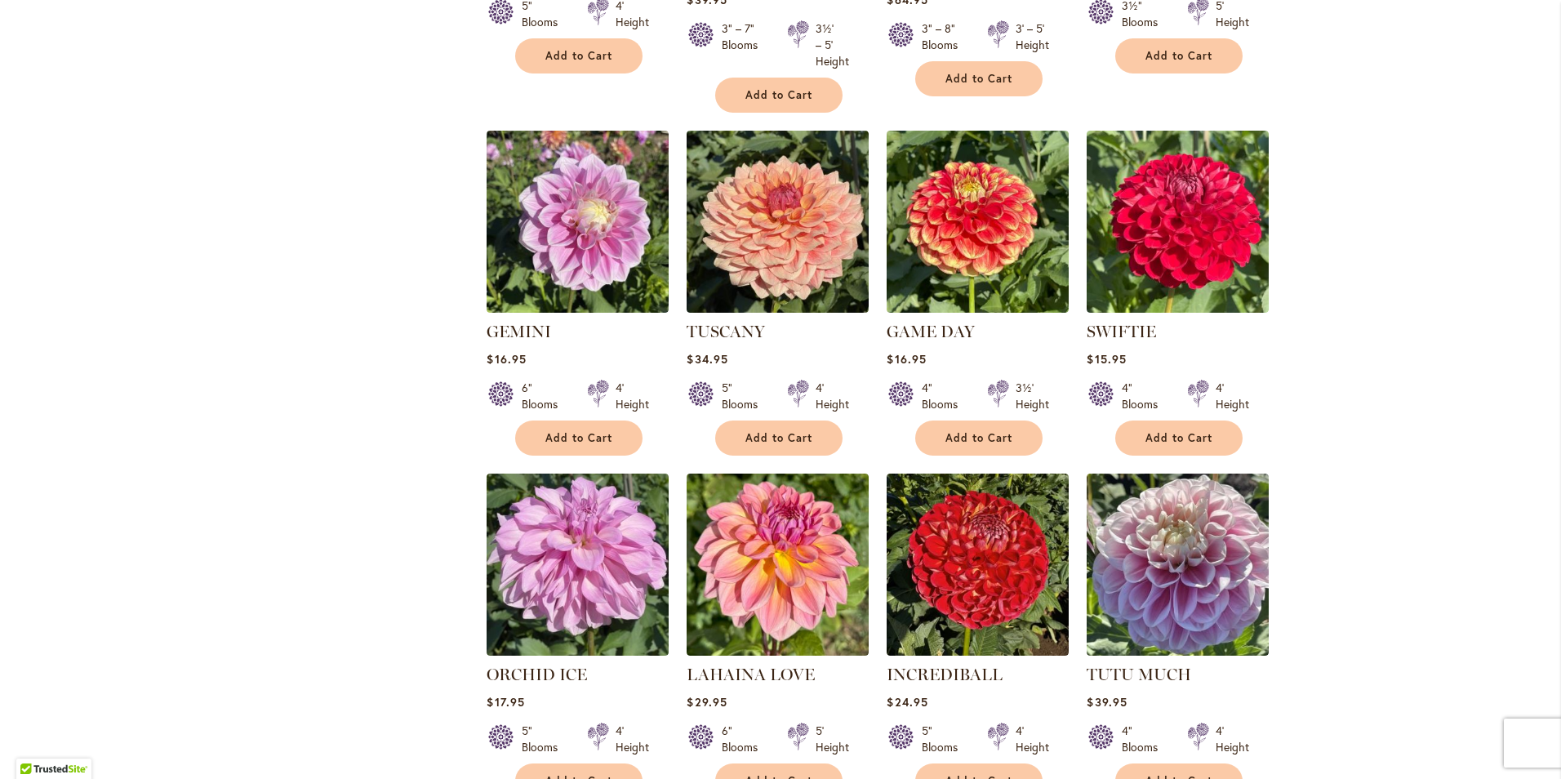
scroll to position [1062, 0]
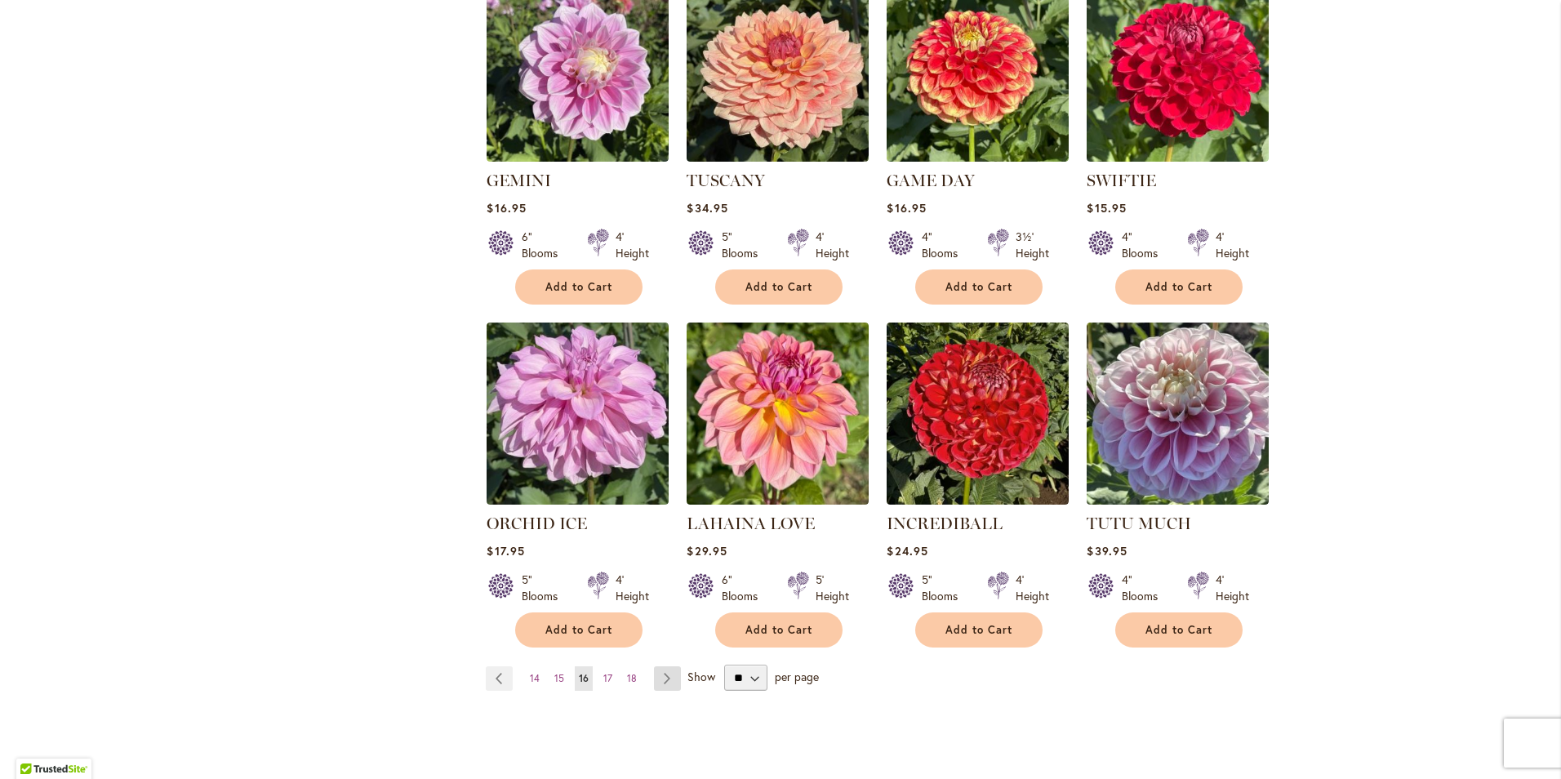
click at [656, 685] on link "Page Next" at bounding box center [667, 678] width 27 height 24
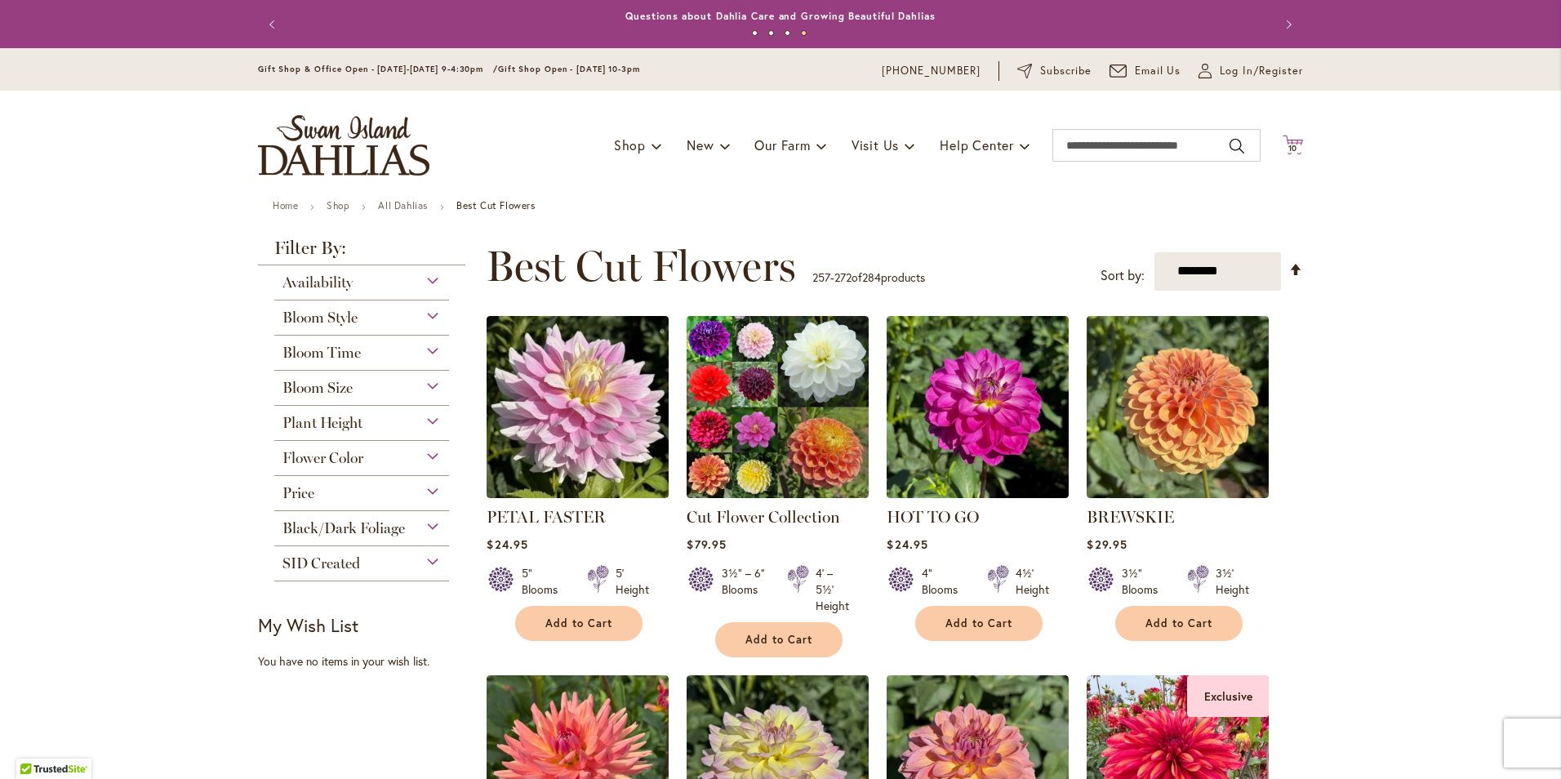
click at [1289, 149] on span "10" at bounding box center [1294, 148] width 10 height 11
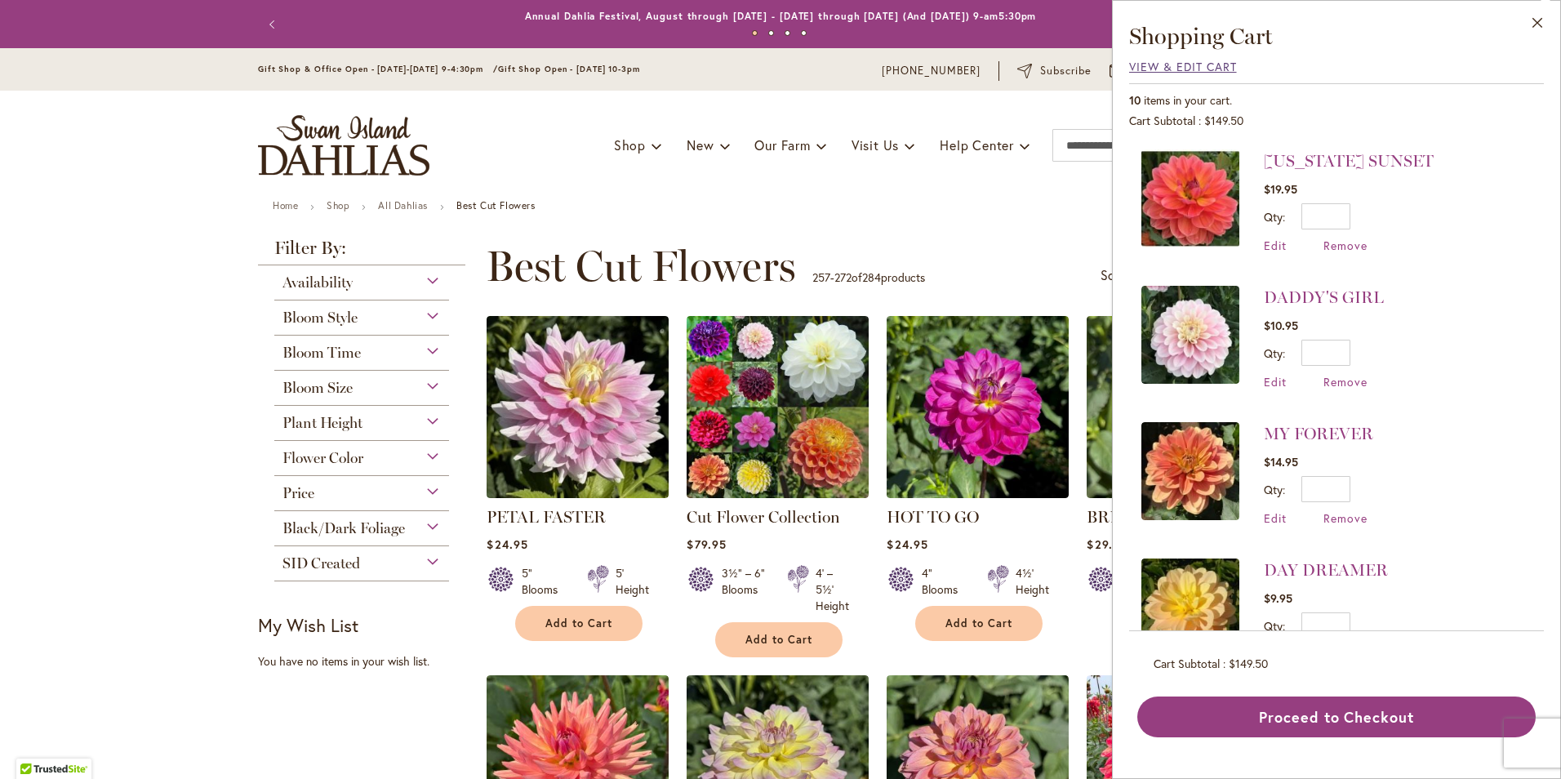
click at [1163, 66] on span "View & Edit Cart" at bounding box center [1183, 67] width 108 height 16
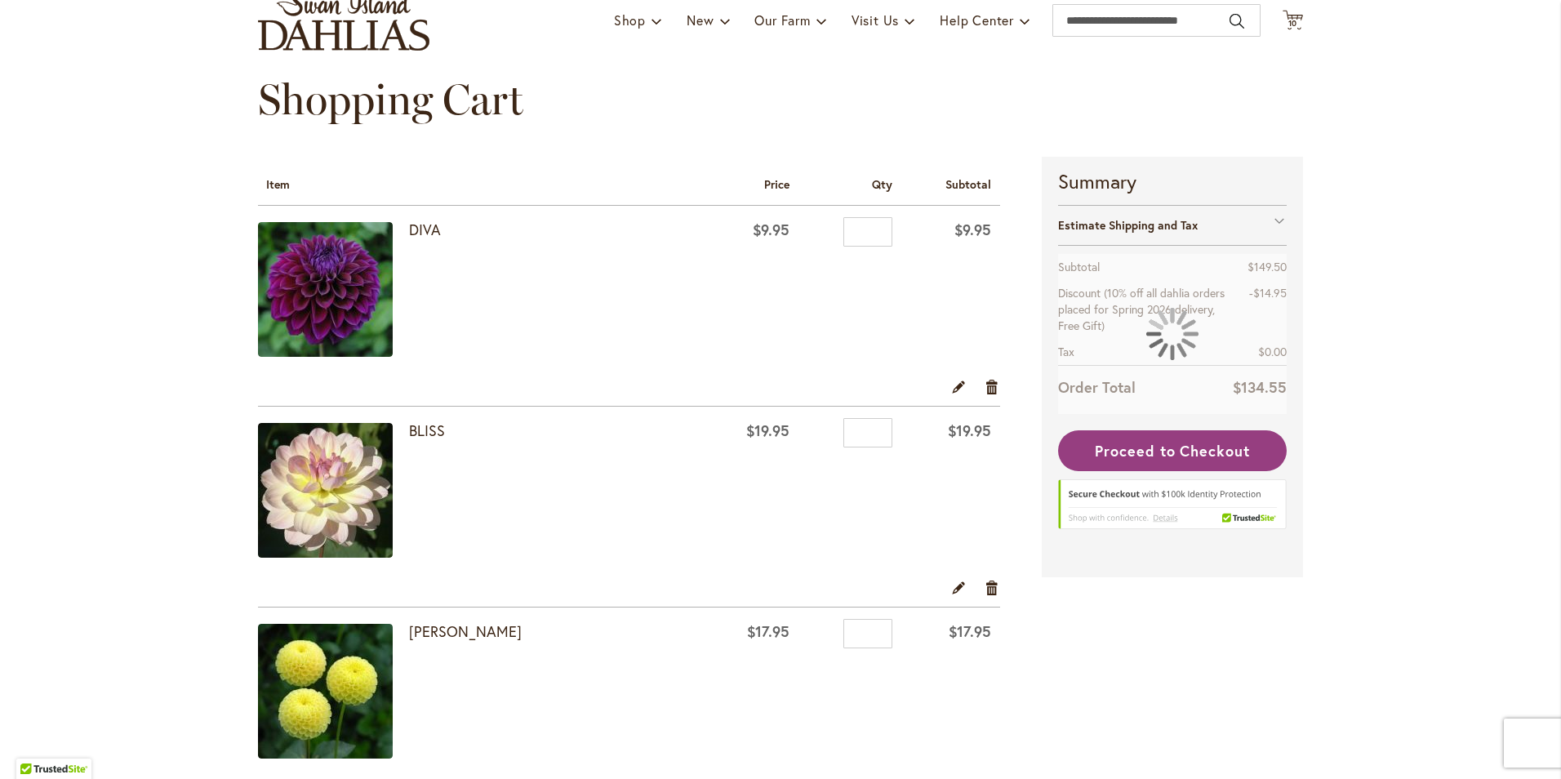
scroll to position [245, 0]
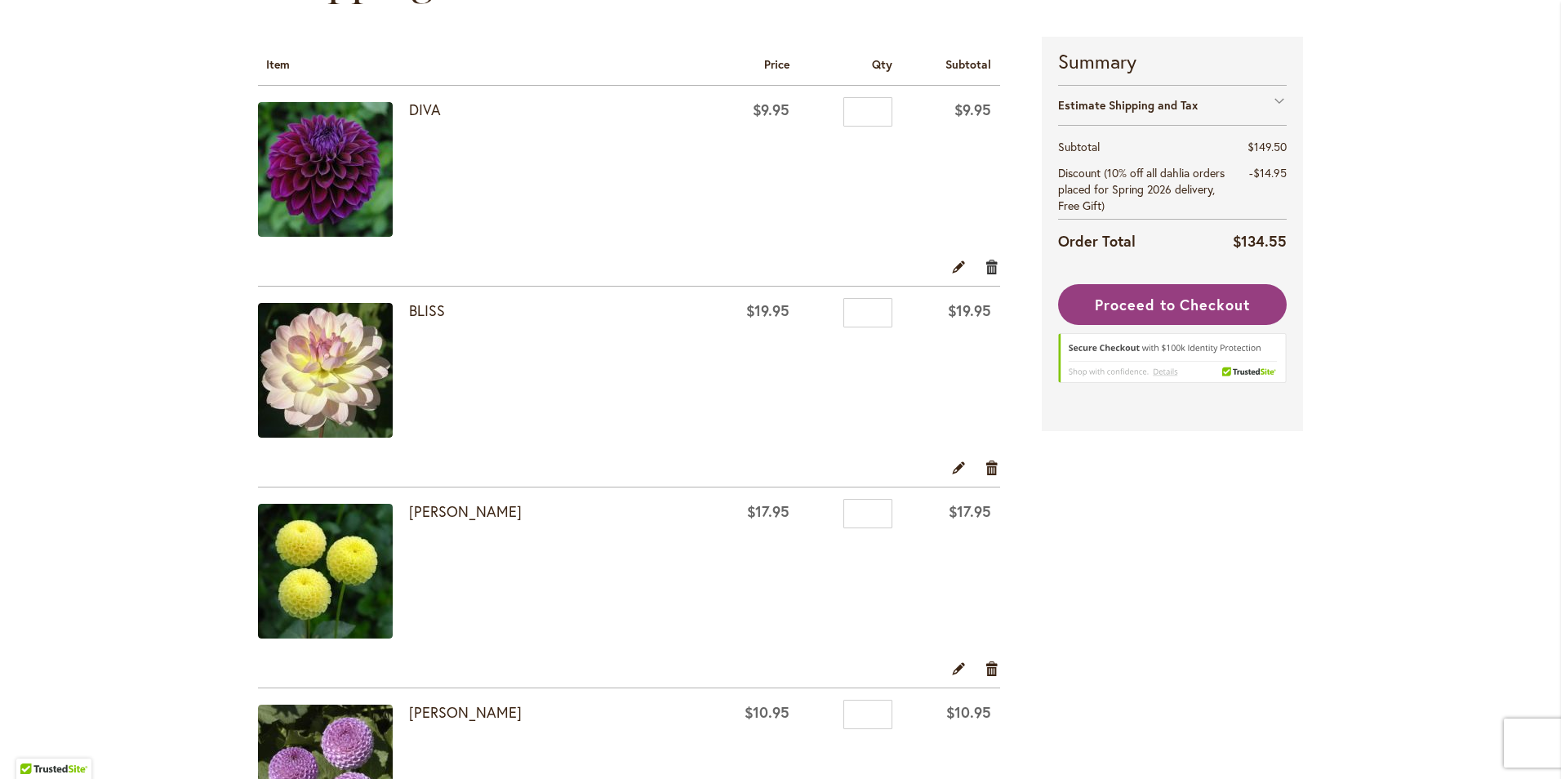
click at [985, 271] on link "Remove item" at bounding box center [993, 266] width 16 height 18
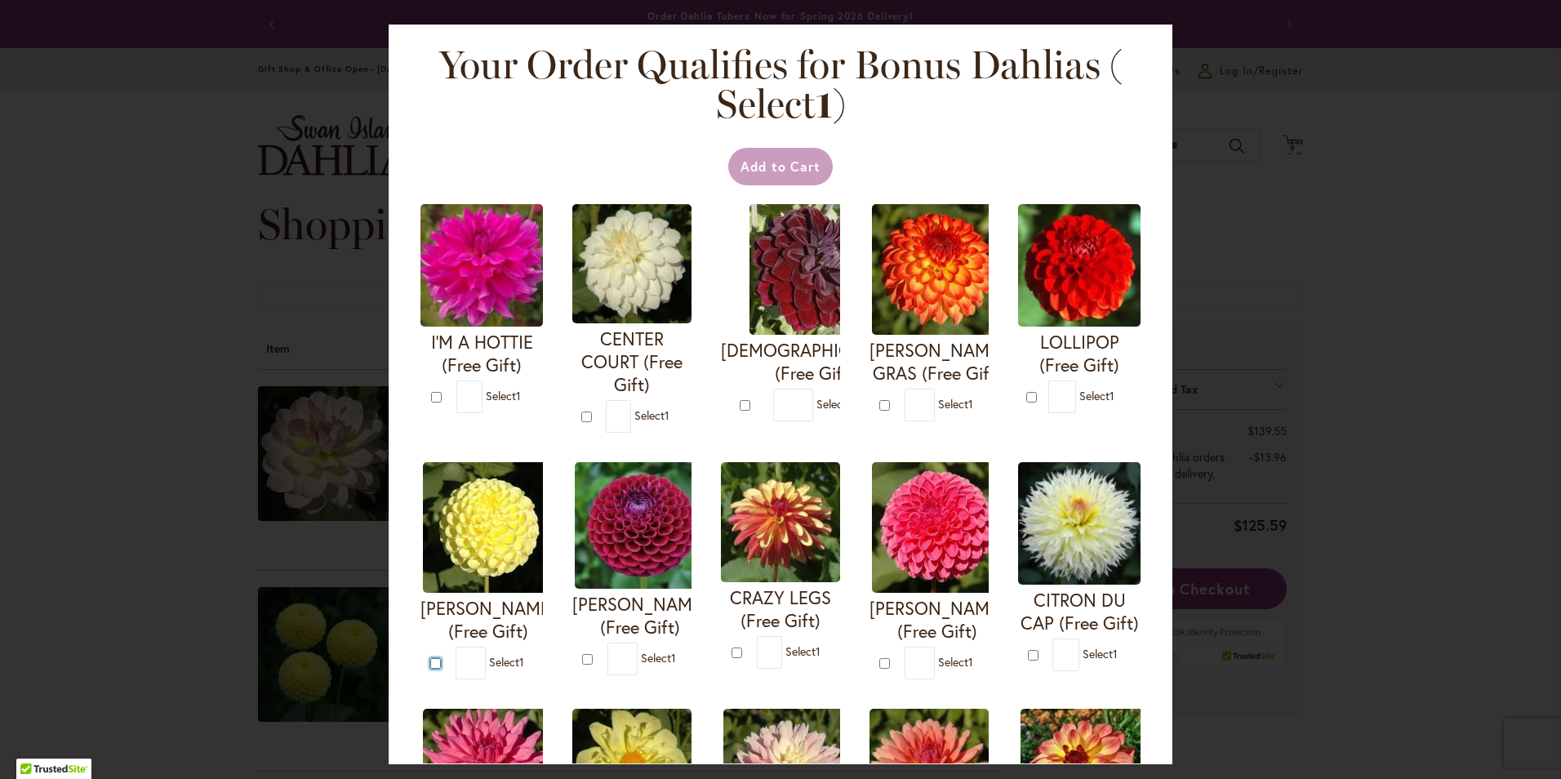
type input "*"
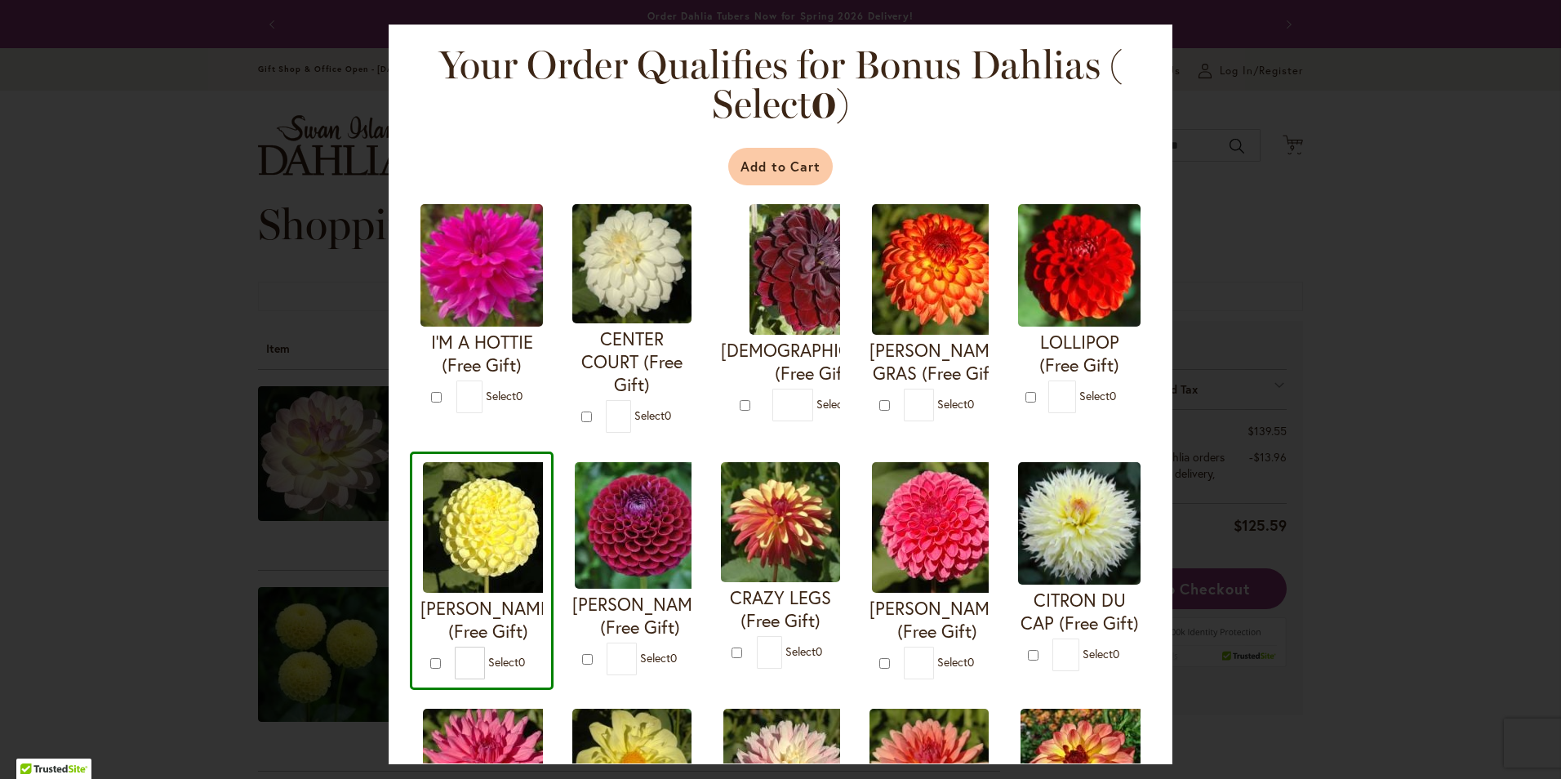
click at [777, 170] on button "Add to Cart" at bounding box center [780, 167] width 105 height 38
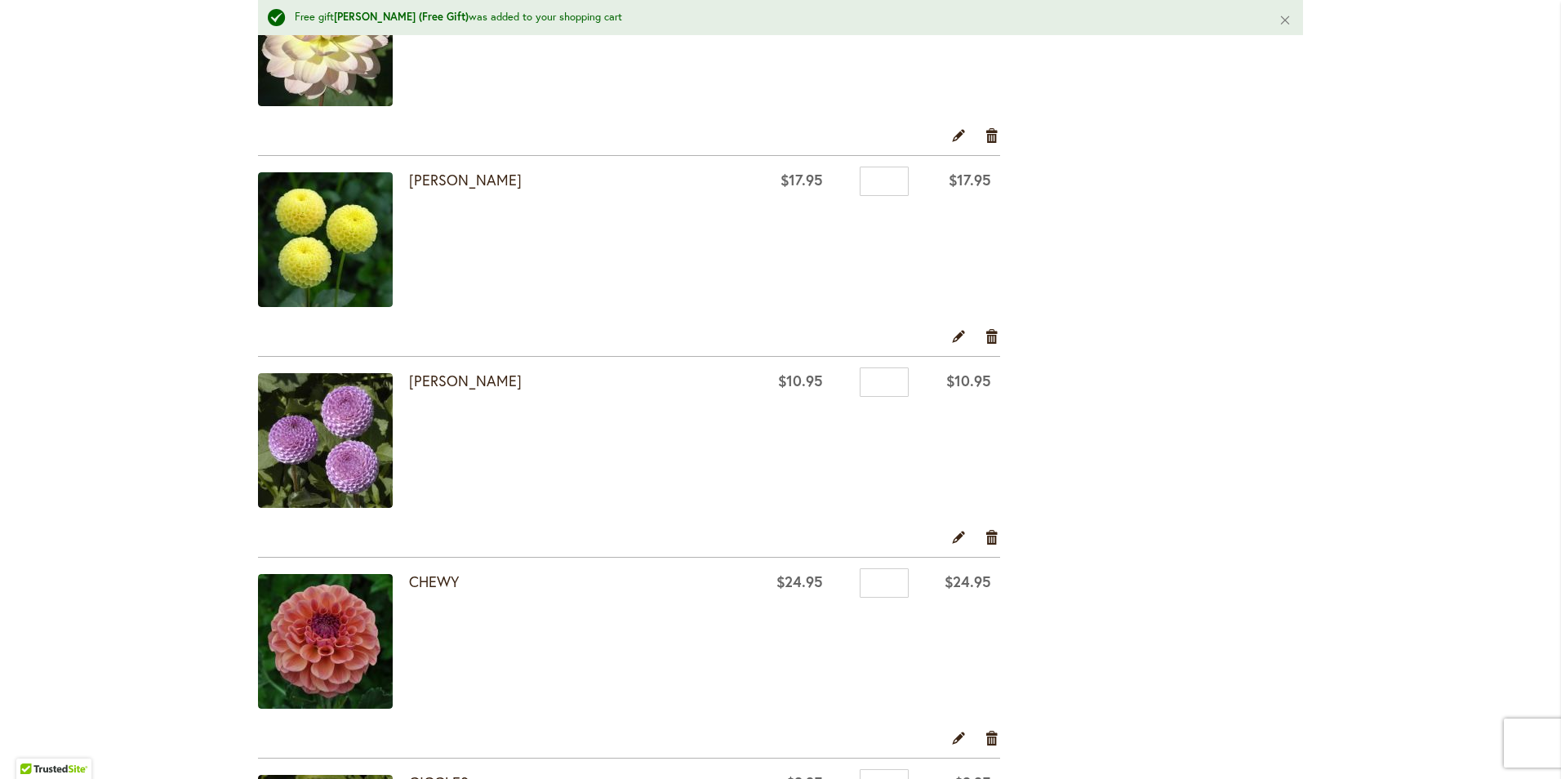
scroll to position [410, 0]
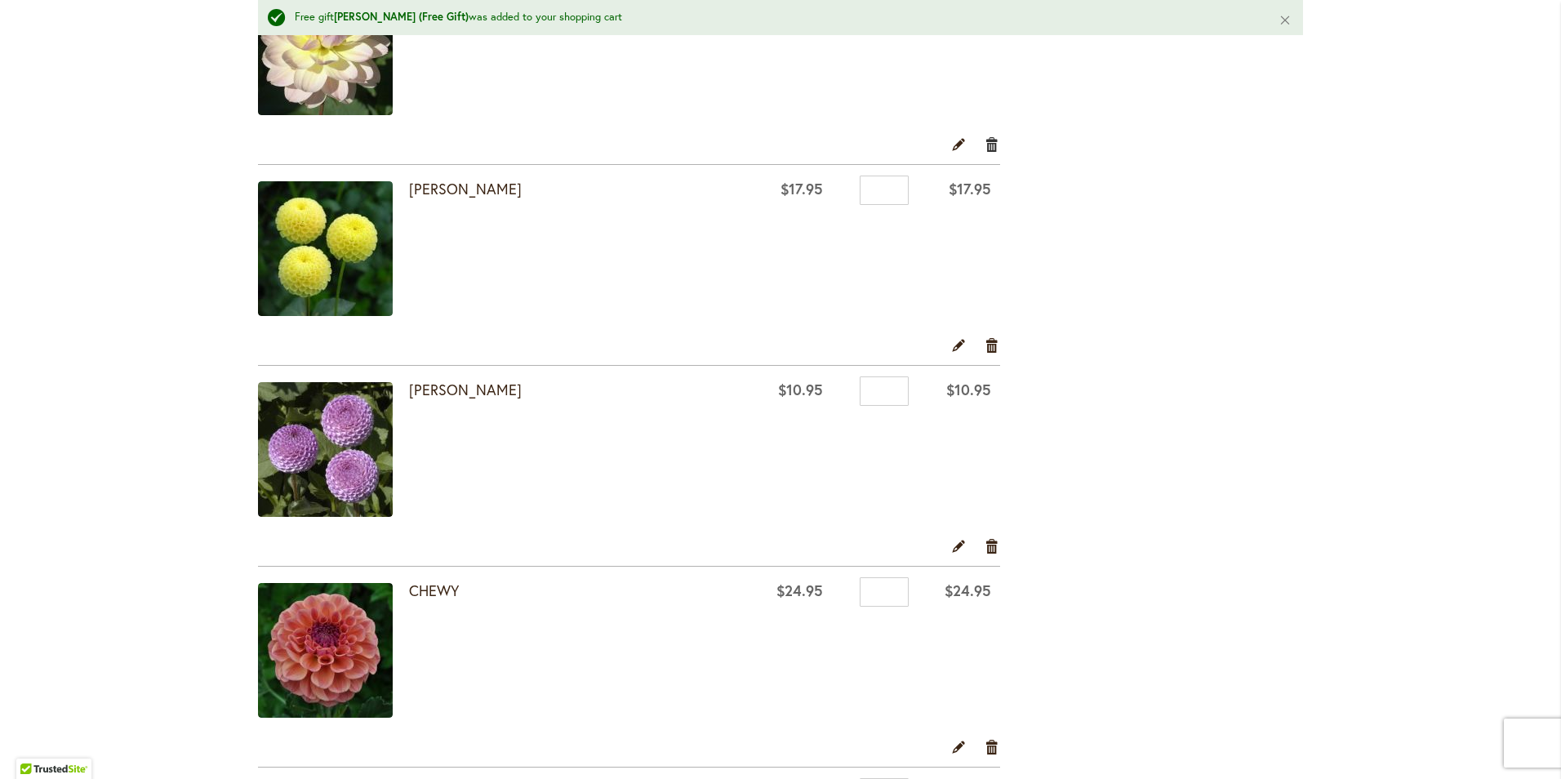
click at [988, 143] on link "Remove item" at bounding box center [993, 145] width 16 height 18
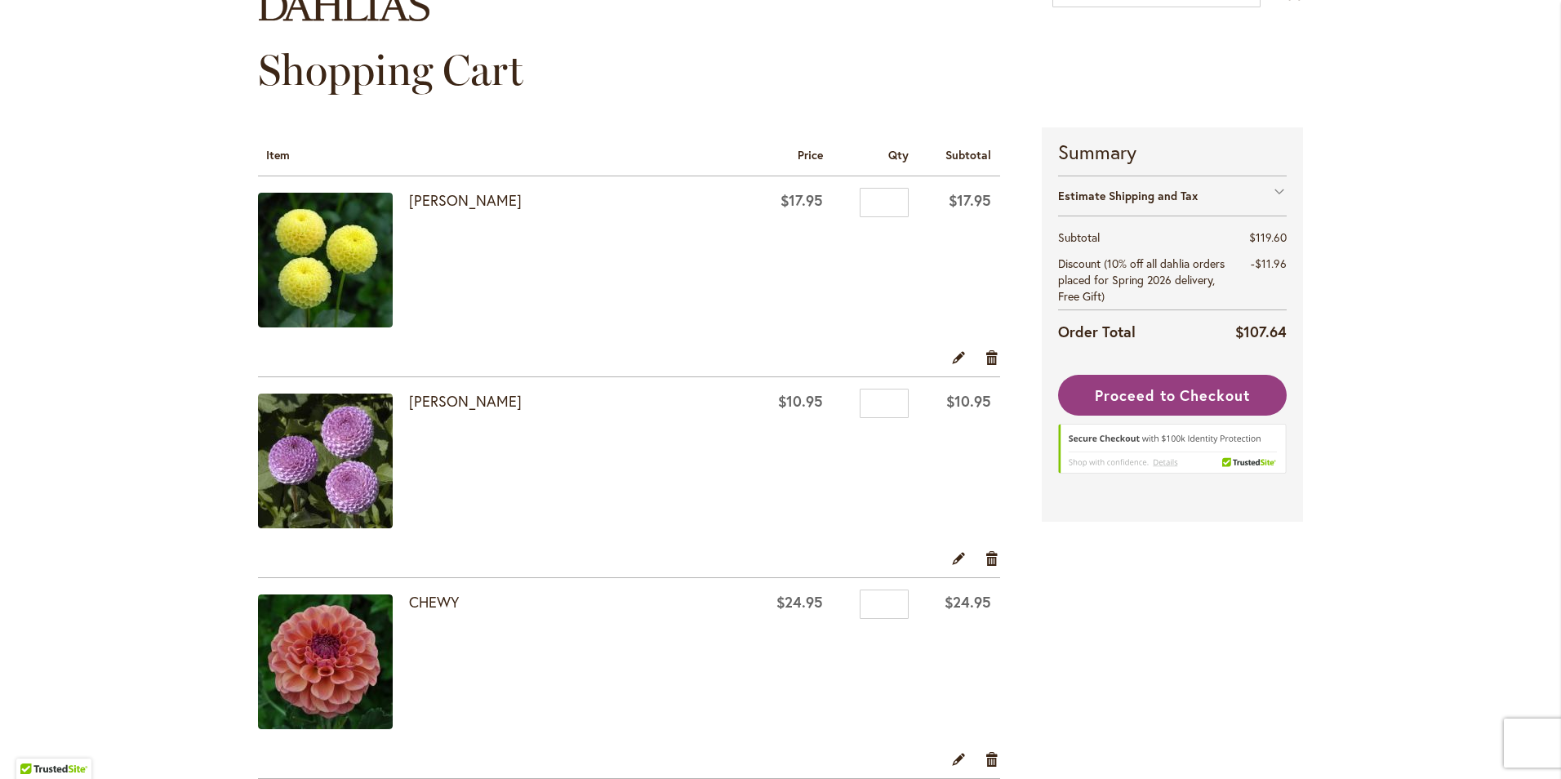
scroll to position [24, 0]
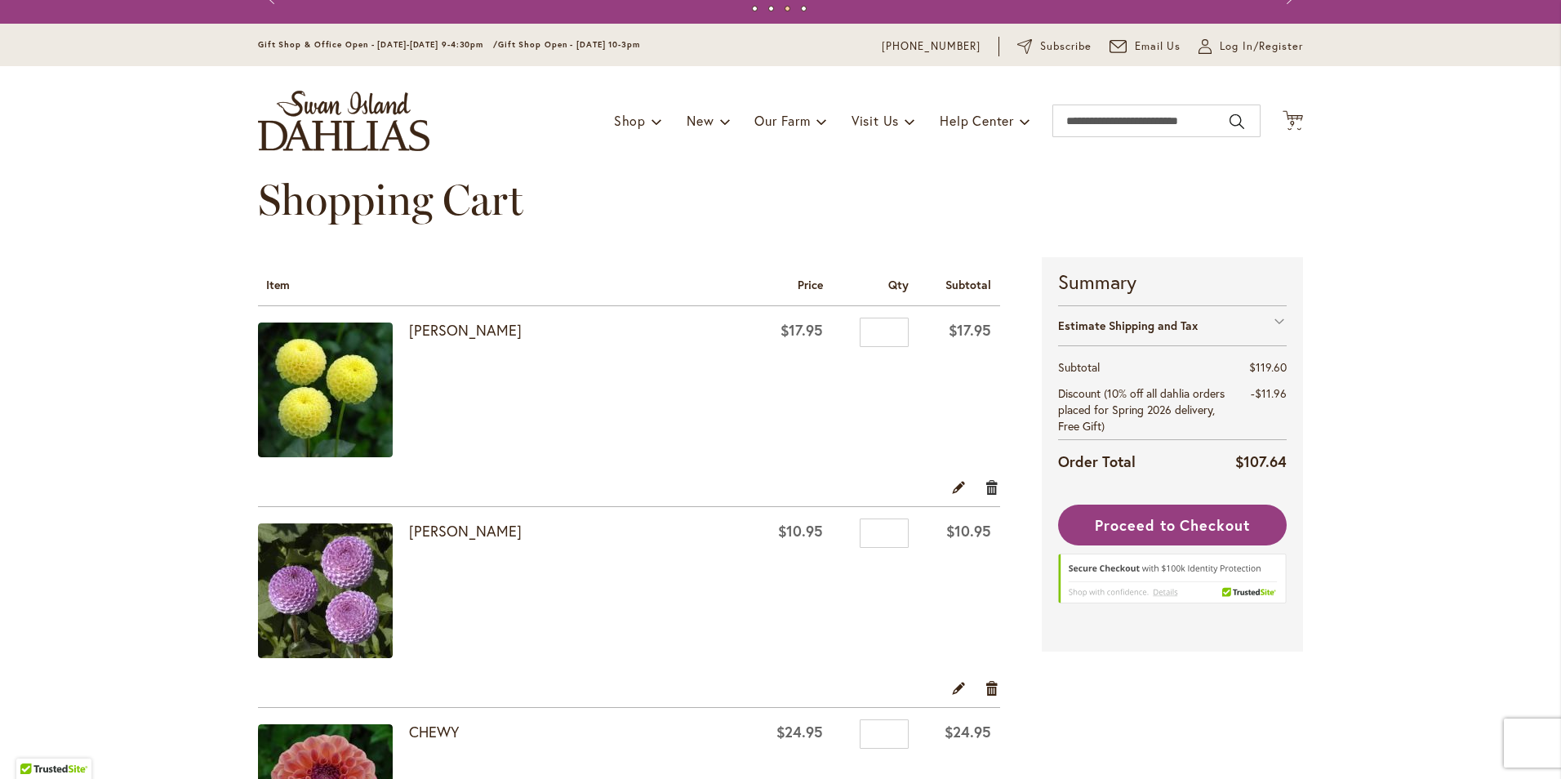
click at [990, 489] on link "Remove item" at bounding box center [993, 487] width 16 height 18
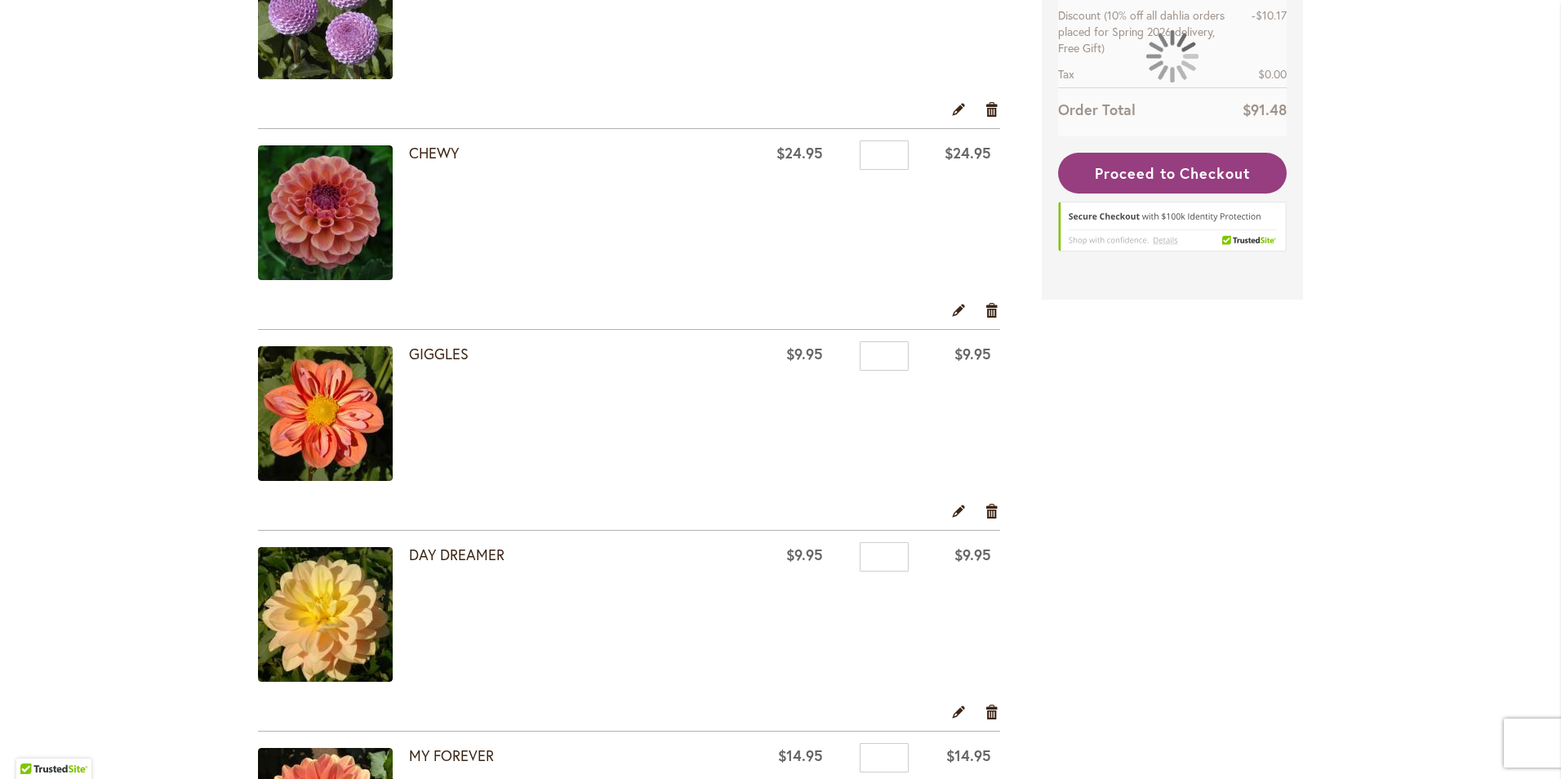
scroll to position [490, 0]
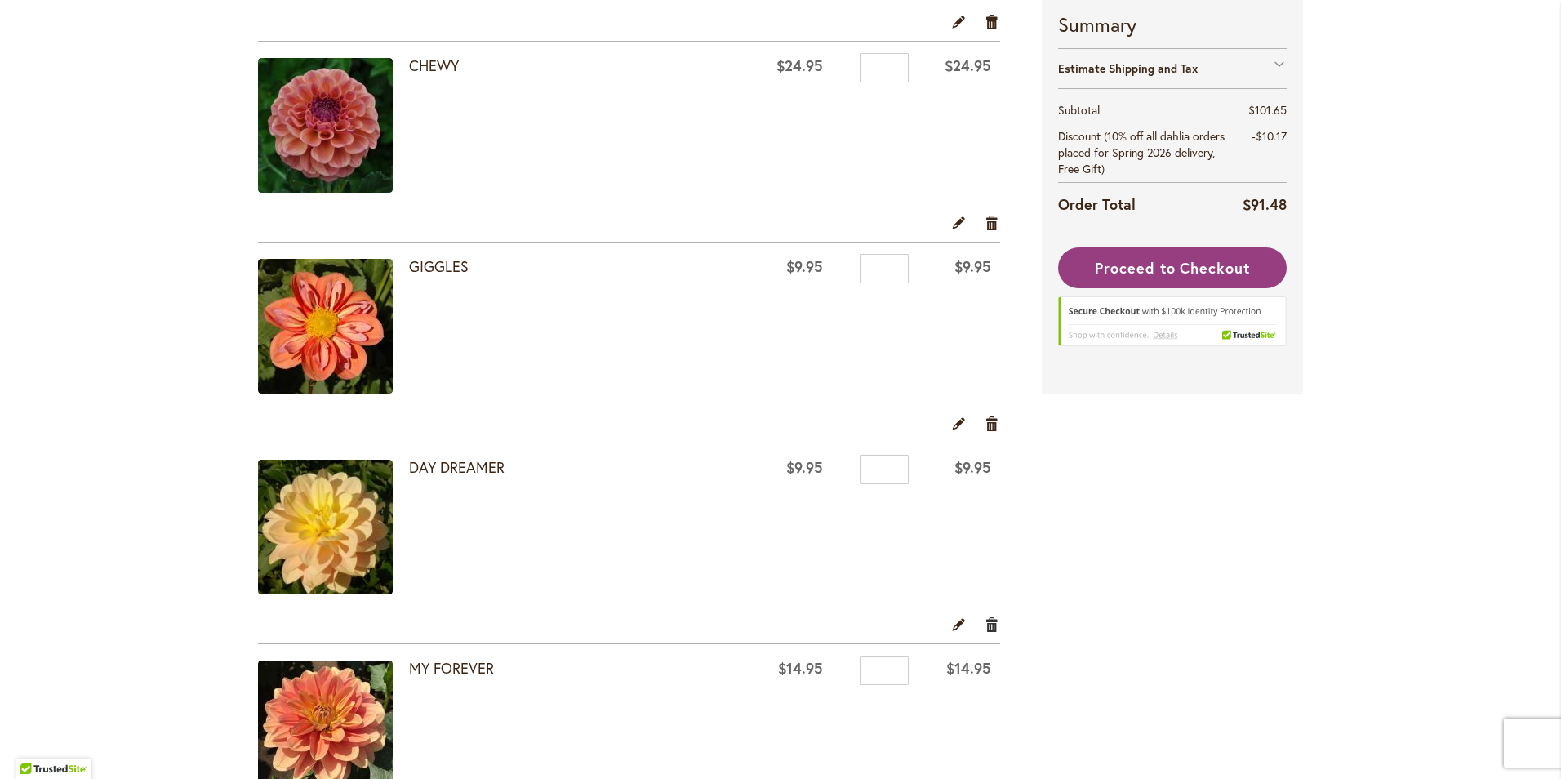
click at [986, 624] on link "Remove item" at bounding box center [993, 624] width 16 height 18
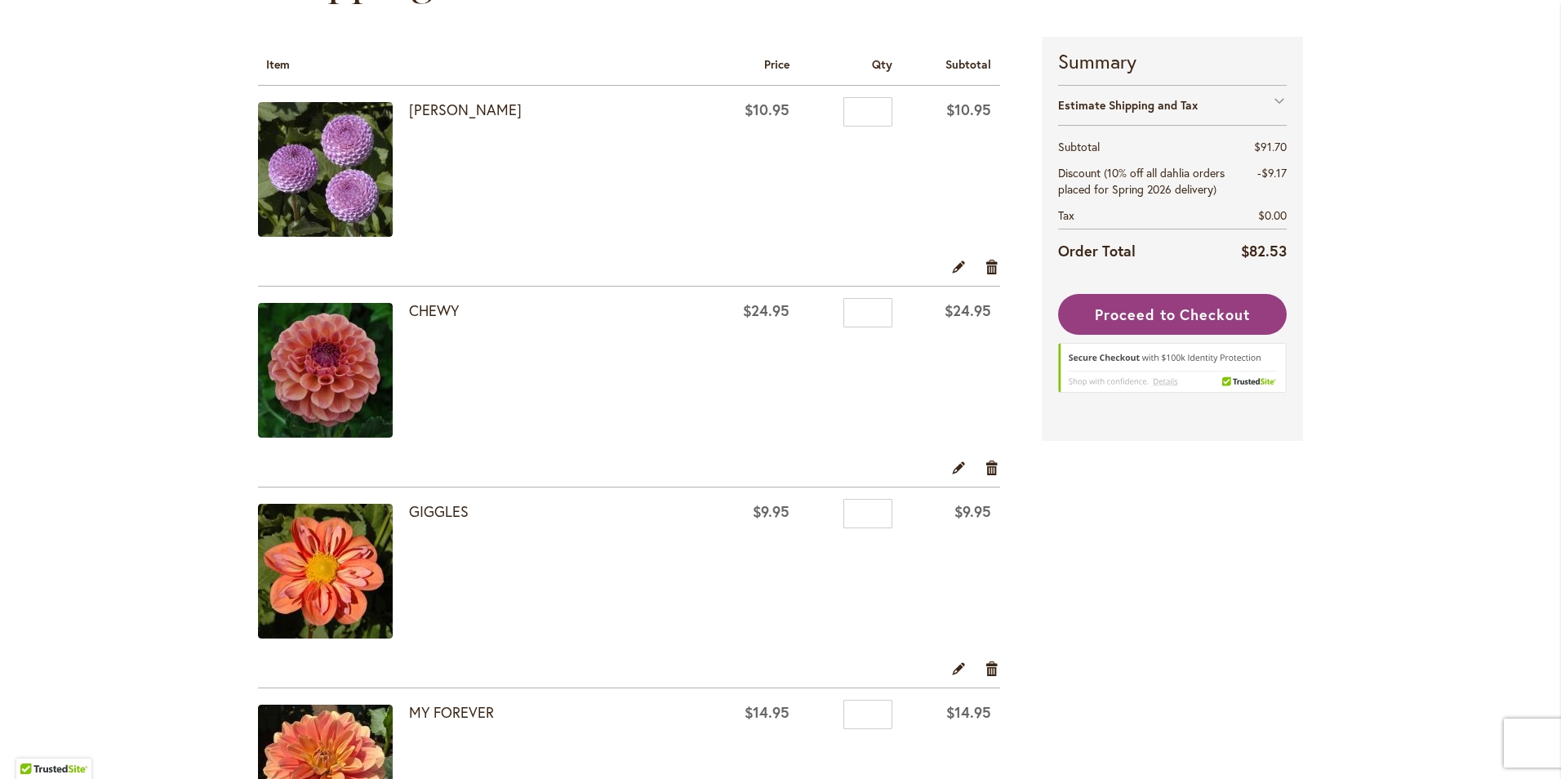
scroll to position [735, 0]
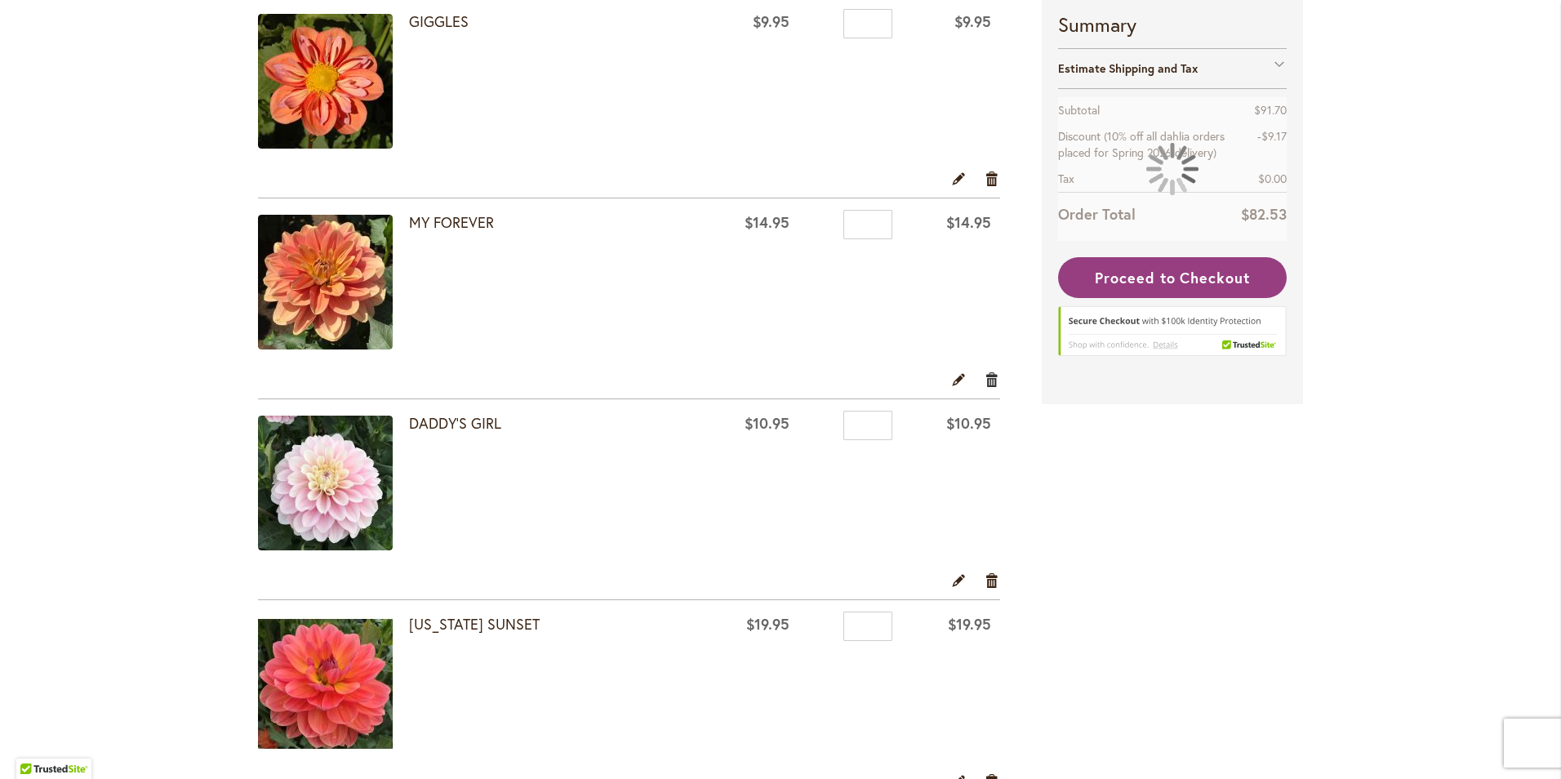
click at [985, 381] on link "Remove item" at bounding box center [993, 379] width 16 height 18
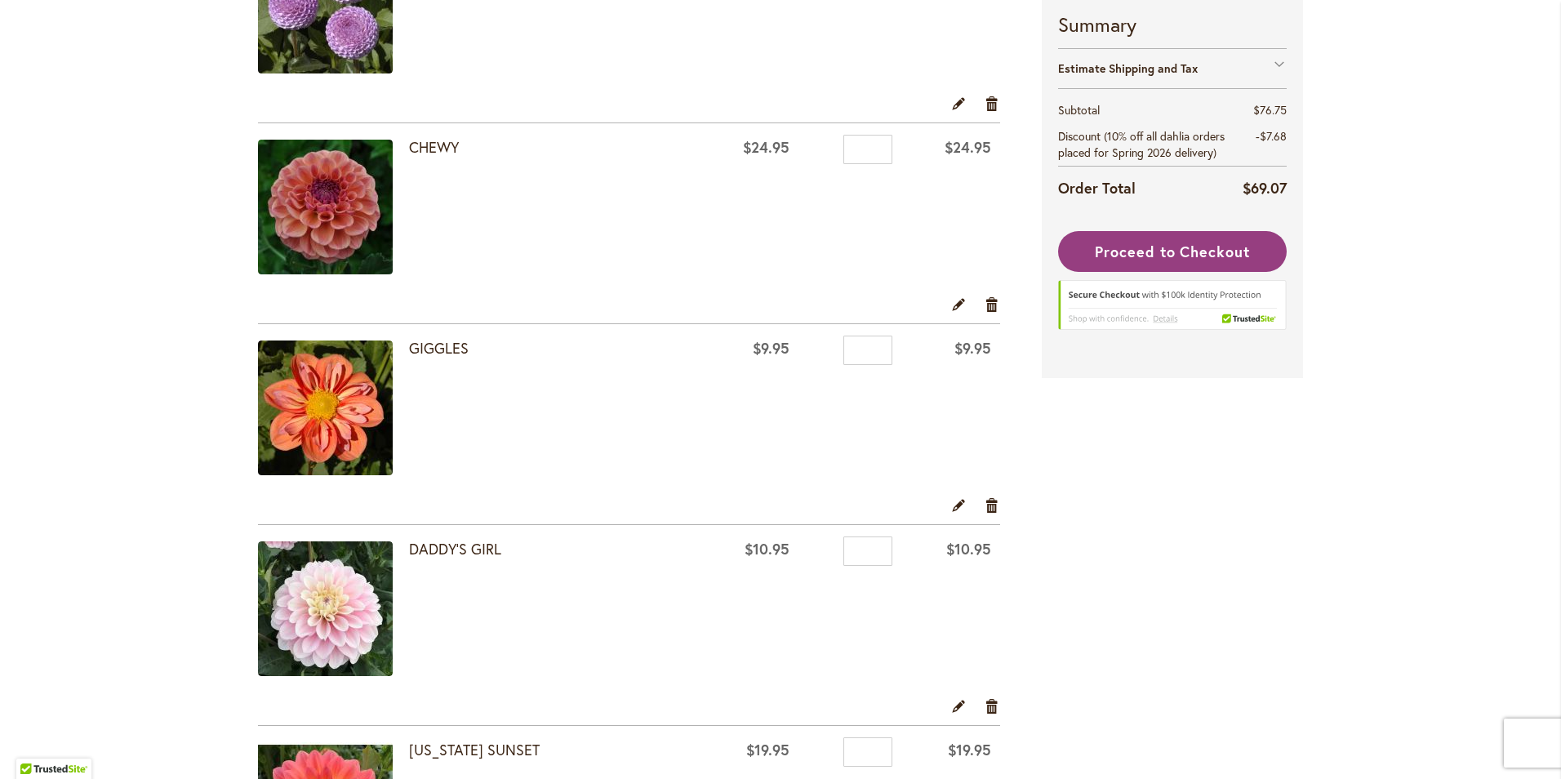
scroll to position [817, 0]
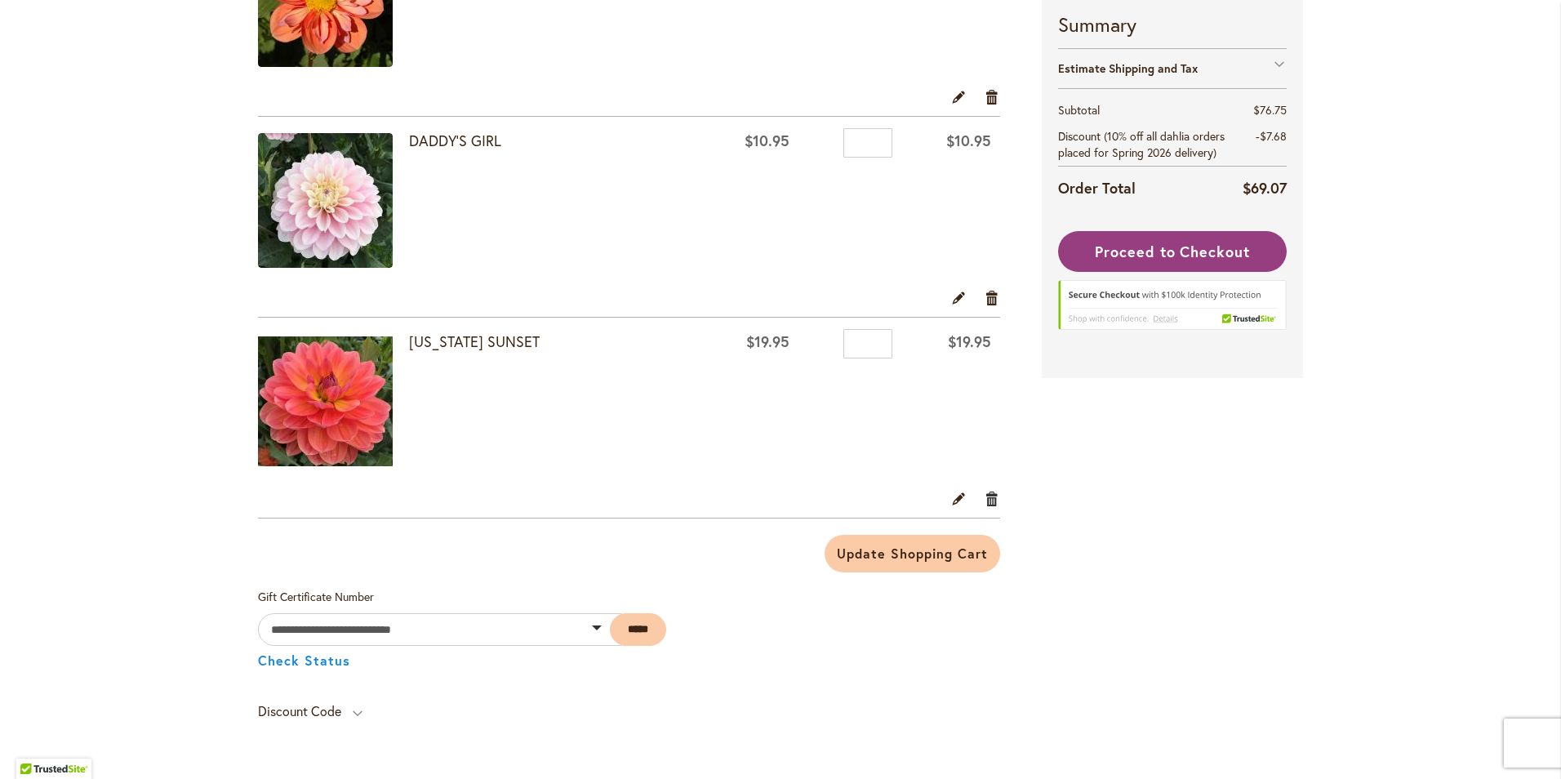
click at [989, 501] on link "Remove item" at bounding box center [993, 498] width 16 height 18
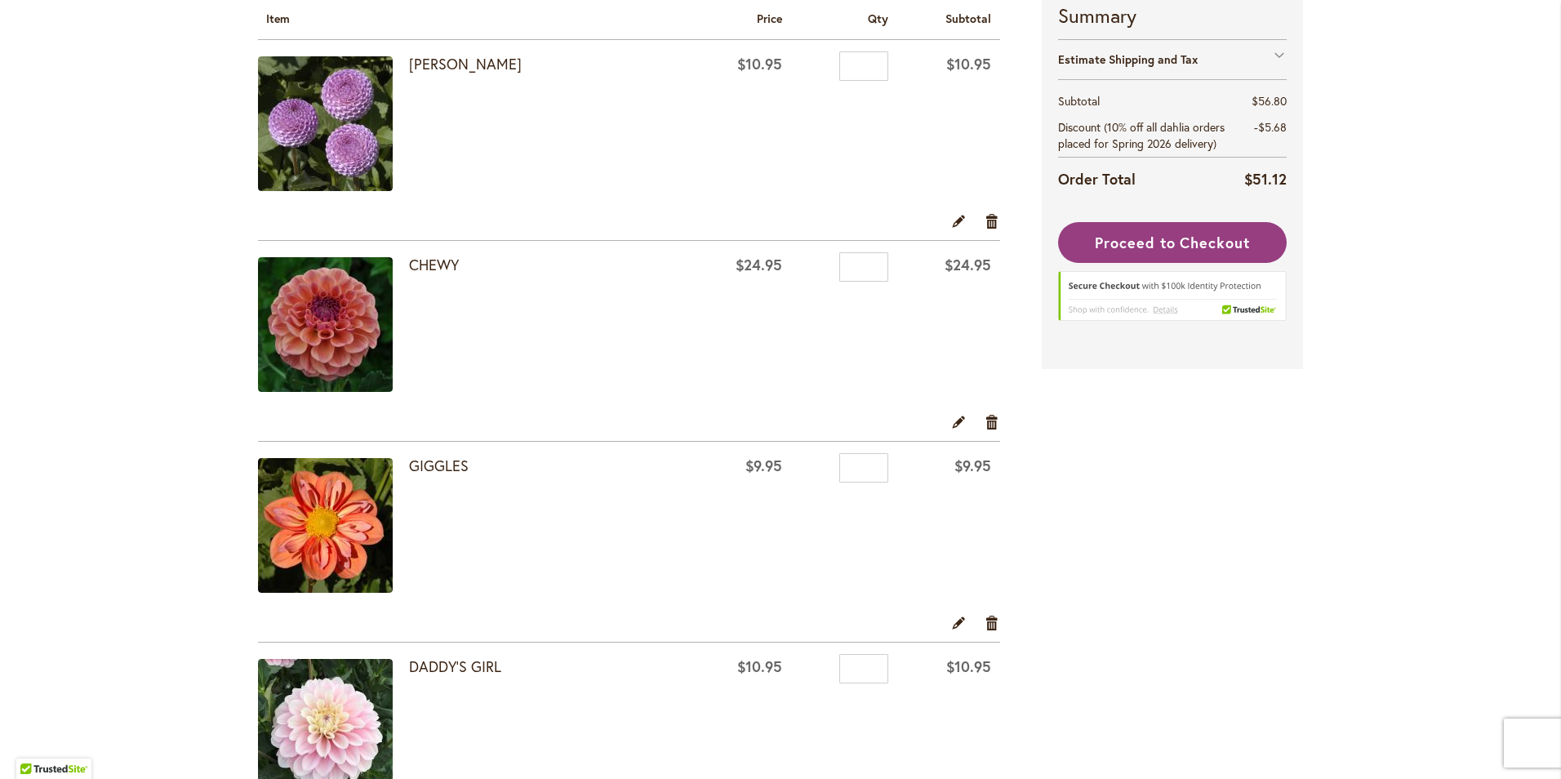
scroll to position [320, 0]
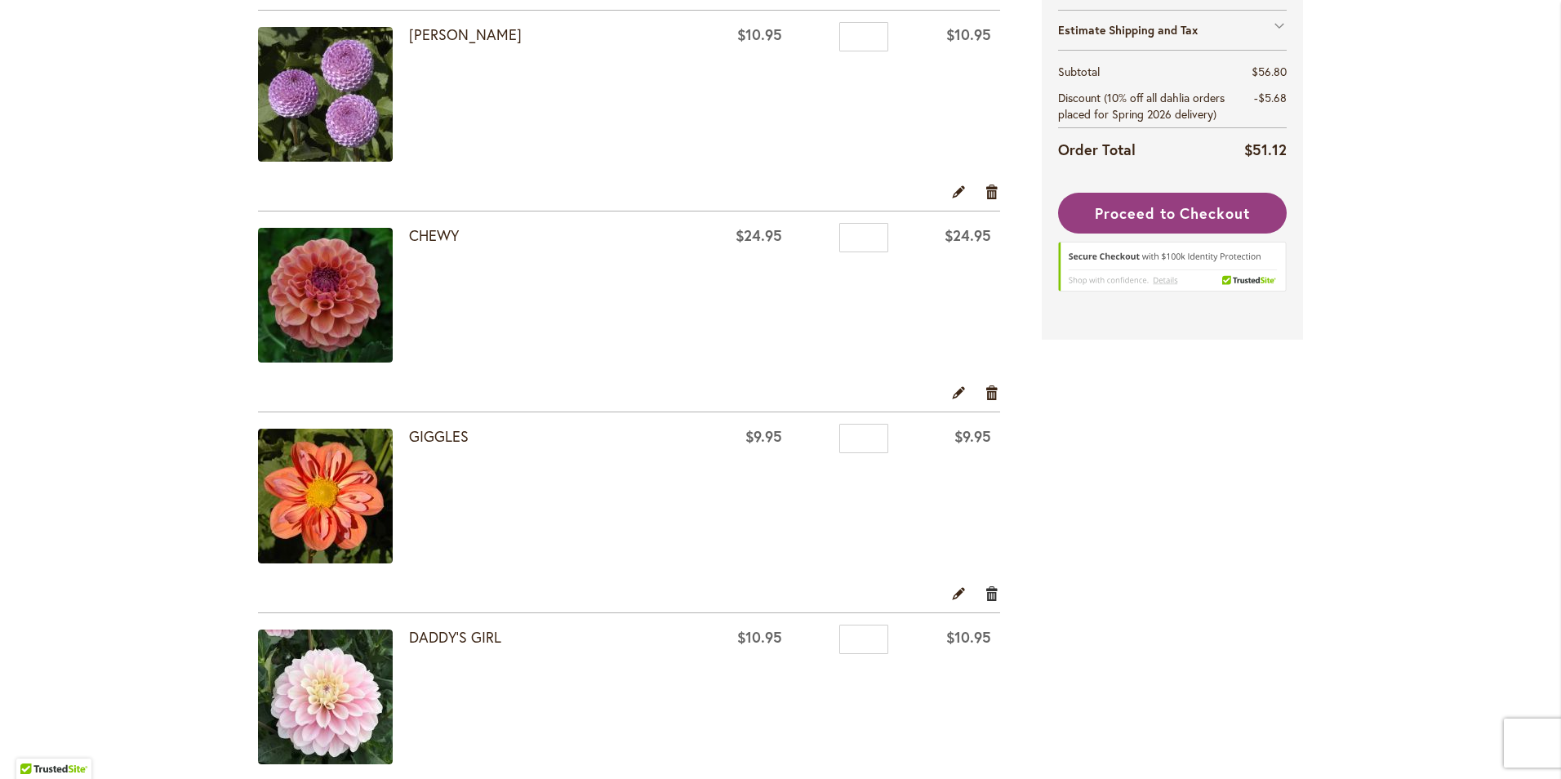
click at [989, 598] on link "Remove item" at bounding box center [993, 593] width 16 height 18
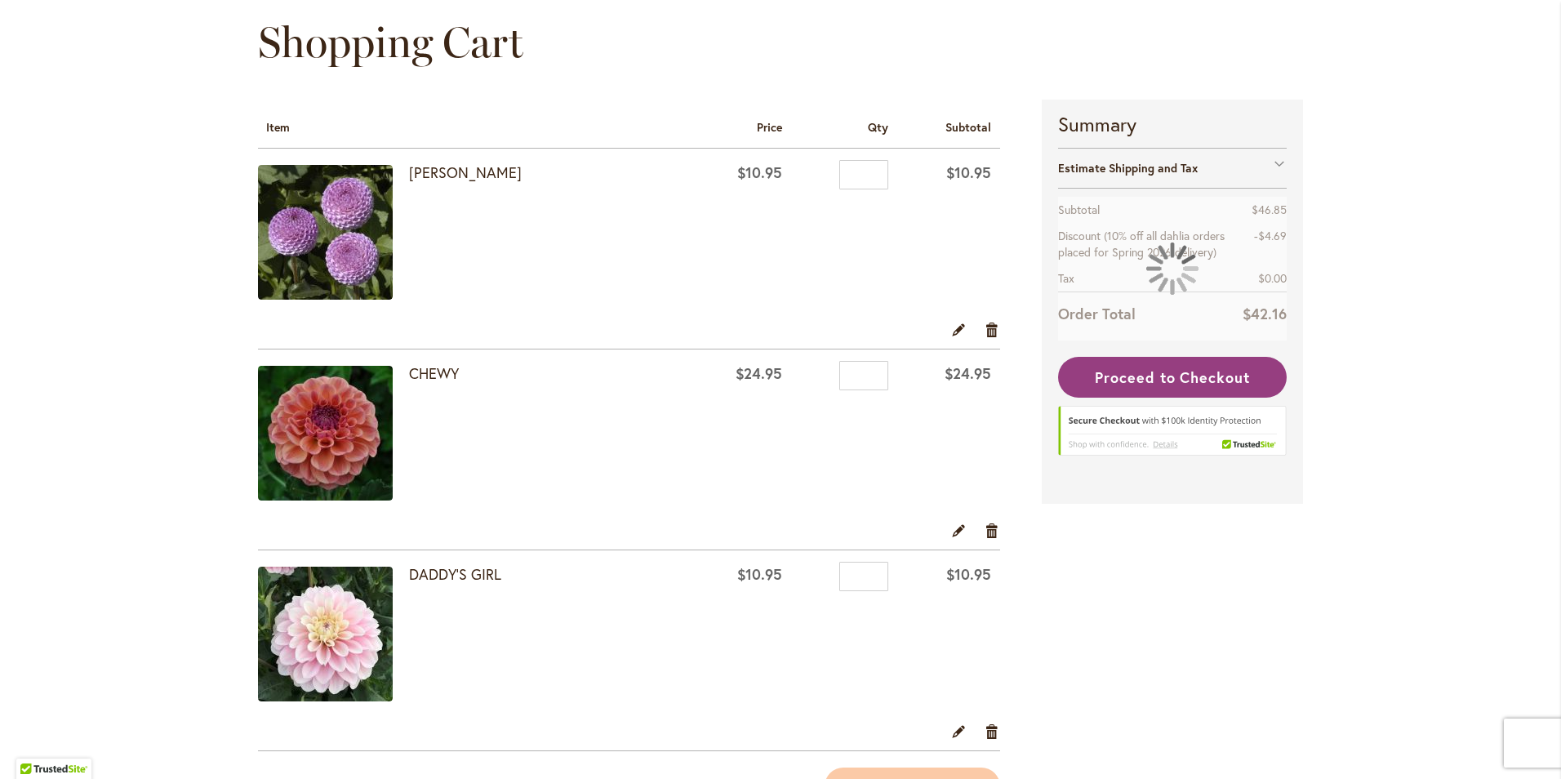
scroll to position [245, 0]
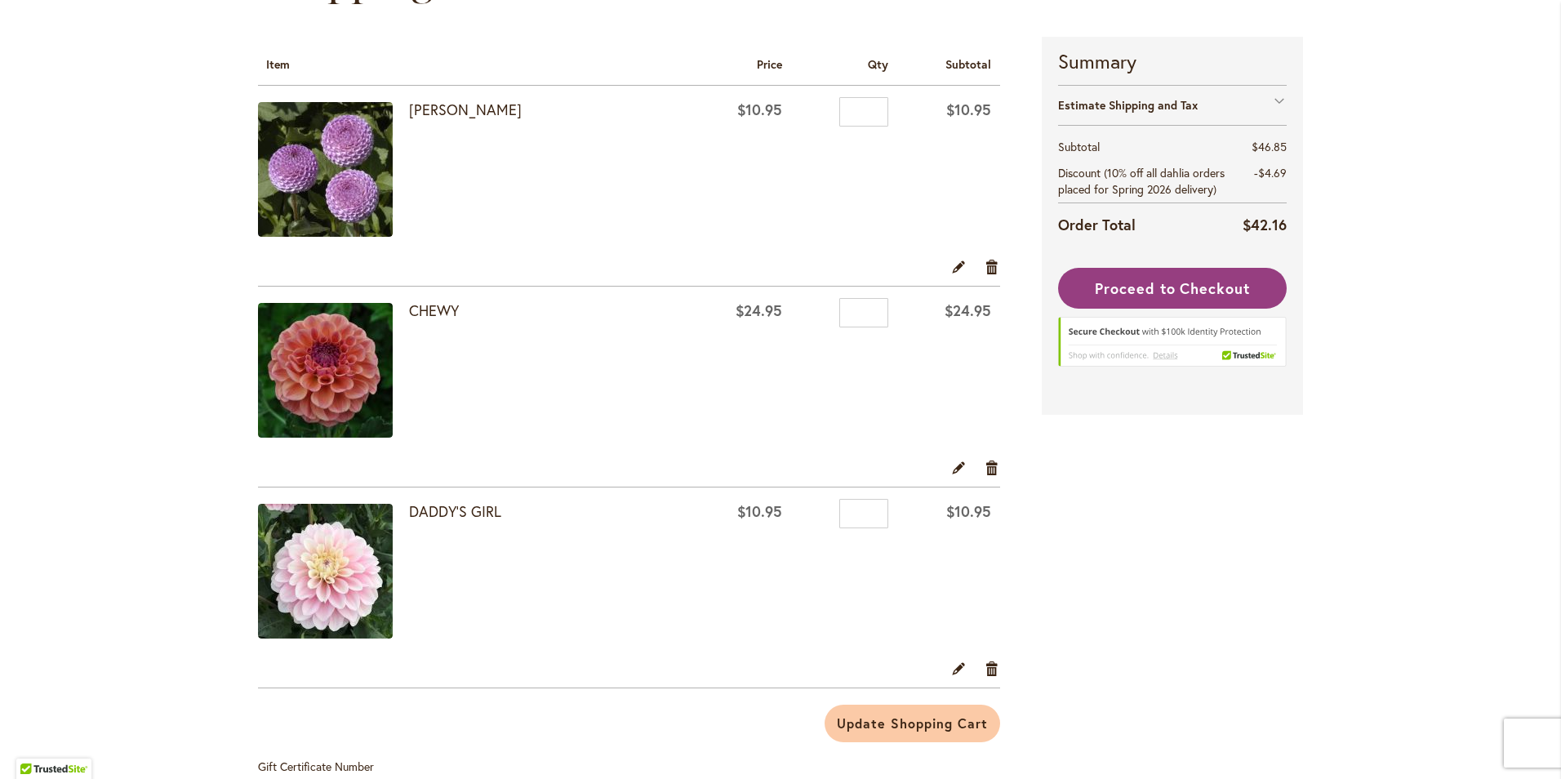
click at [1276, 99] on div "Estimate Shipping and Tax" at bounding box center [1172, 105] width 229 height 40
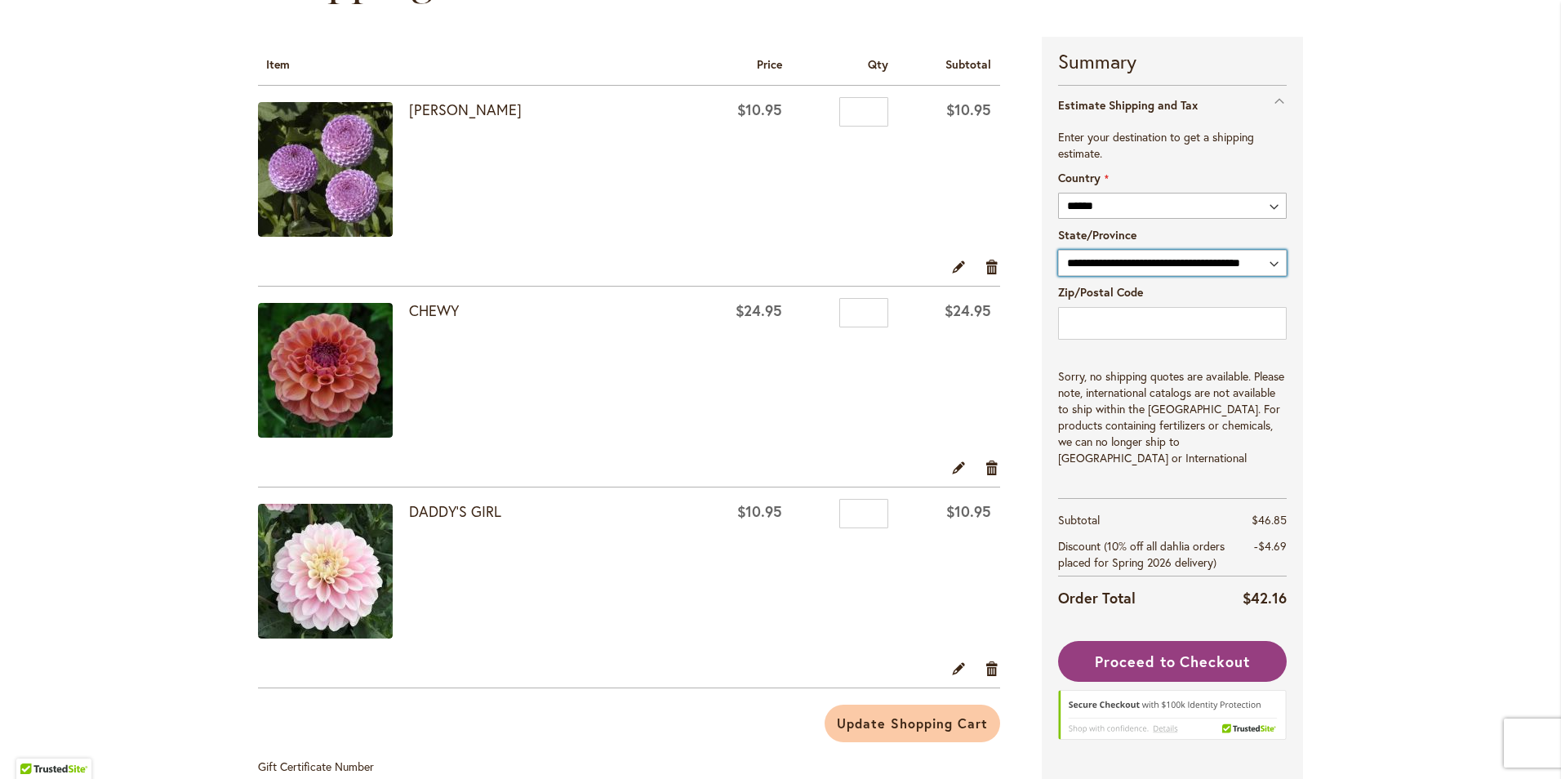
click at [1129, 260] on select "**********" at bounding box center [1172, 263] width 229 height 26
select select "**"
click at [1058, 250] on select "**********" at bounding box center [1172, 263] width 229 height 26
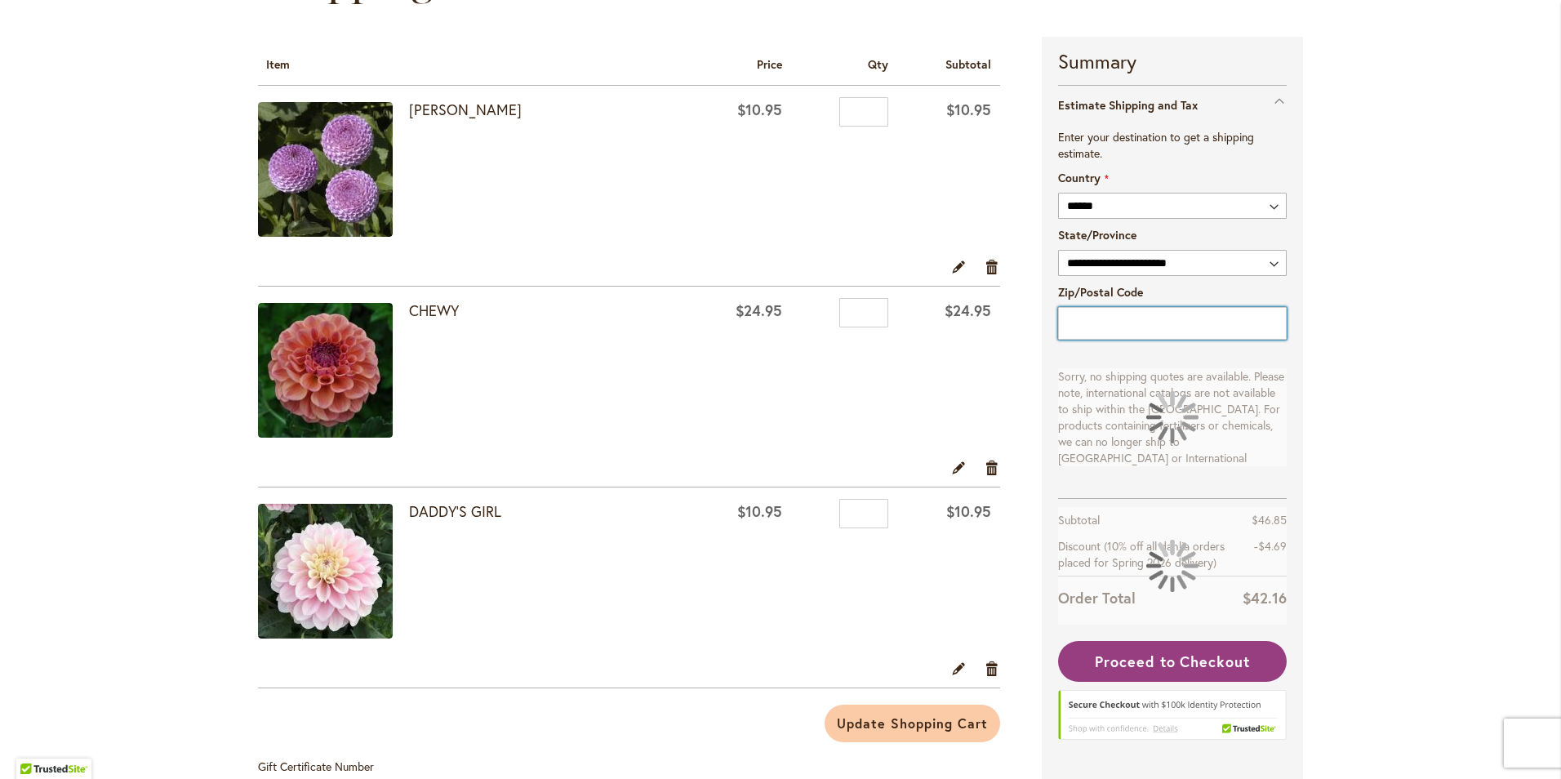
click at [1138, 319] on input "Zip/Postal Code" at bounding box center [1172, 323] width 229 height 33
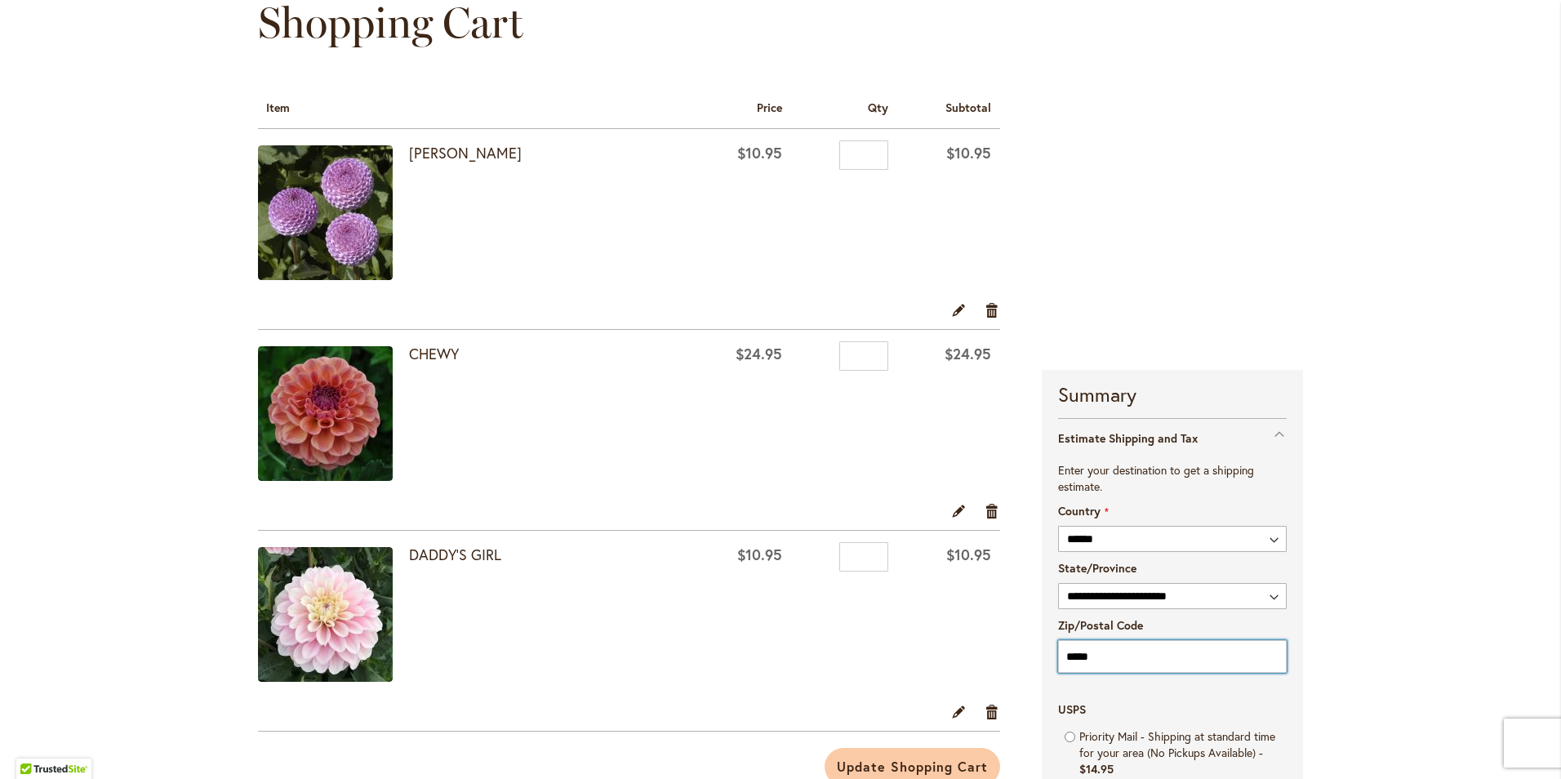
scroll to position [207, 0]
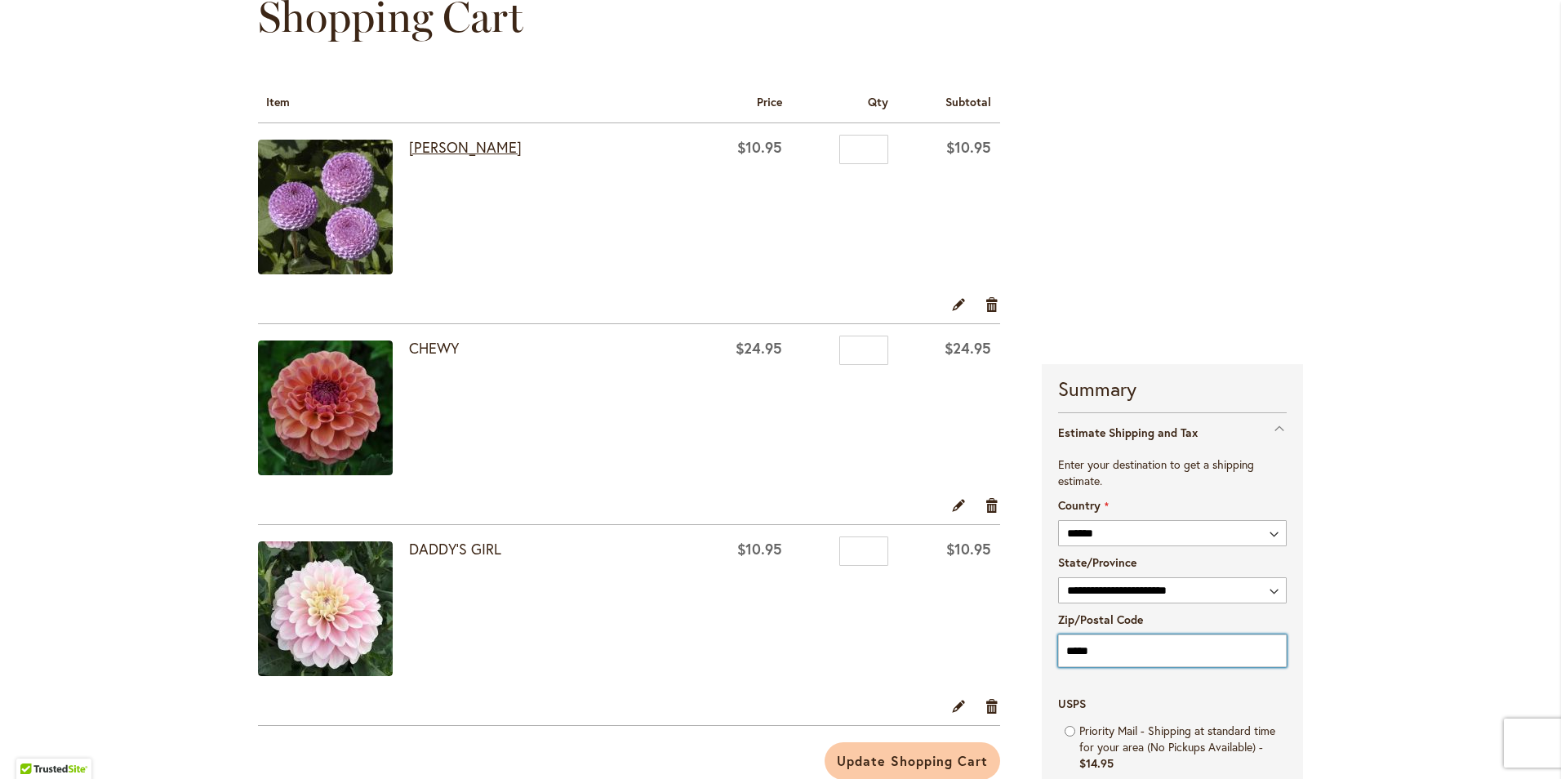
type input "*****"
click at [434, 141] on link "[PERSON_NAME]" at bounding box center [465, 147] width 113 height 20
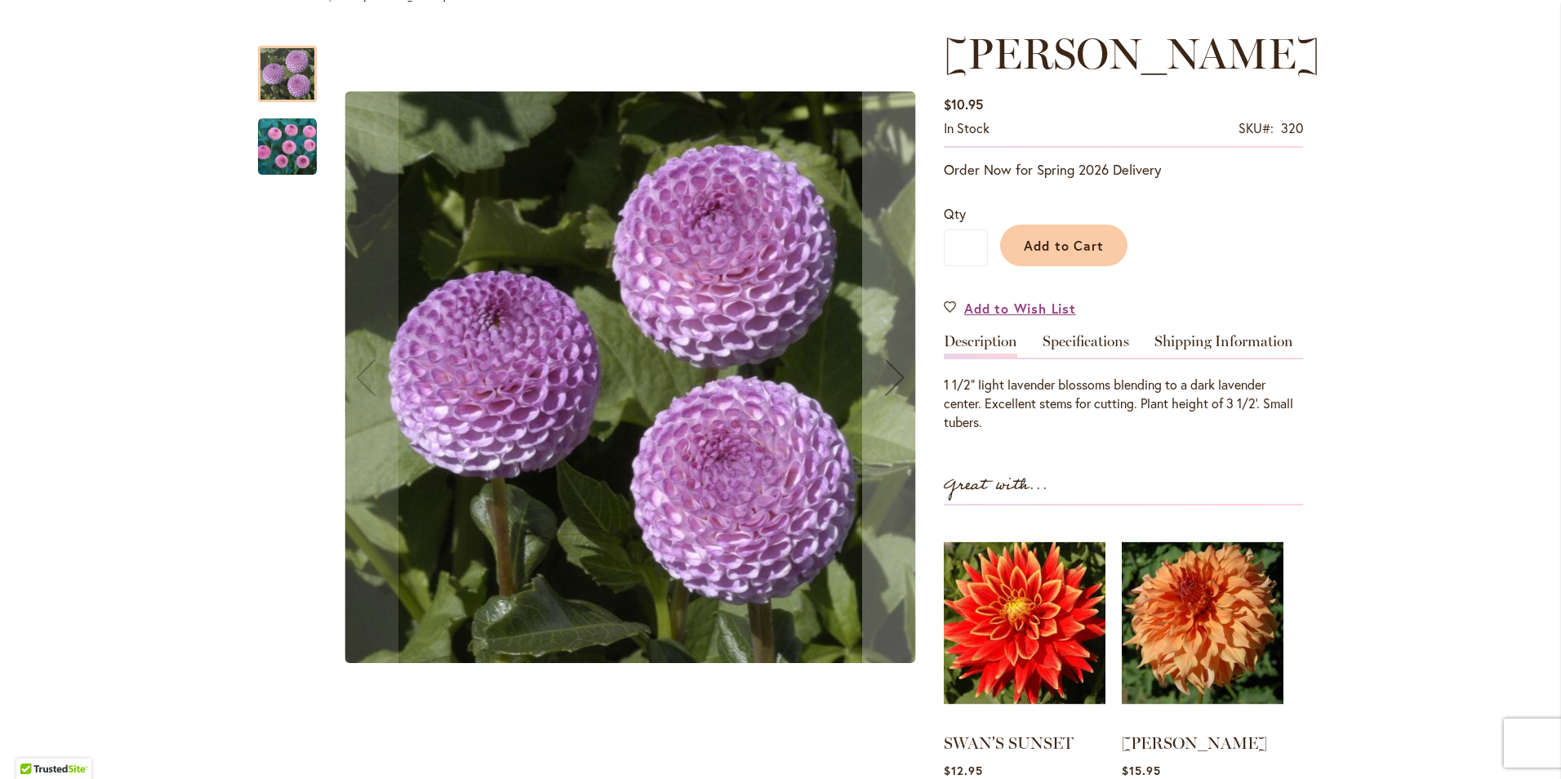
scroll to position [82, 0]
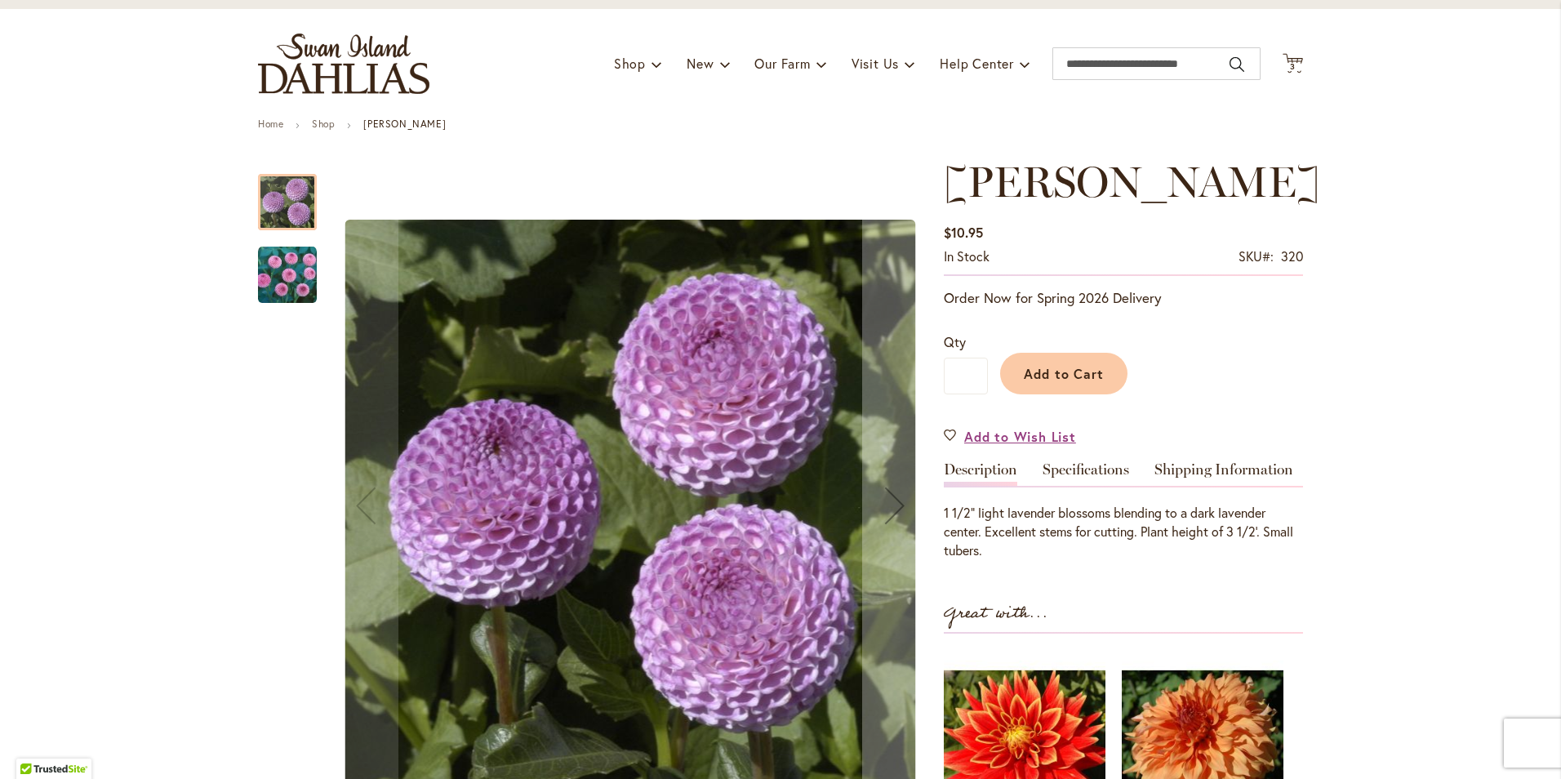
click at [287, 284] on img "FRANK HOLMES" at bounding box center [287, 275] width 59 height 59
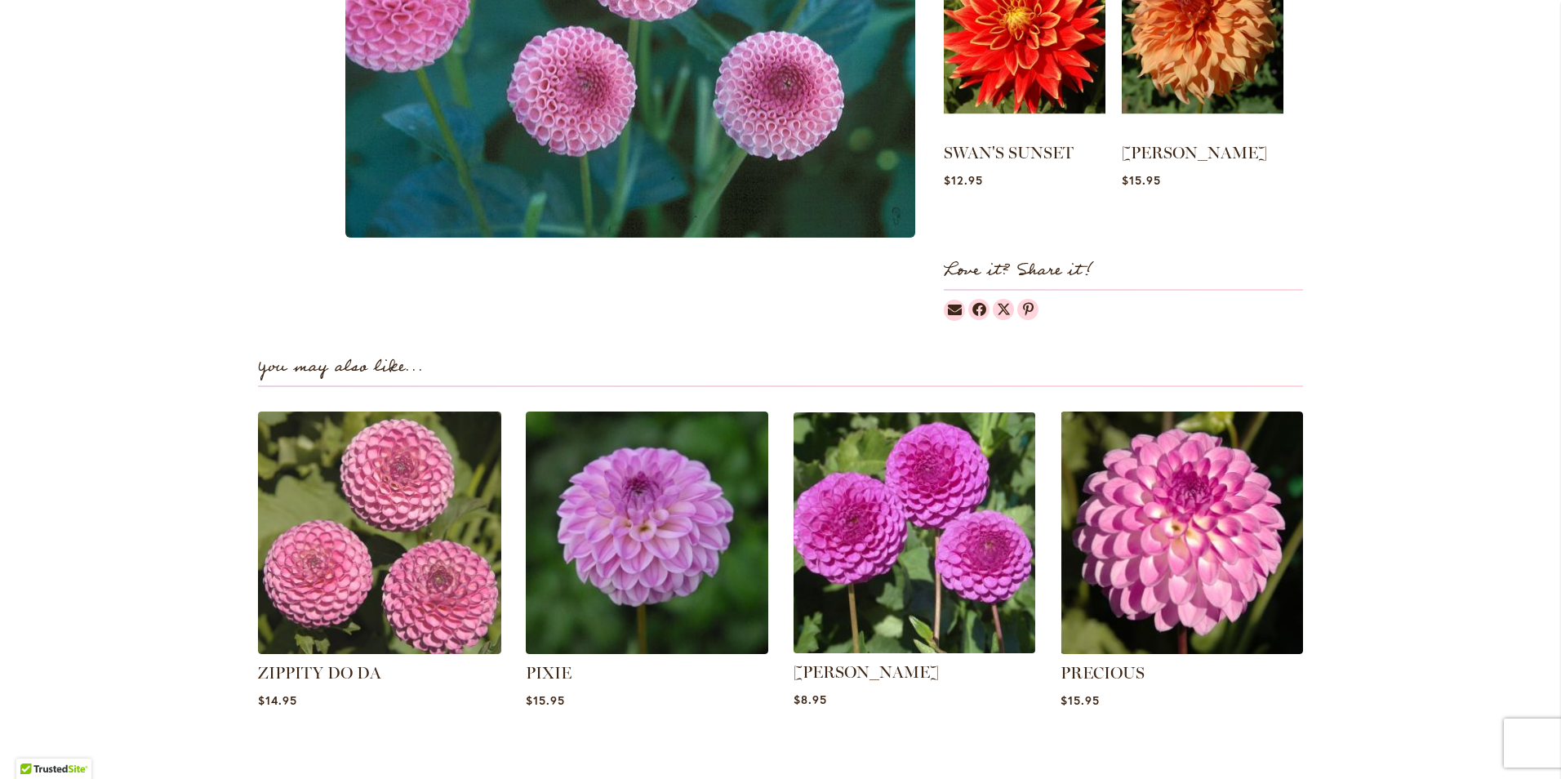
scroll to position [803, 0]
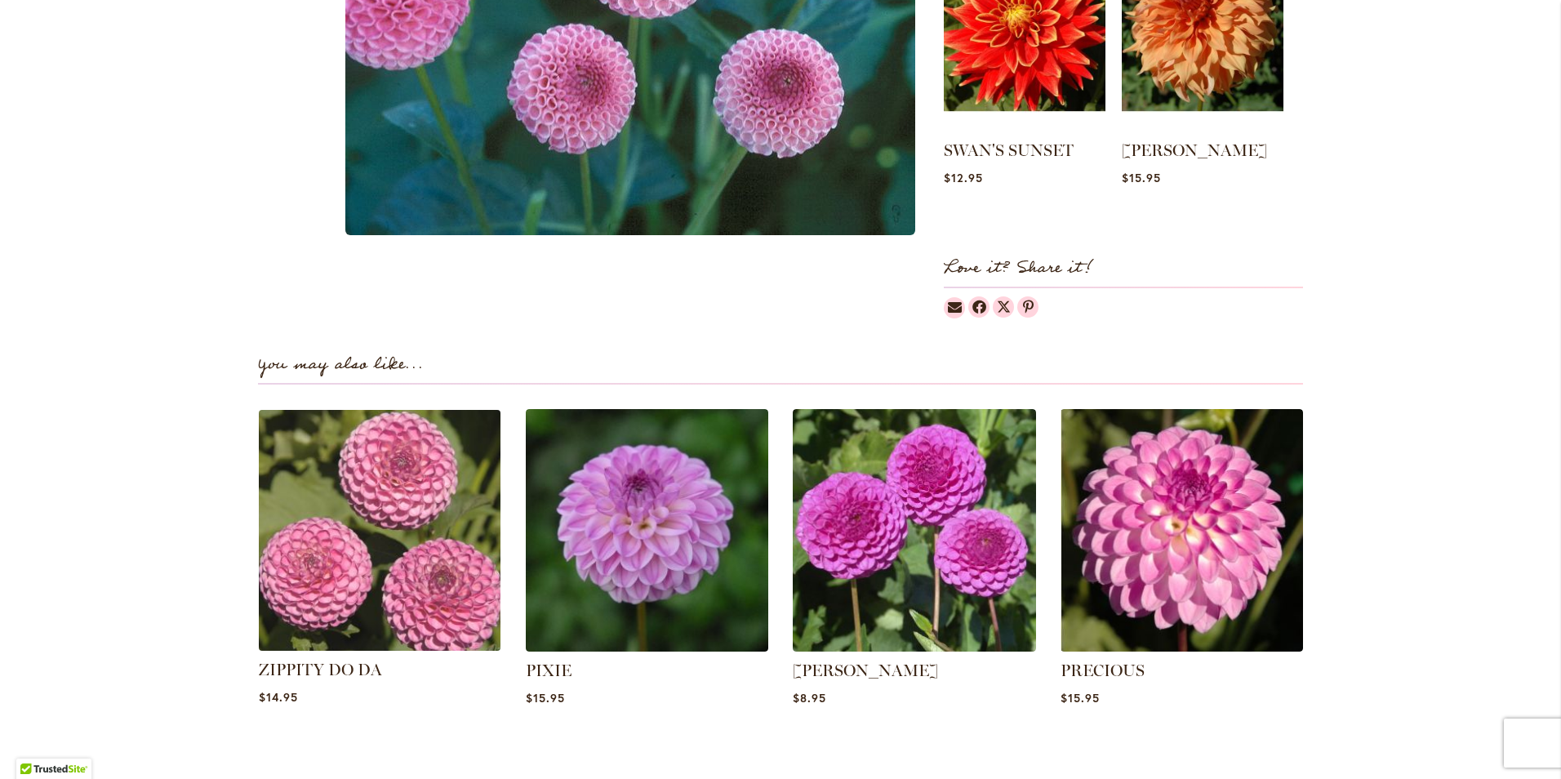
click at [384, 553] on img at bounding box center [379, 529] width 253 height 253
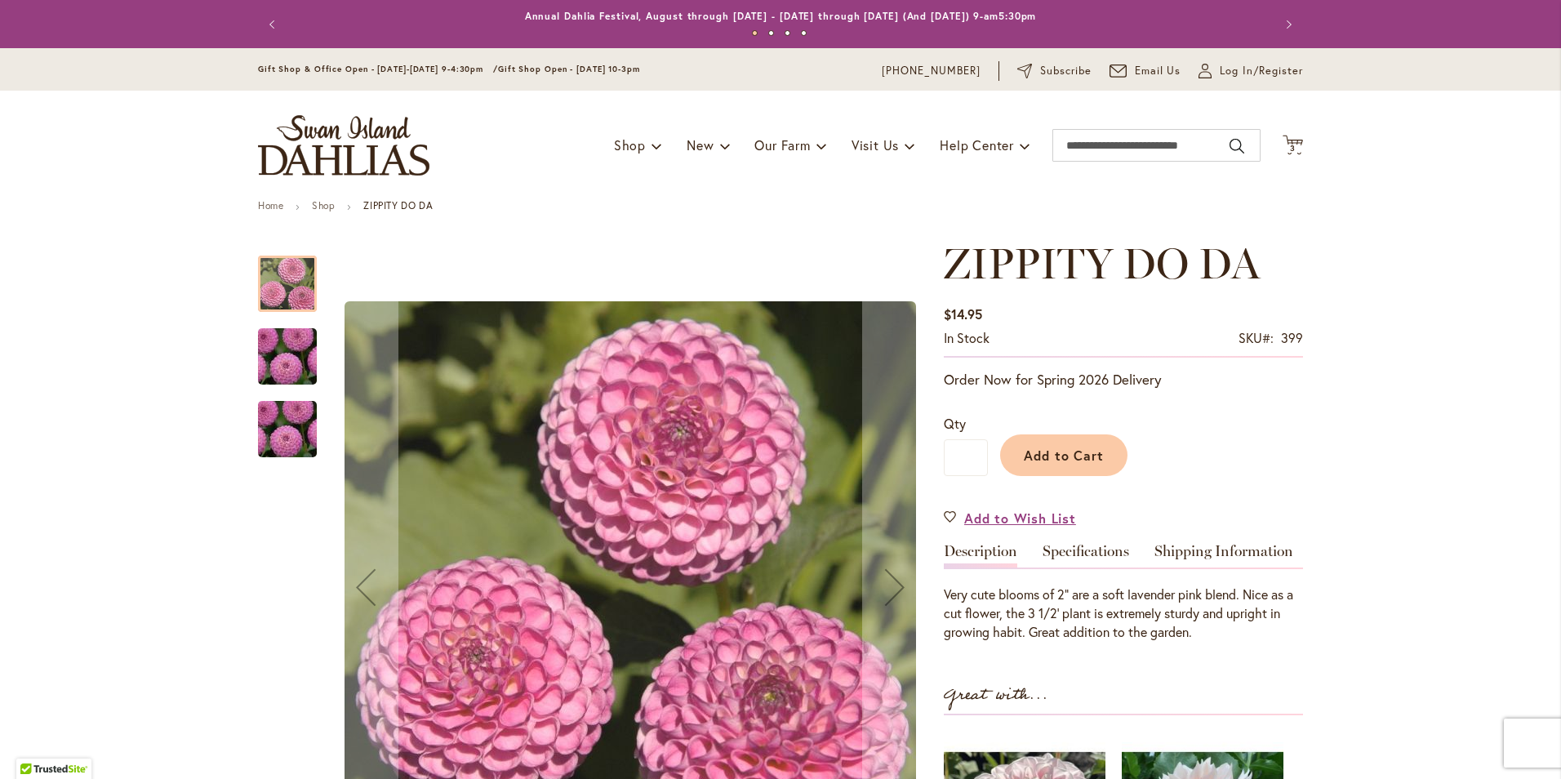
click at [286, 446] on img "ZIPPITY DO DA" at bounding box center [288, 429] width 118 height 88
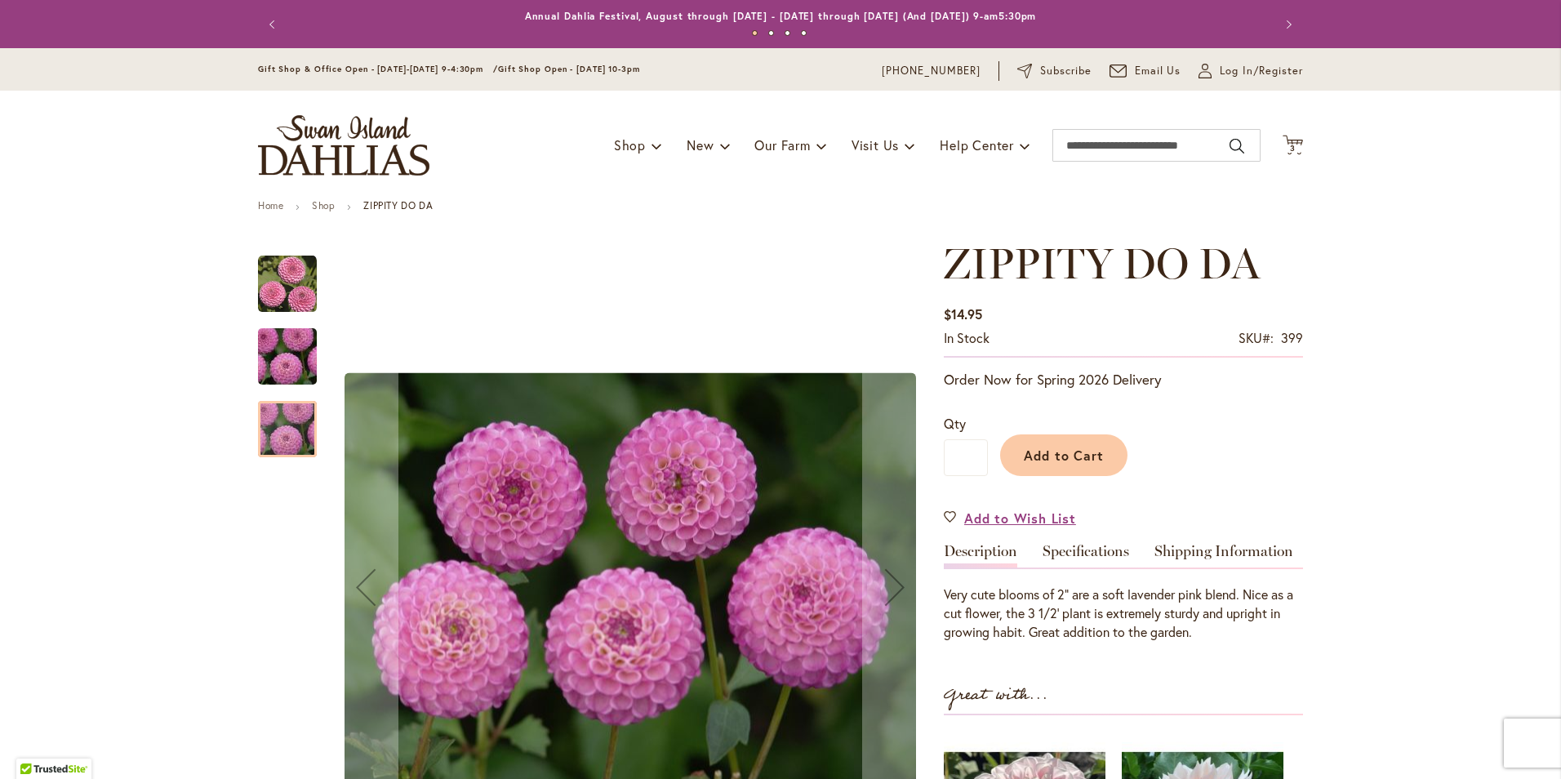
click at [285, 358] on img "ZIPPITY DO DA" at bounding box center [288, 357] width 118 height 88
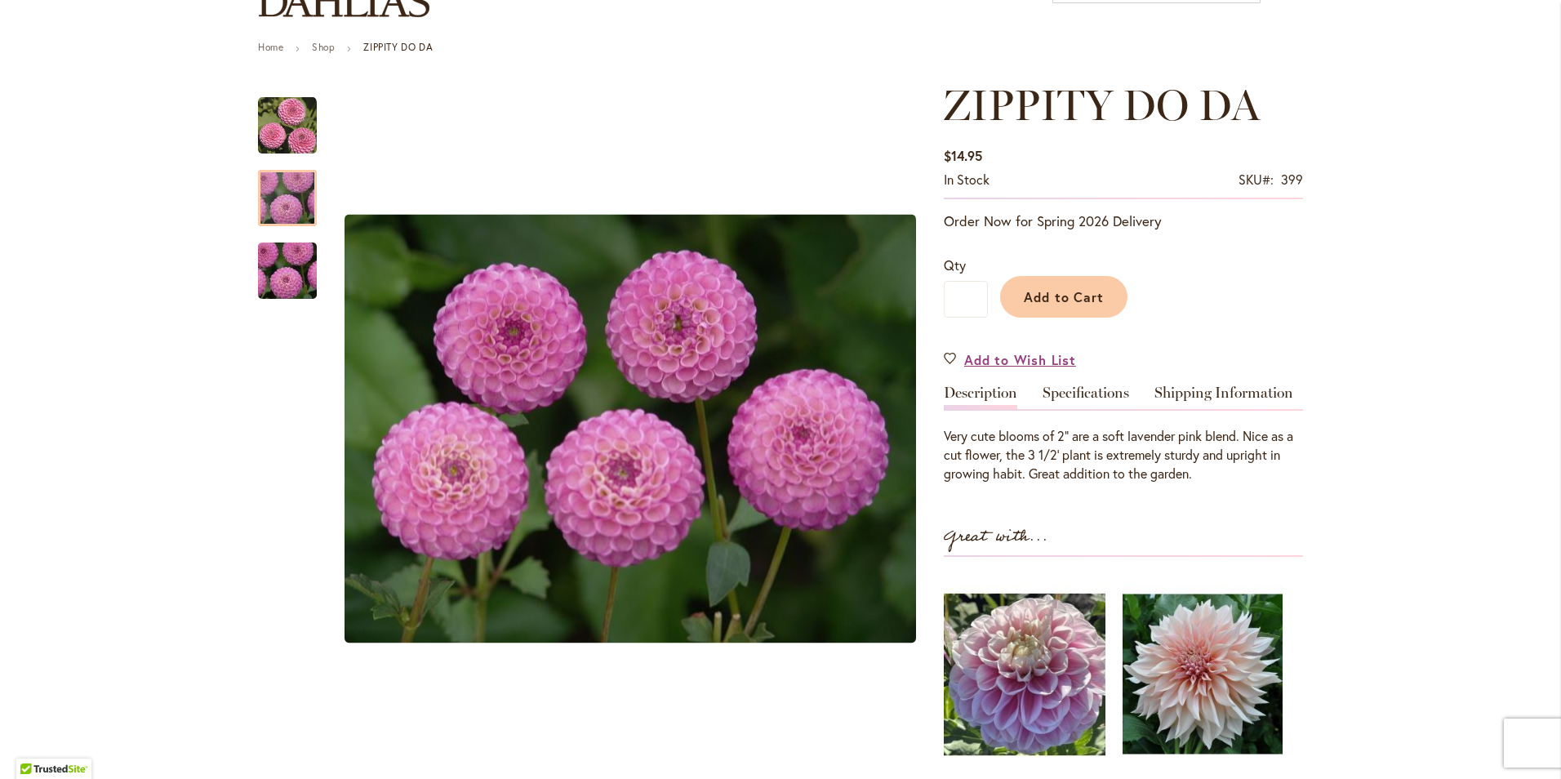
scroll to position [245, 0]
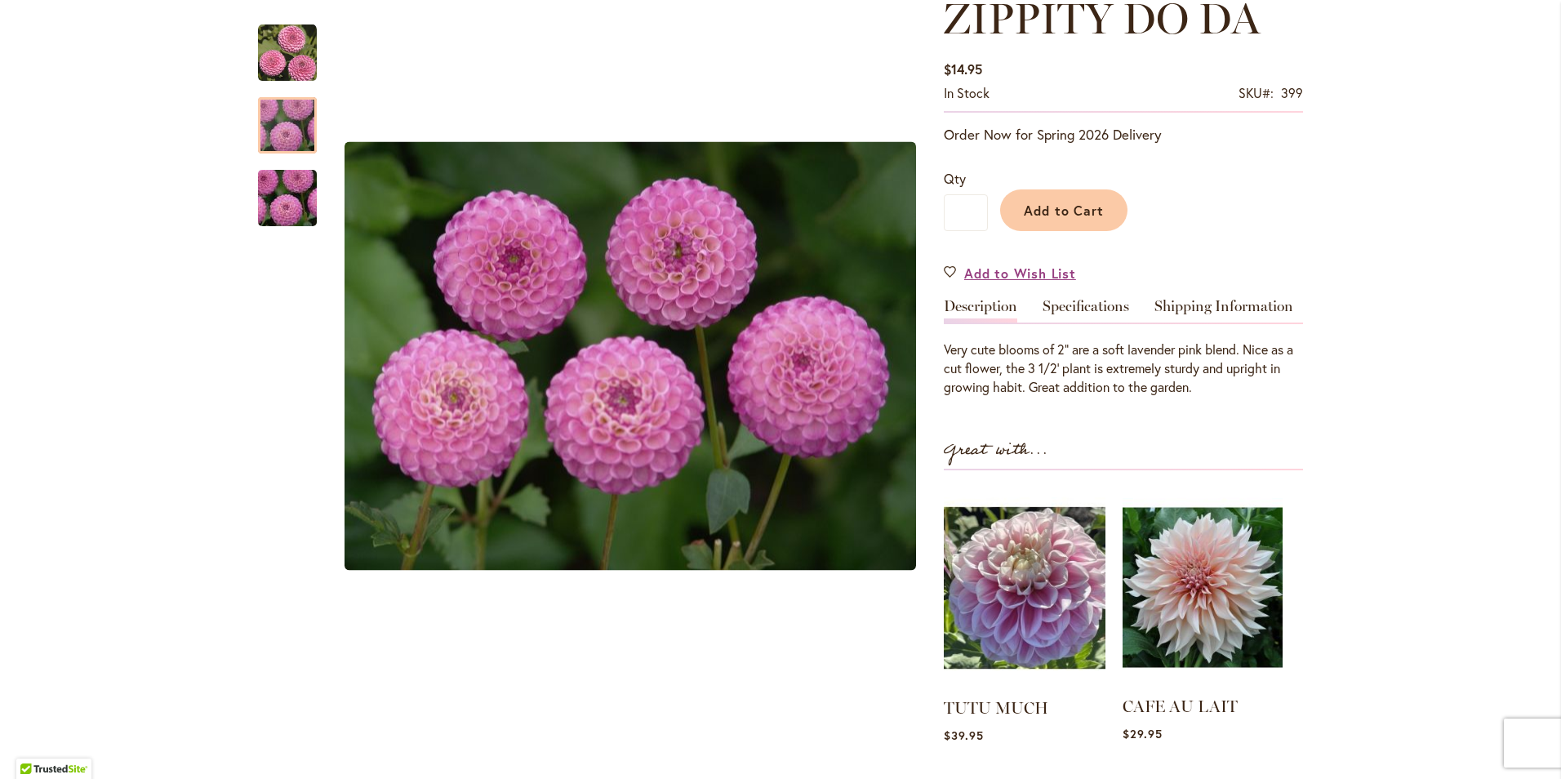
click at [1207, 590] on img at bounding box center [1203, 588] width 160 height 200
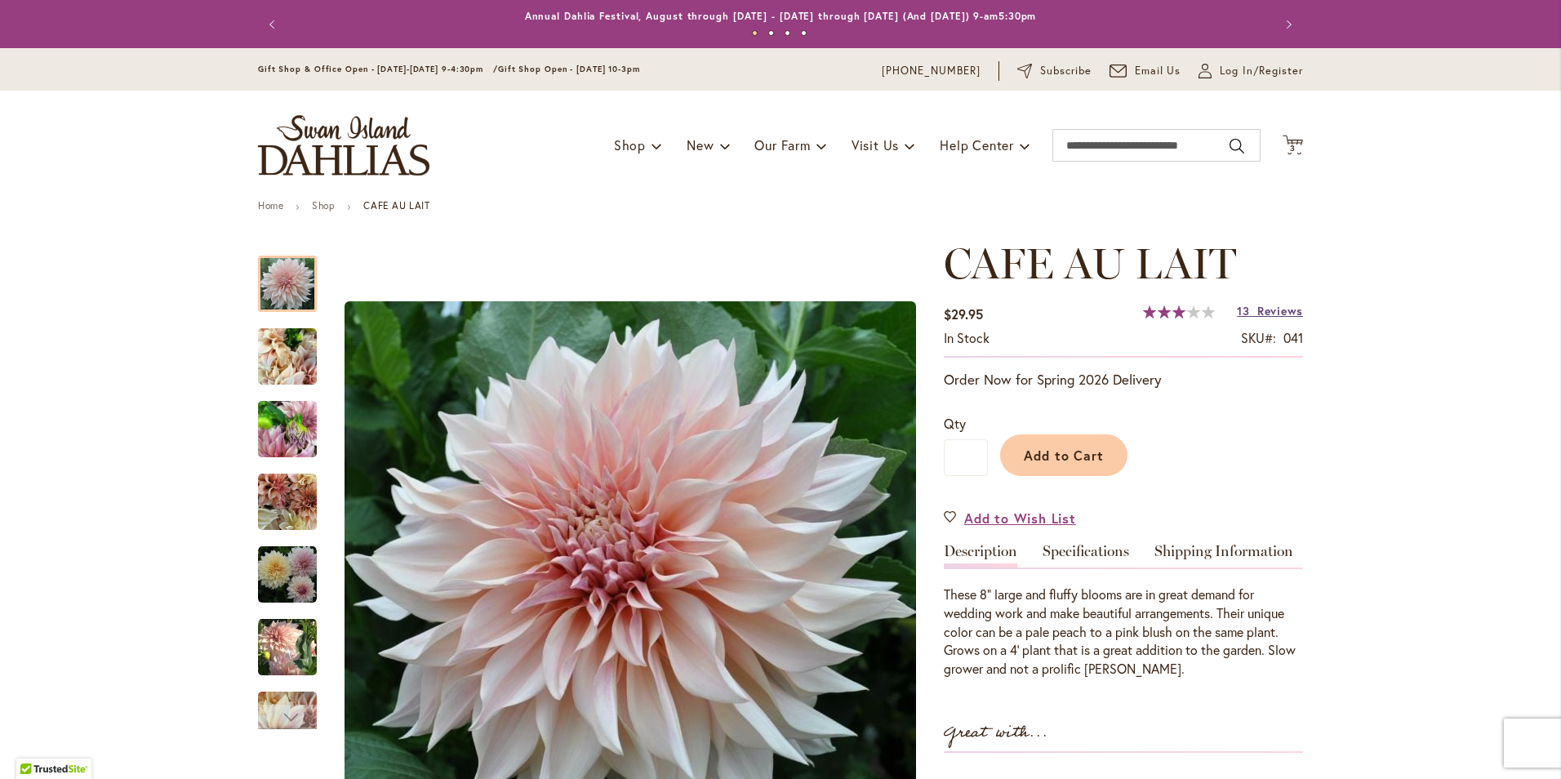
click at [1246, 308] on link "13 Reviews" at bounding box center [1270, 311] width 66 height 16
click at [1293, 149] on span "3 3 items" at bounding box center [1293, 149] width 16 height 8
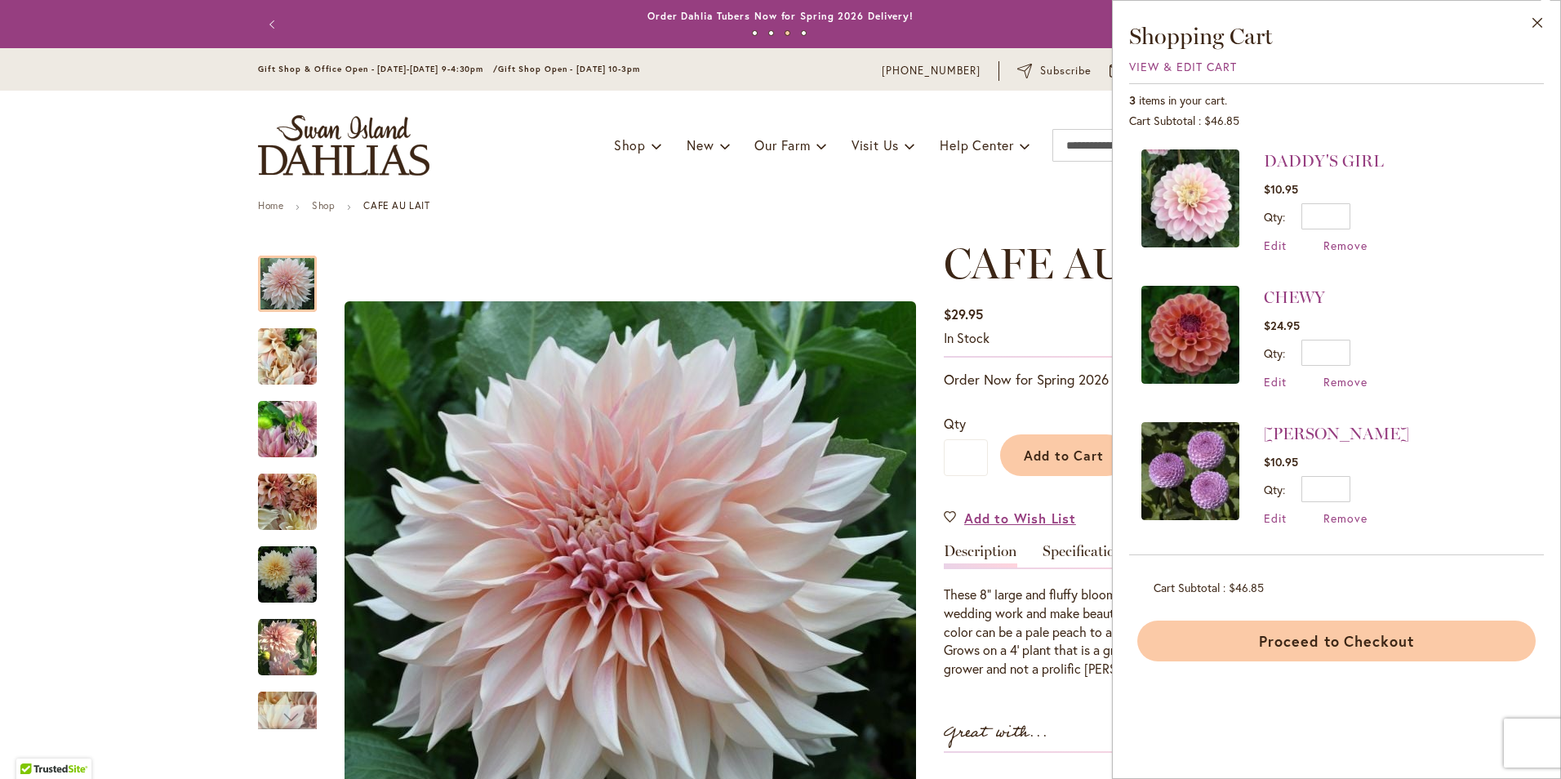
click at [1292, 645] on button "Proceed to Checkout" at bounding box center [1337, 641] width 399 height 41
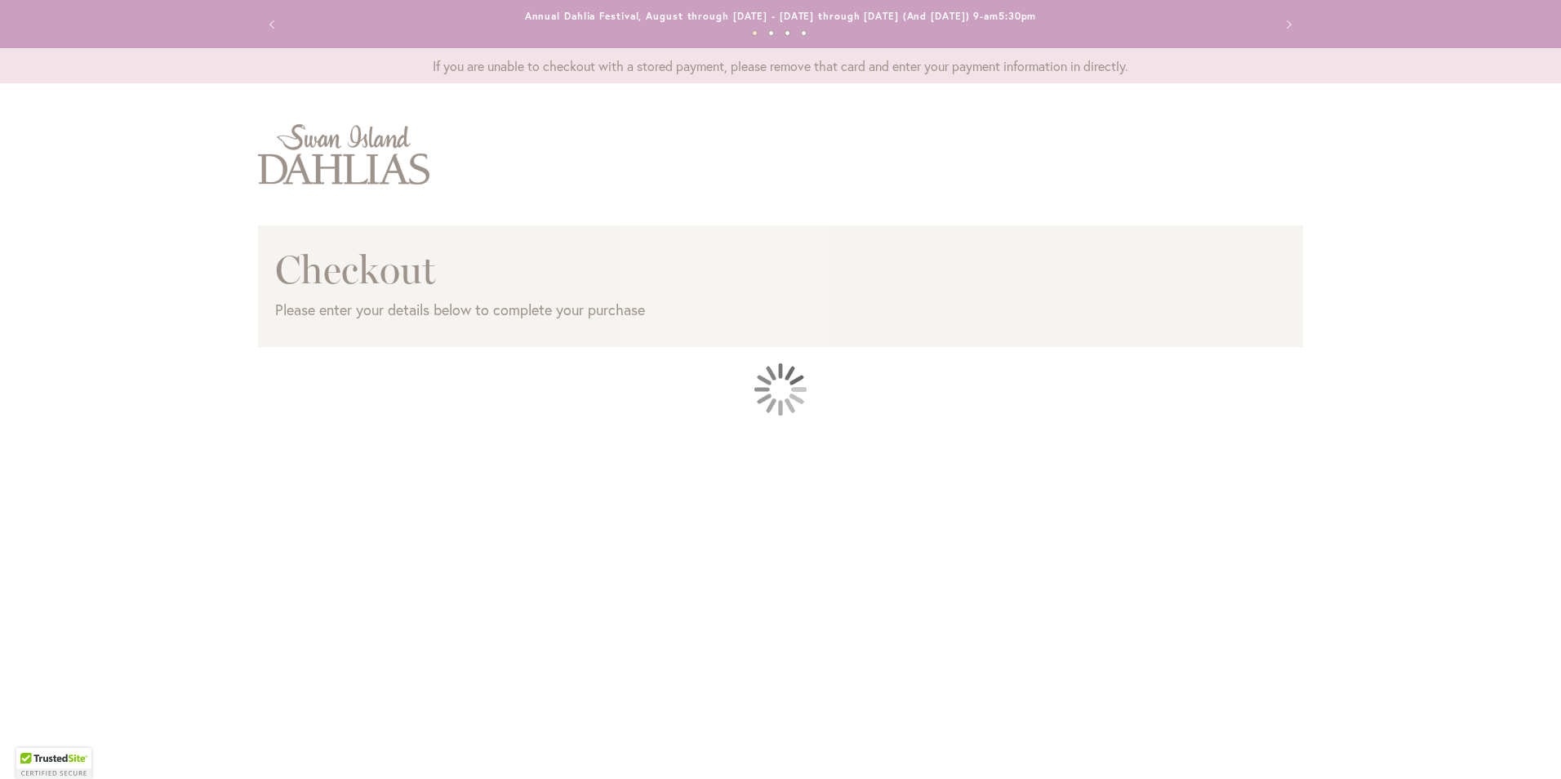
select select "**"
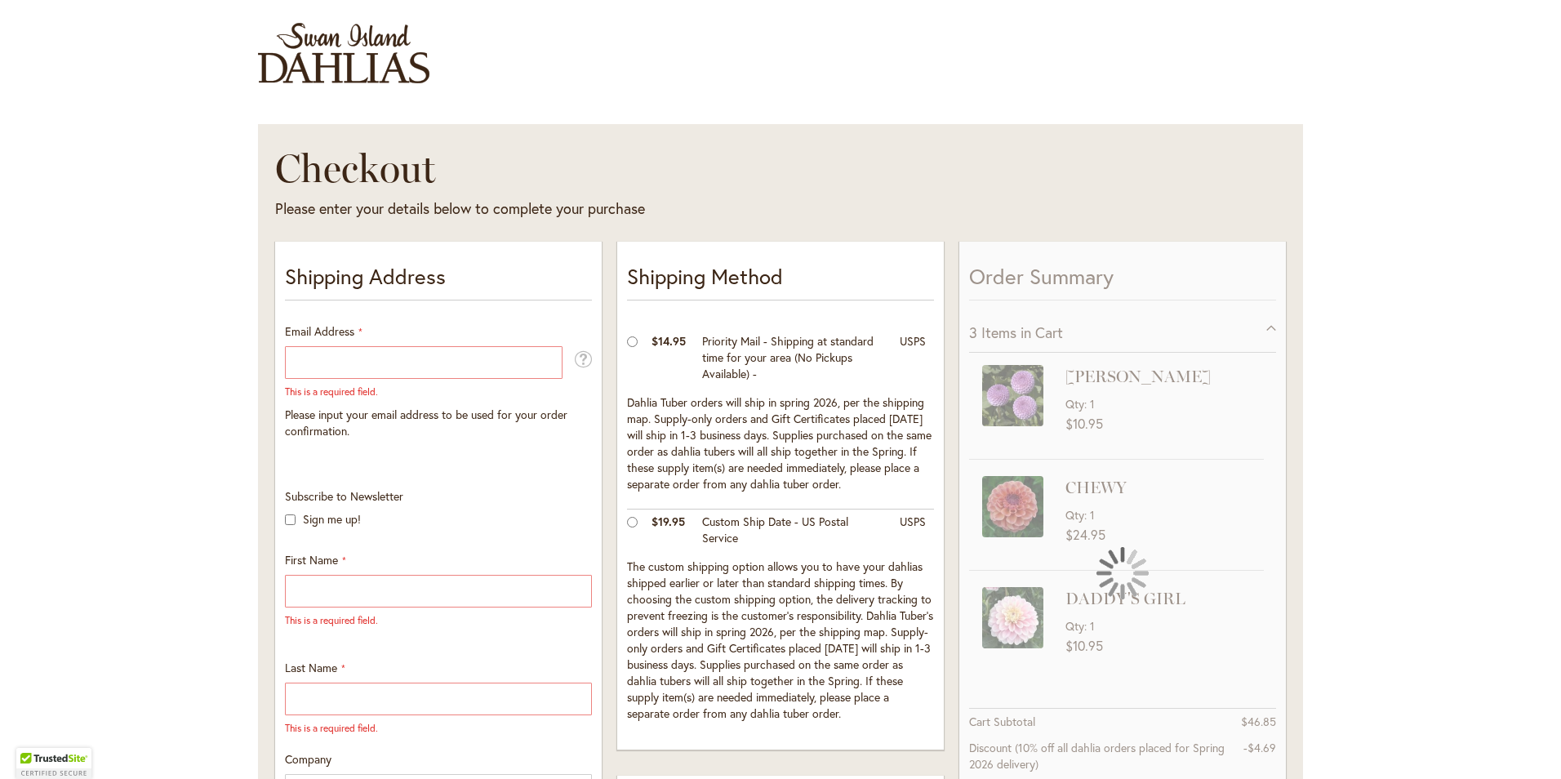
scroll to position [163, 0]
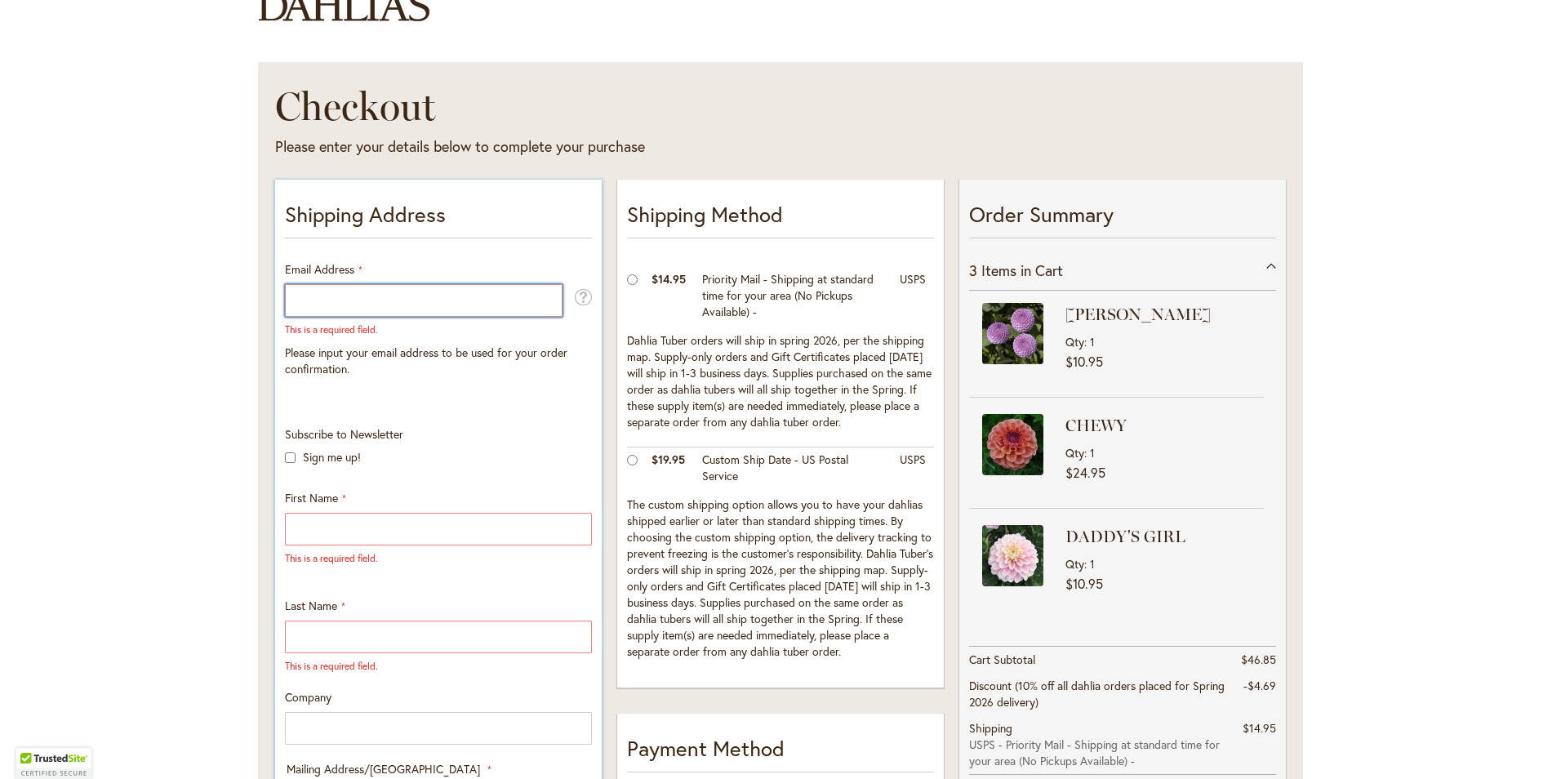
click at [383, 299] on input "Email Address" at bounding box center [424, 300] width 278 height 33
type input "**********"
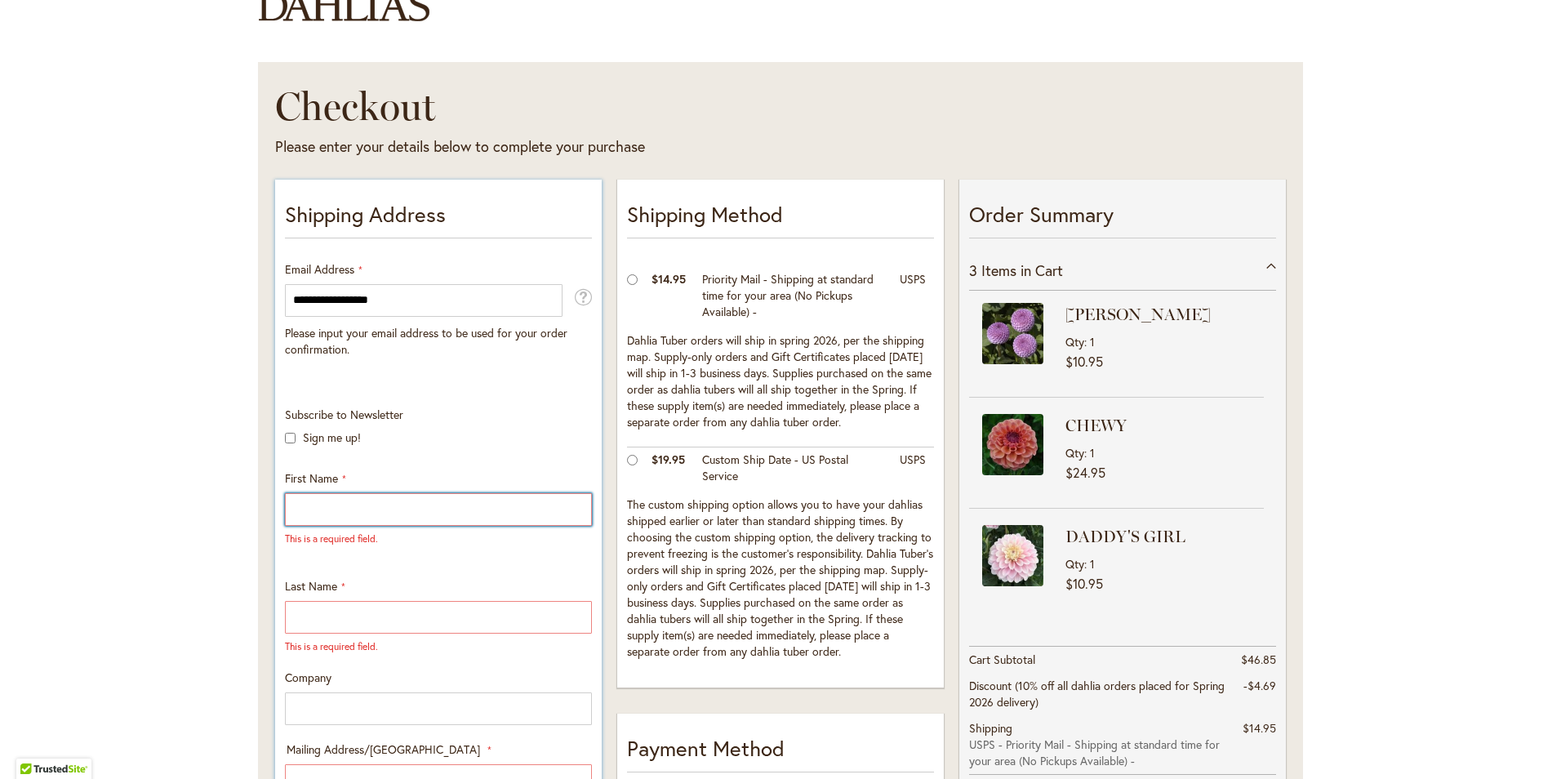
click at [367, 532] on div "This is a required field." at bounding box center [438, 519] width 307 height 52
type input "*****"
type input "*******"
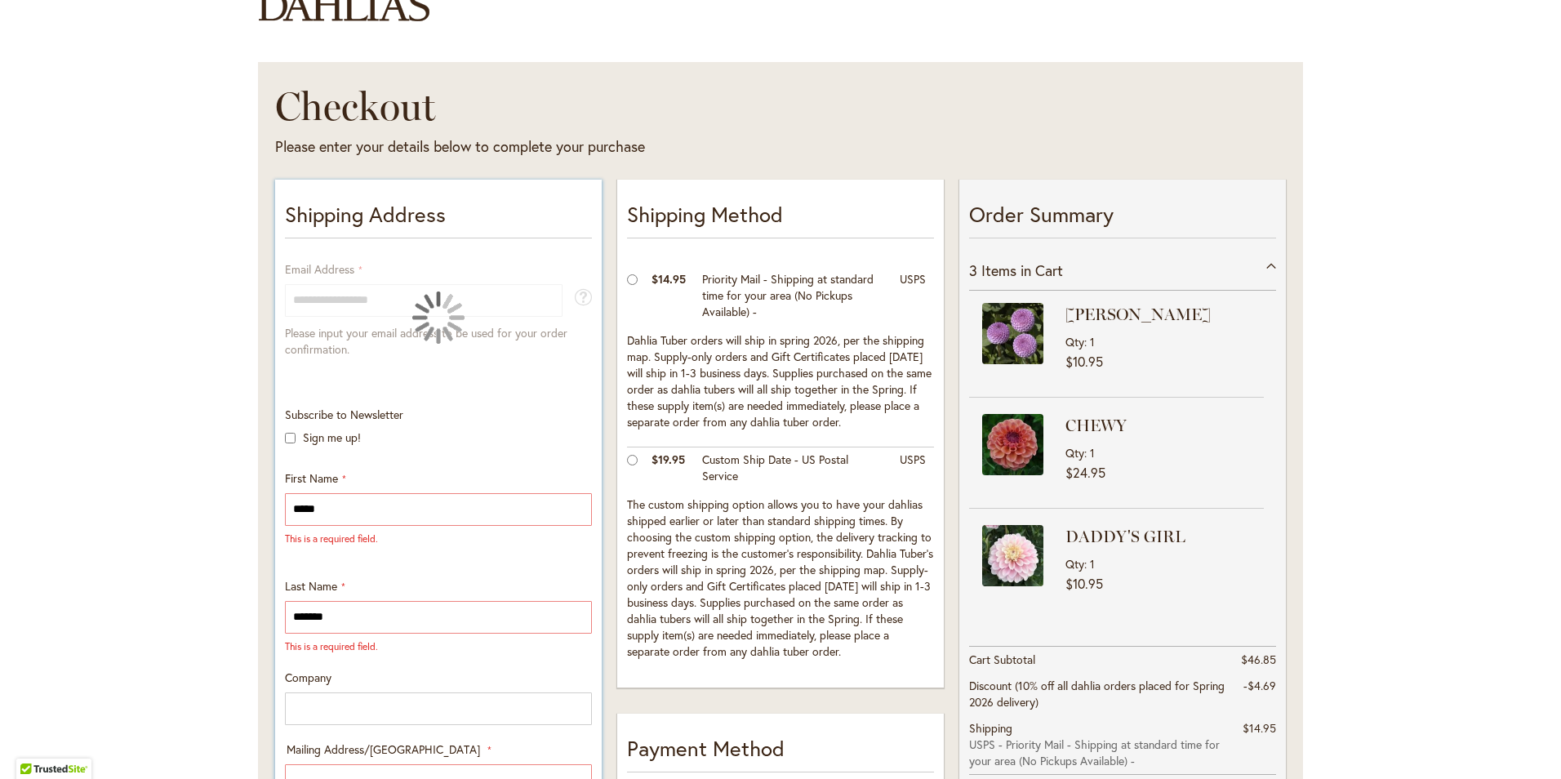
type input "*********"
type input "**********"
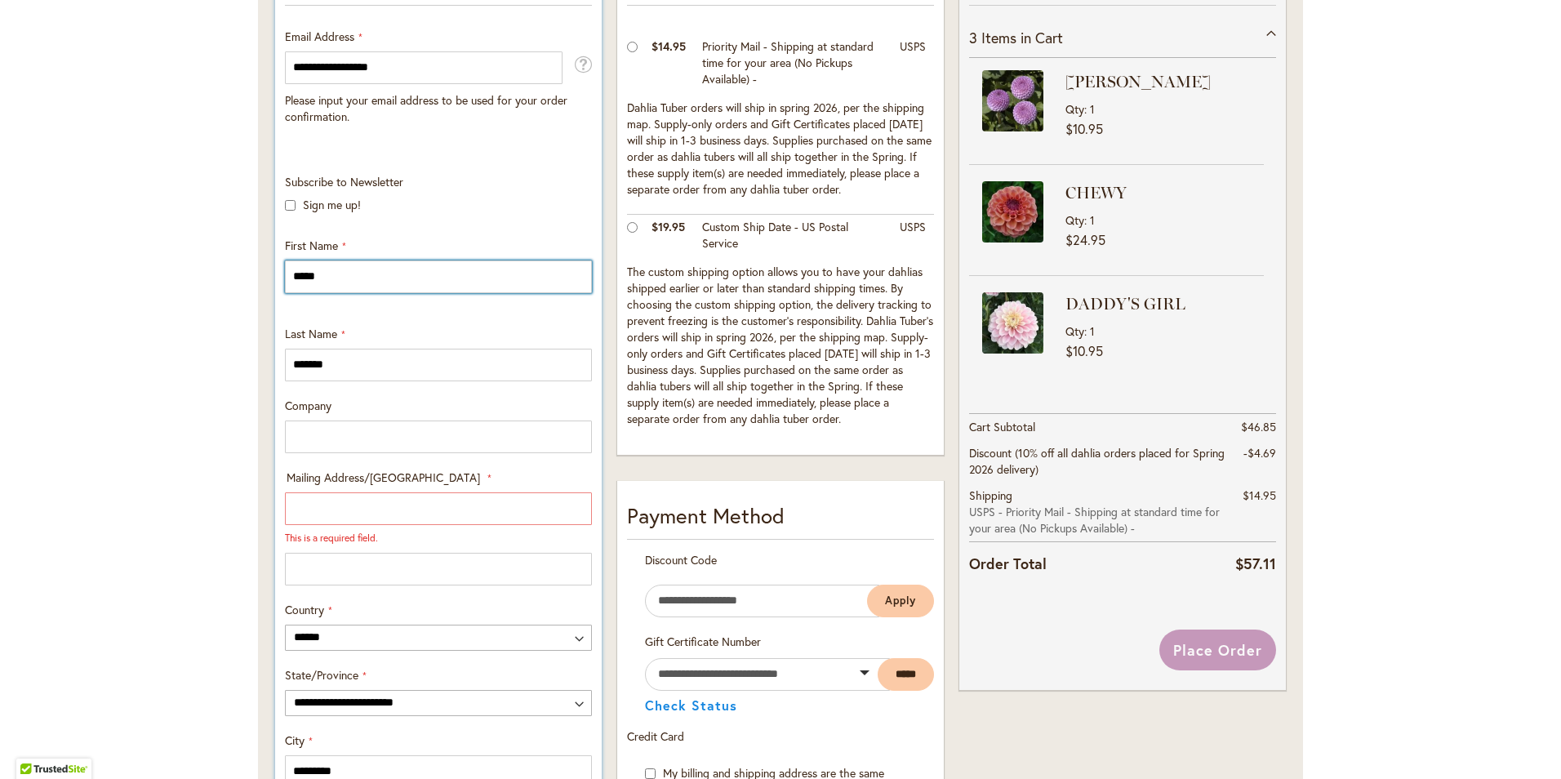
scroll to position [408, 0]
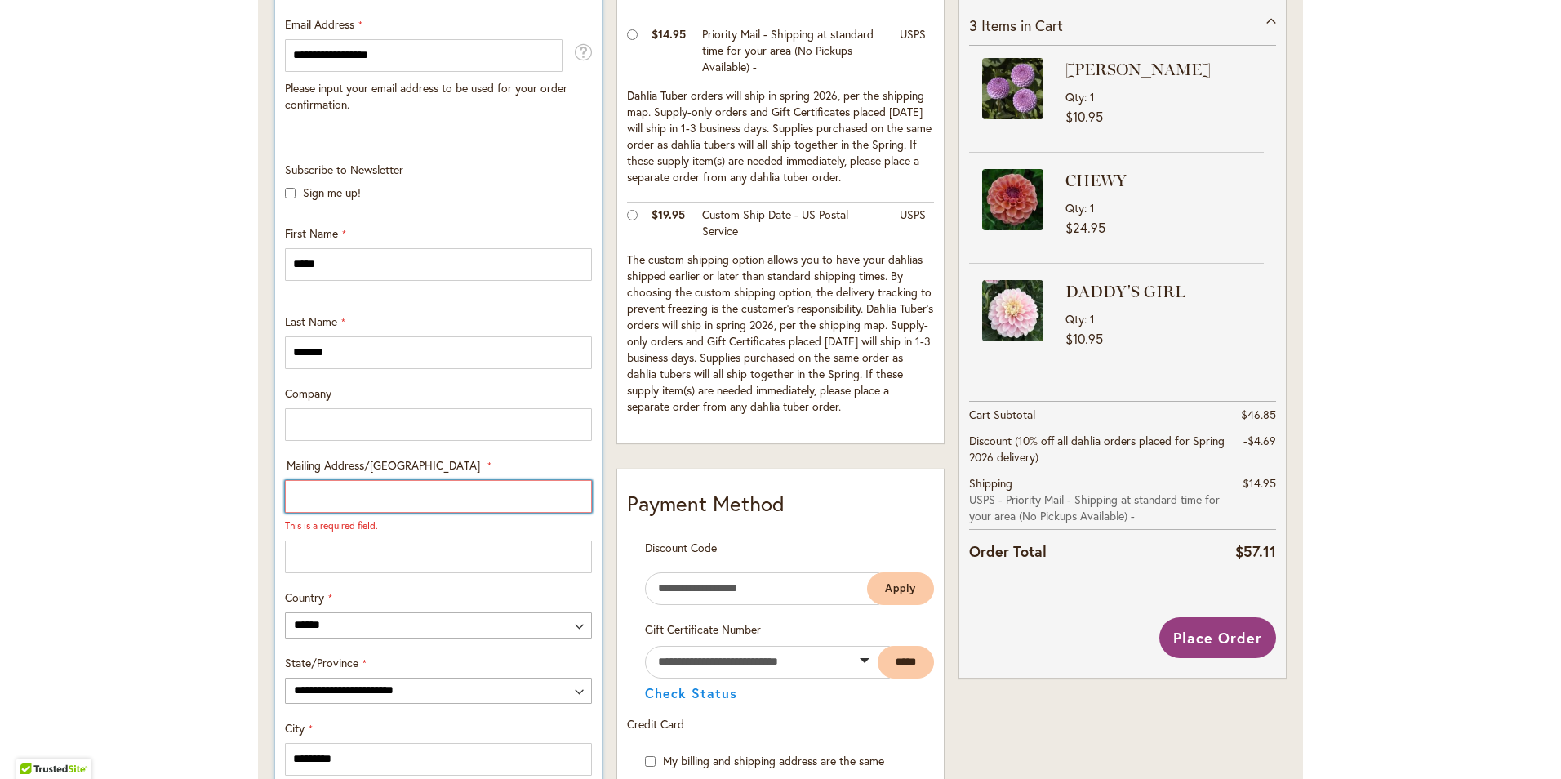
click at [412, 499] on input "Mailing Address/PO BOX: Line 1" at bounding box center [438, 496] width 307 height 33
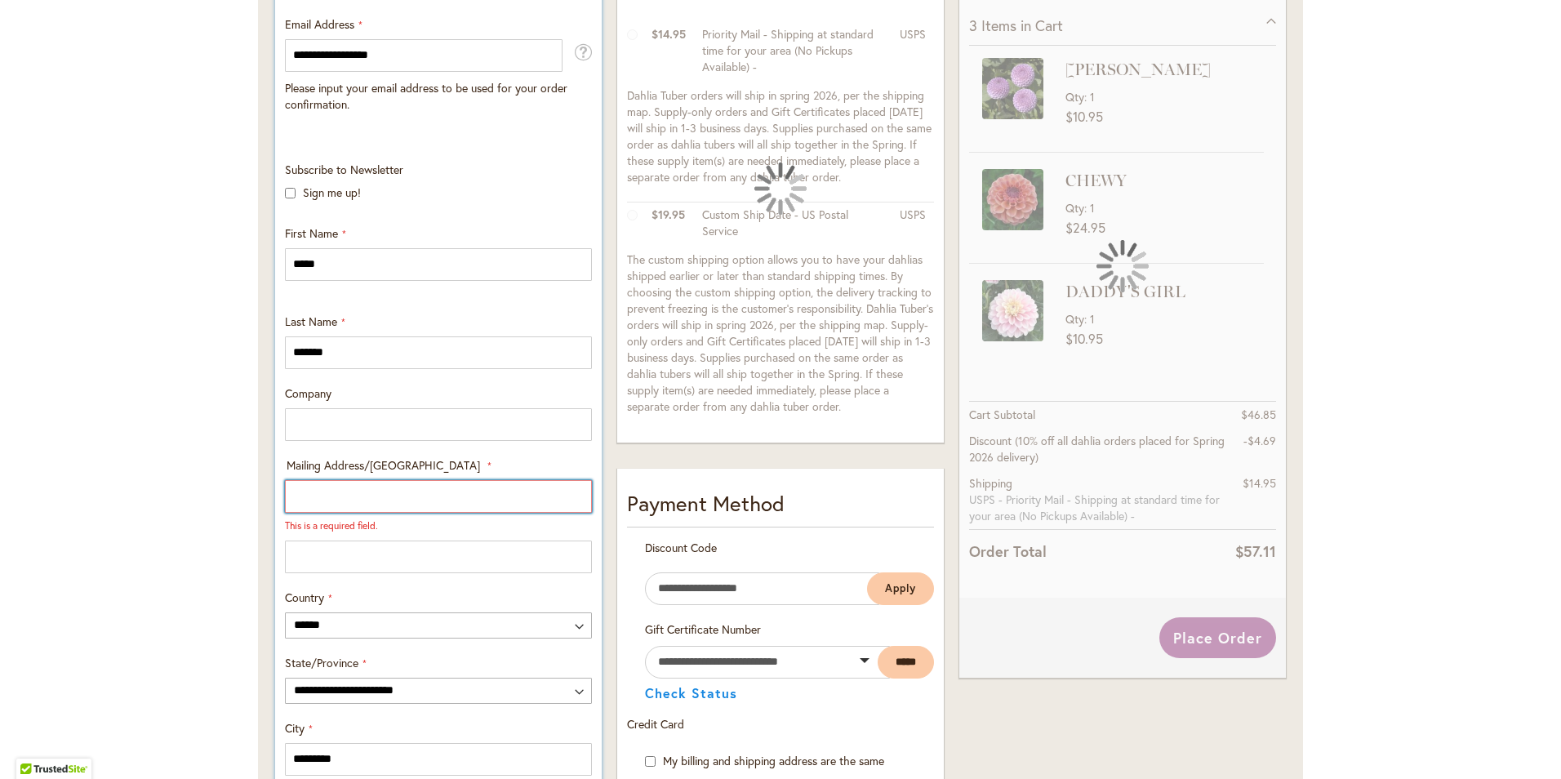
type input "**********"
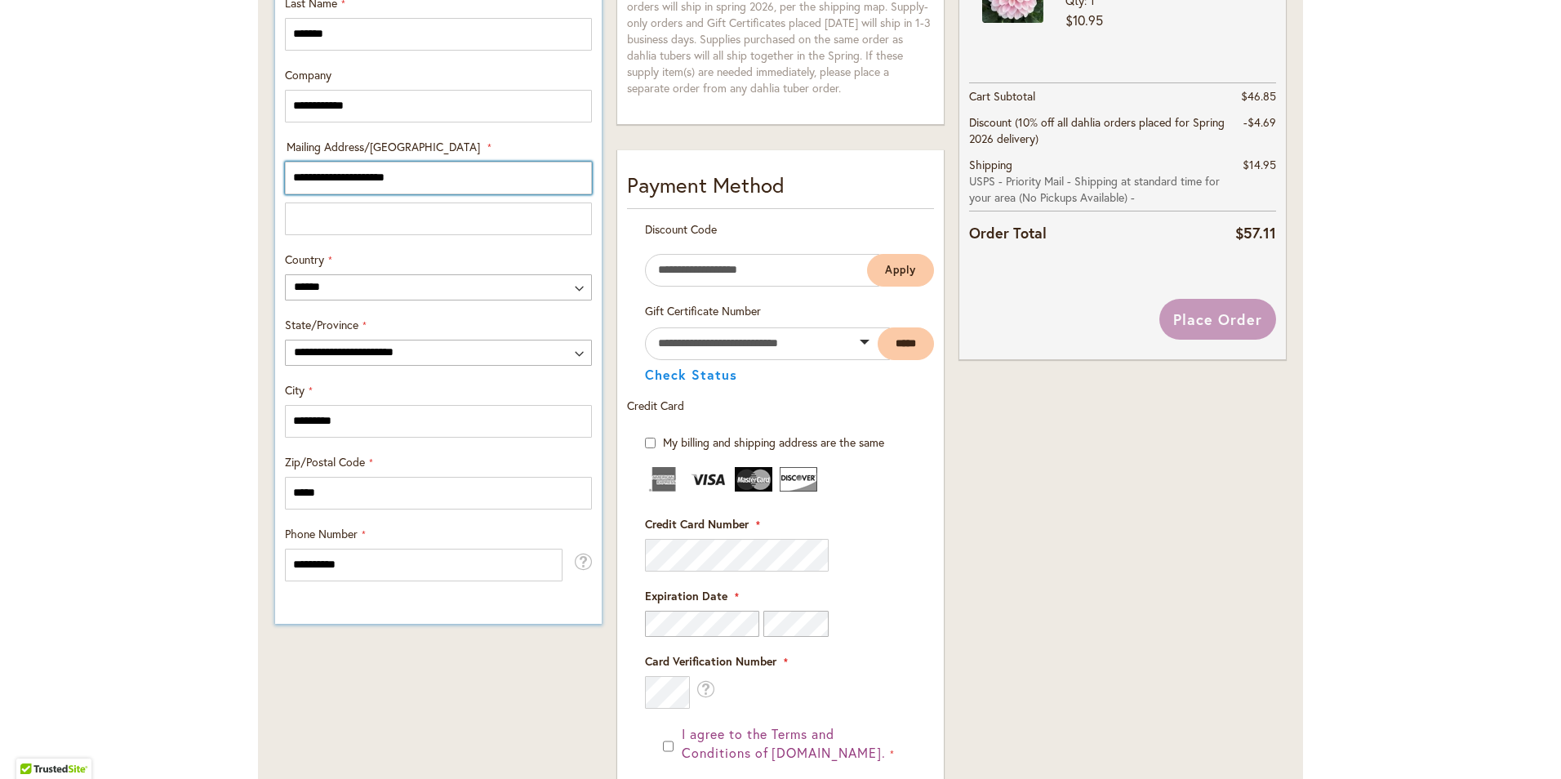
scroll to position [817, 0]
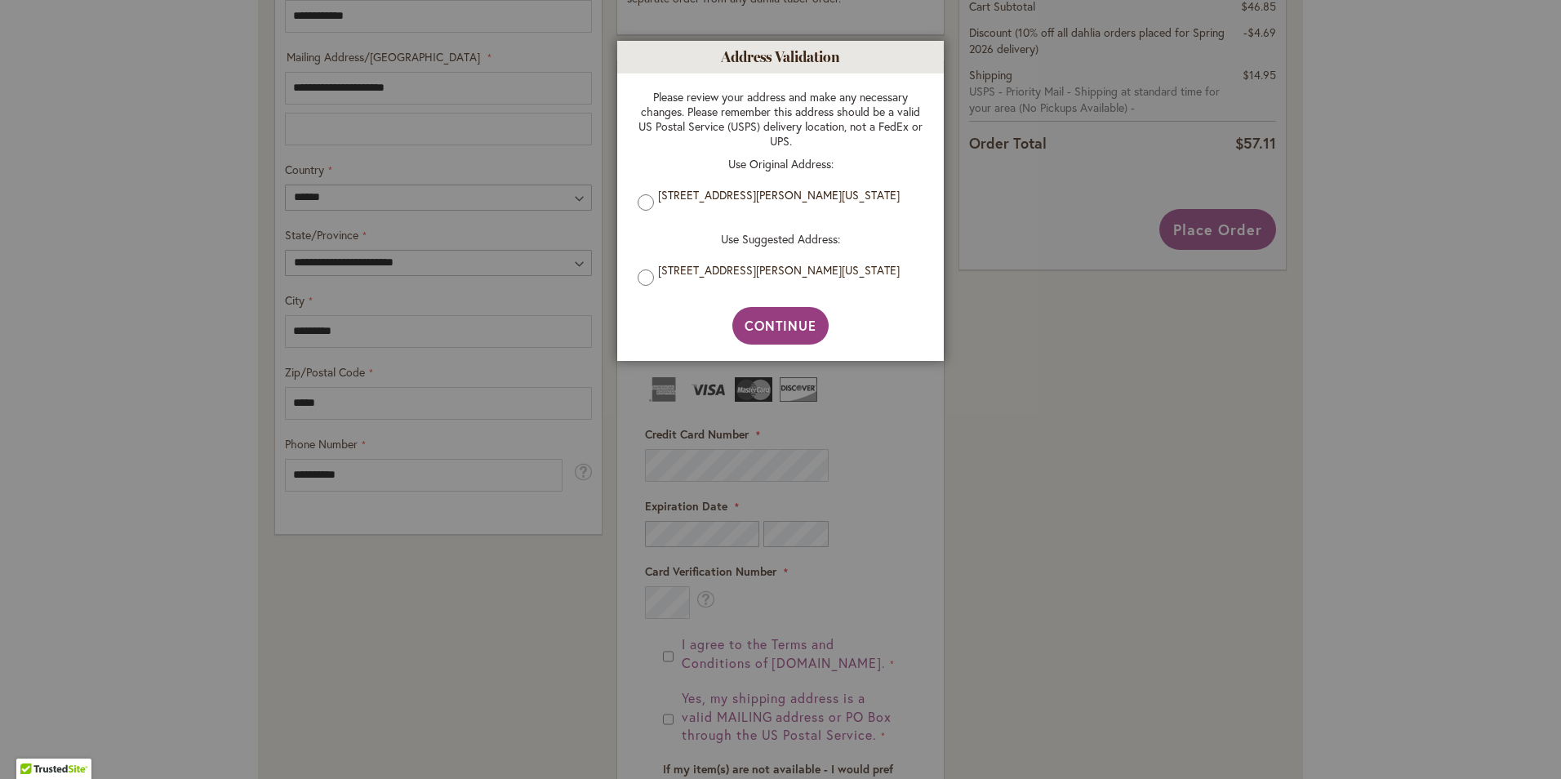
click at [665, 272] on label "1874 N LAKE WILSON RD, HILLSDALE, Michigan, 49242-9372, United States" at bounding box center [786, 270] width 257 height 15
click at [806, 331] on span "Continue" at bounding box center [781, 325] width 73 height 17
type input "*********"
type input "**********"
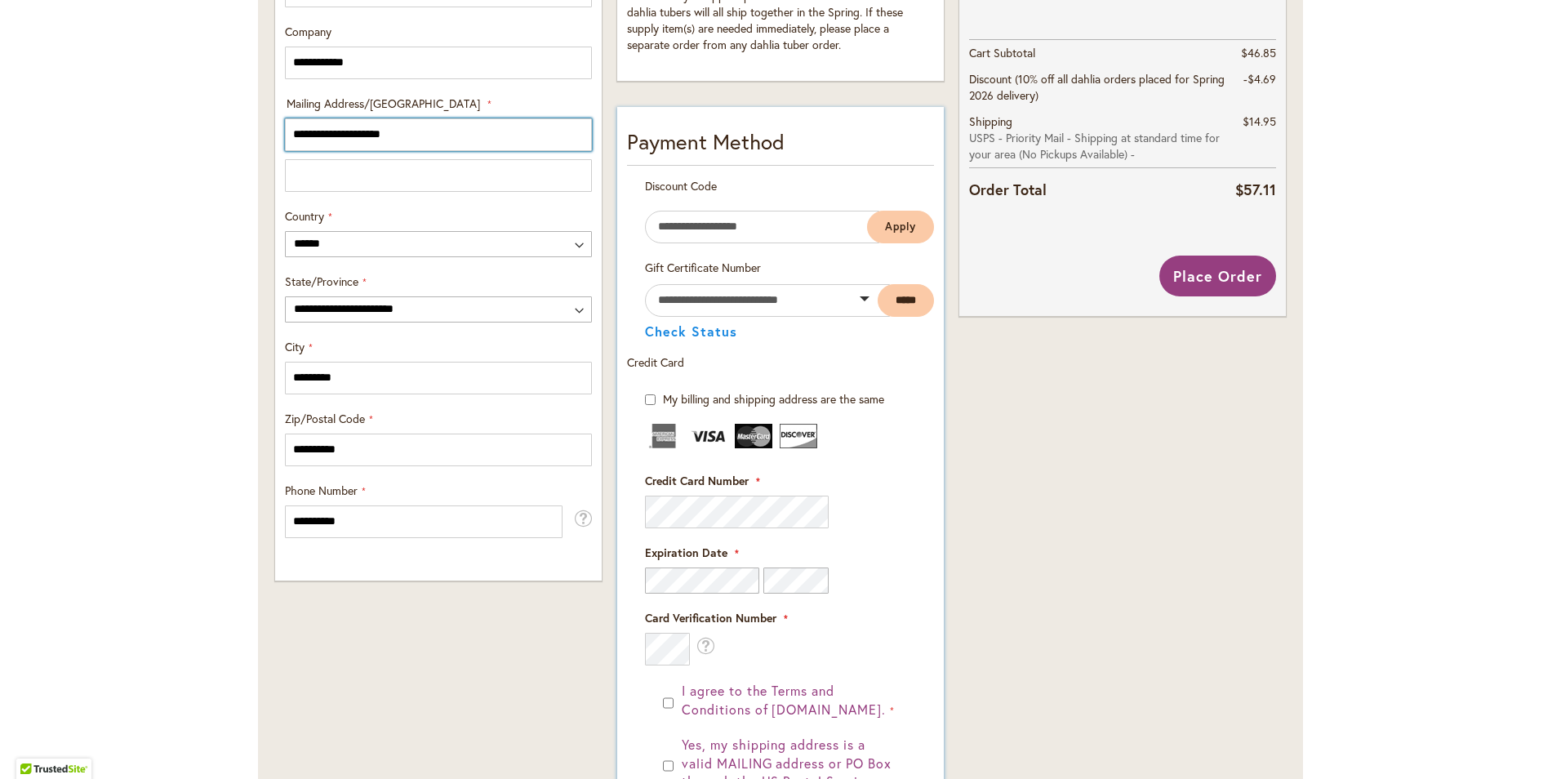
scroll to position [854, 0]
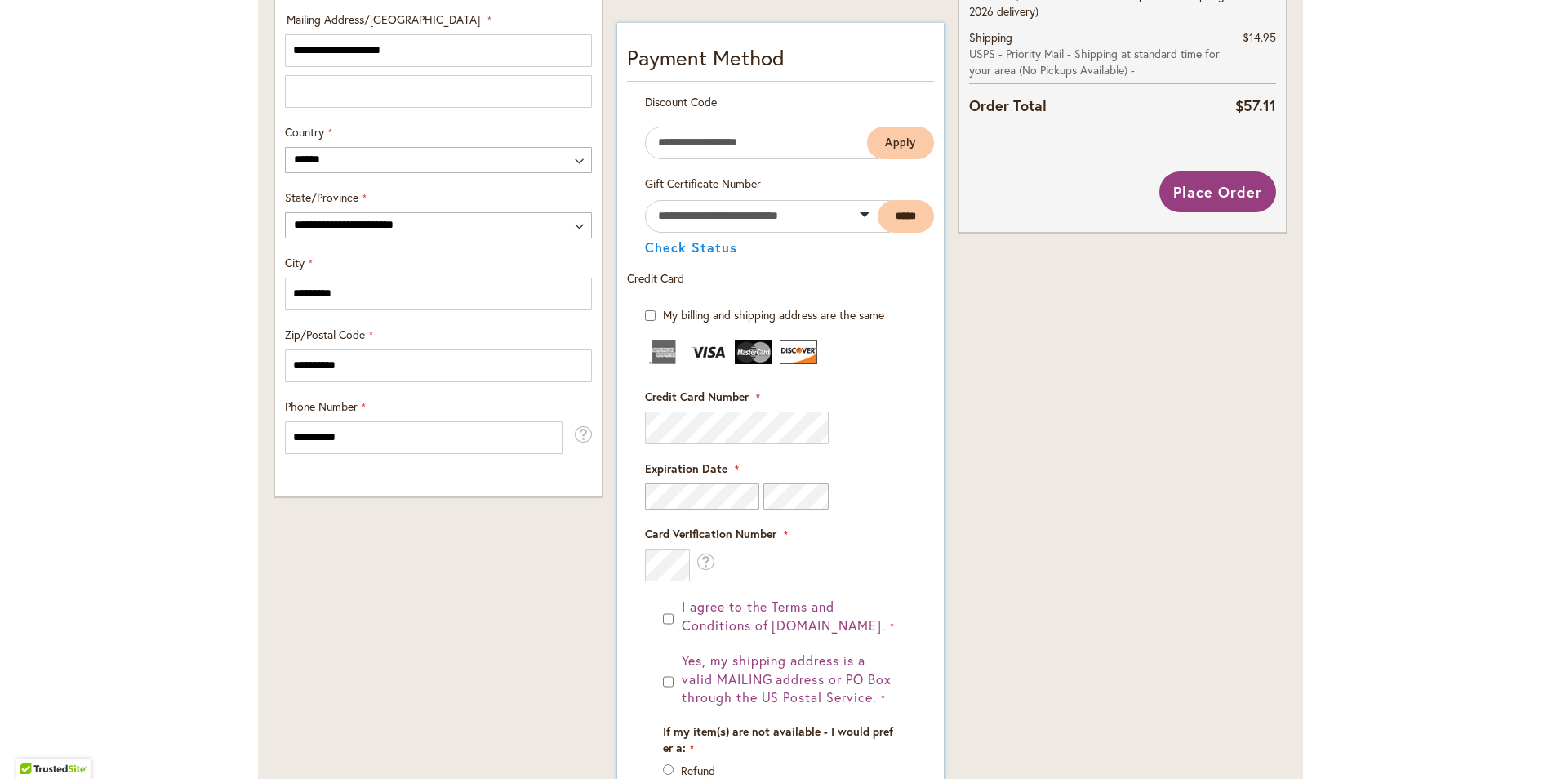
click at [656, 687] on div "I agree to the Terms and Conditions of dahlias.com. Yes, my shipping address is…" at bounding box center [780, 733] width 271 height 271
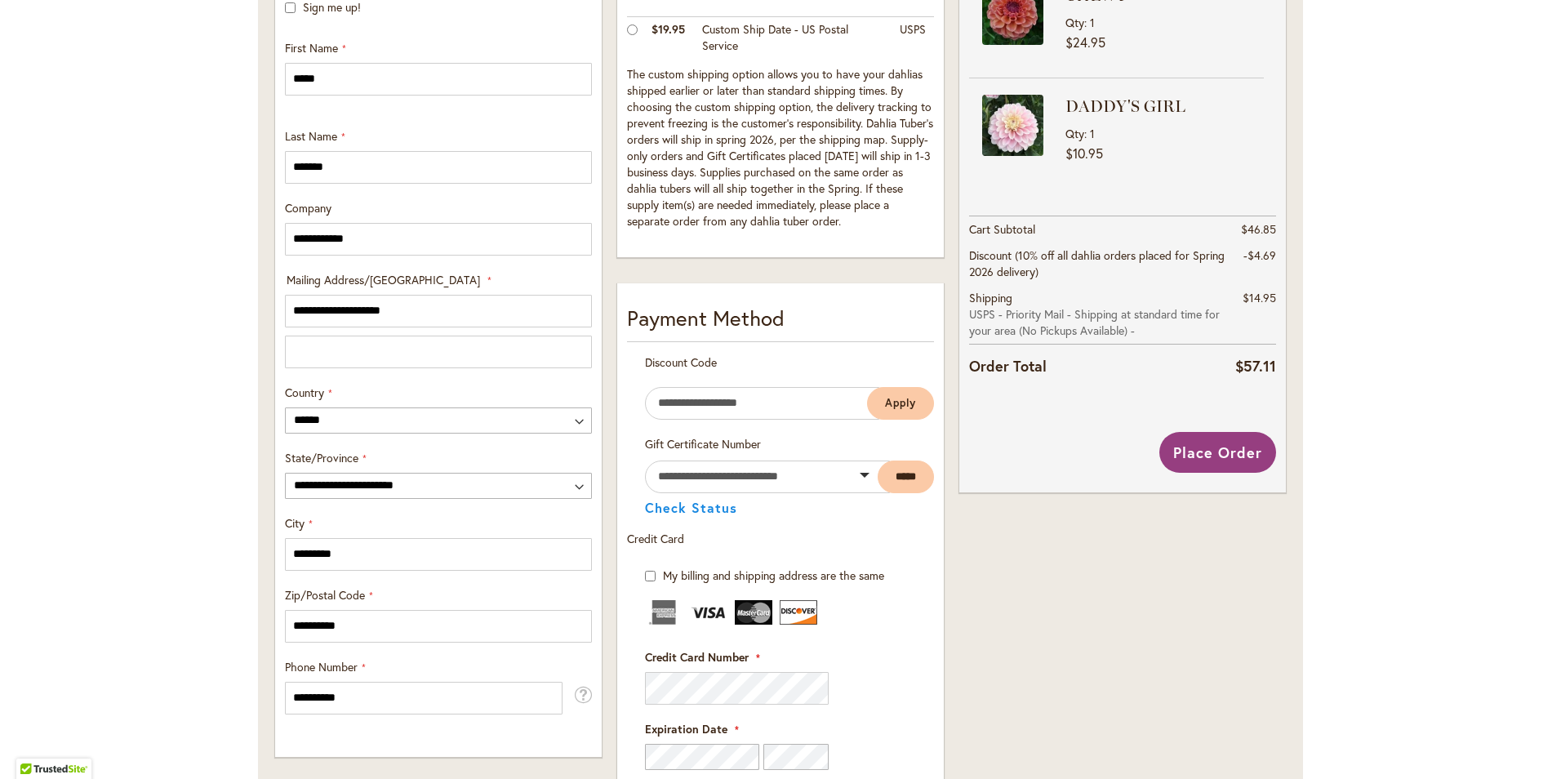
scroll to position [670, 0]
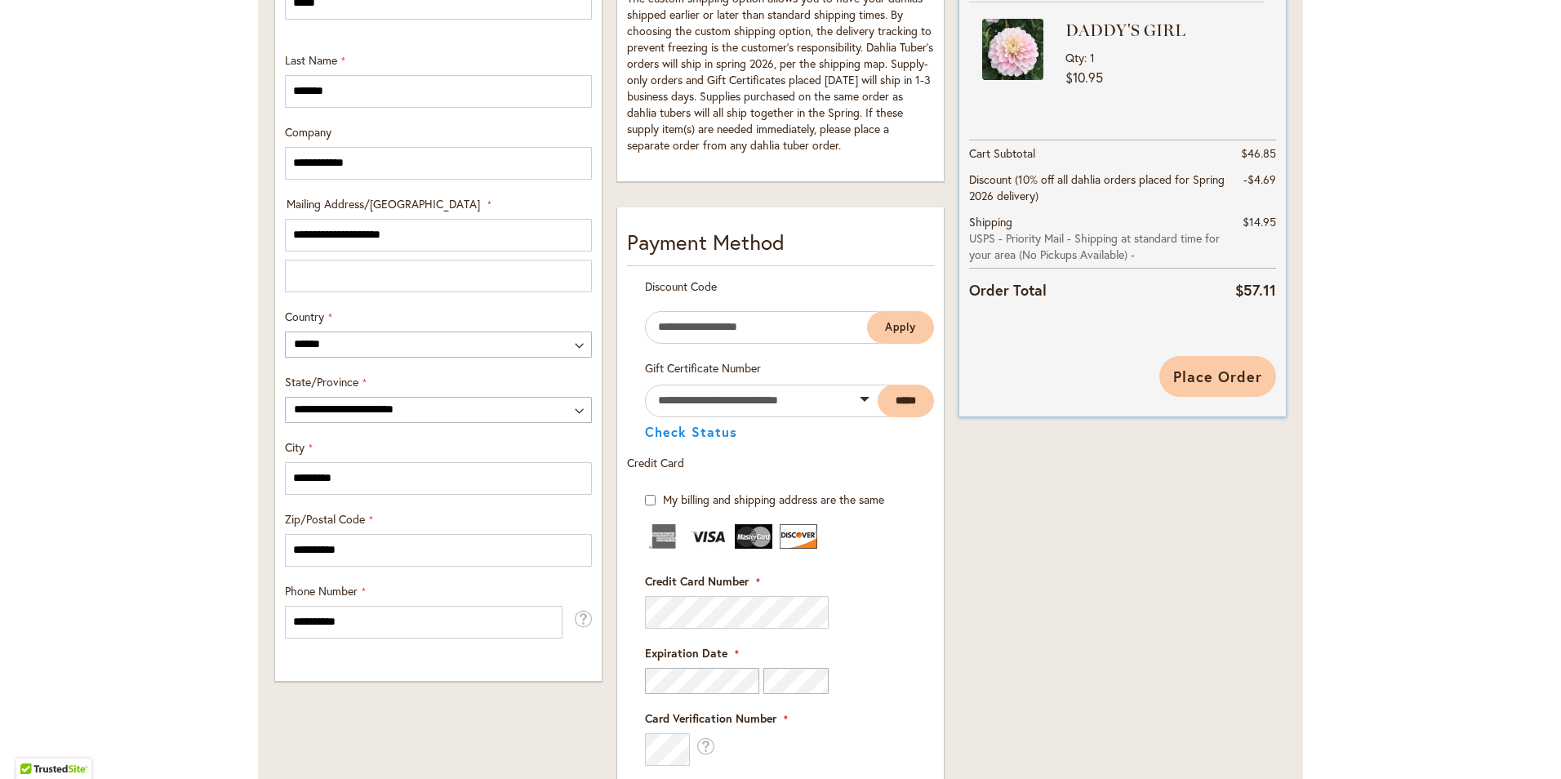
click at [1253, 381] on span "Place Order" at bounding box center [1217, 377] width 89 height 20
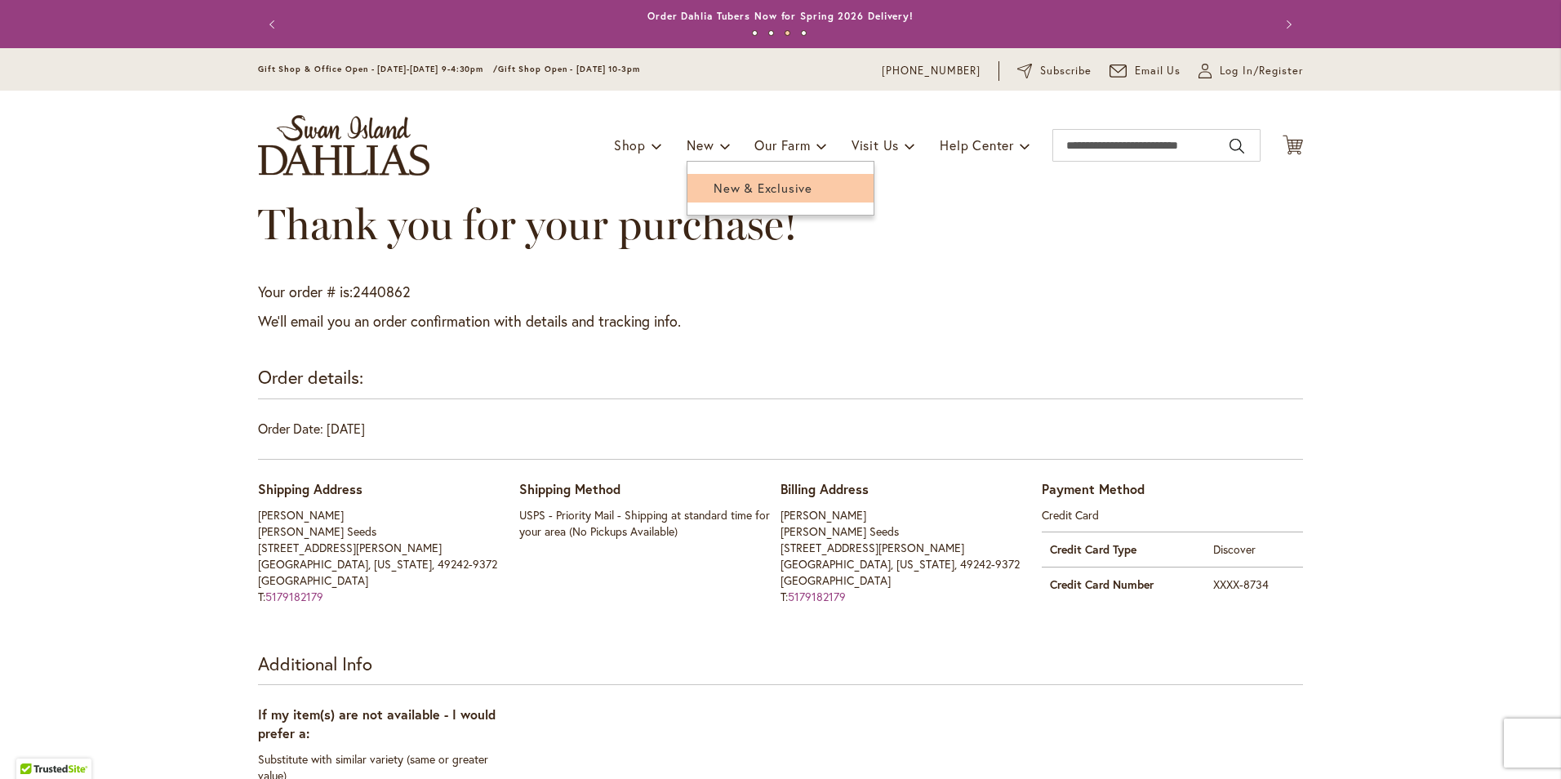
click at [724, 194] on span "New & Exclusive" at bounding box center [763, 188] width 99 height 16
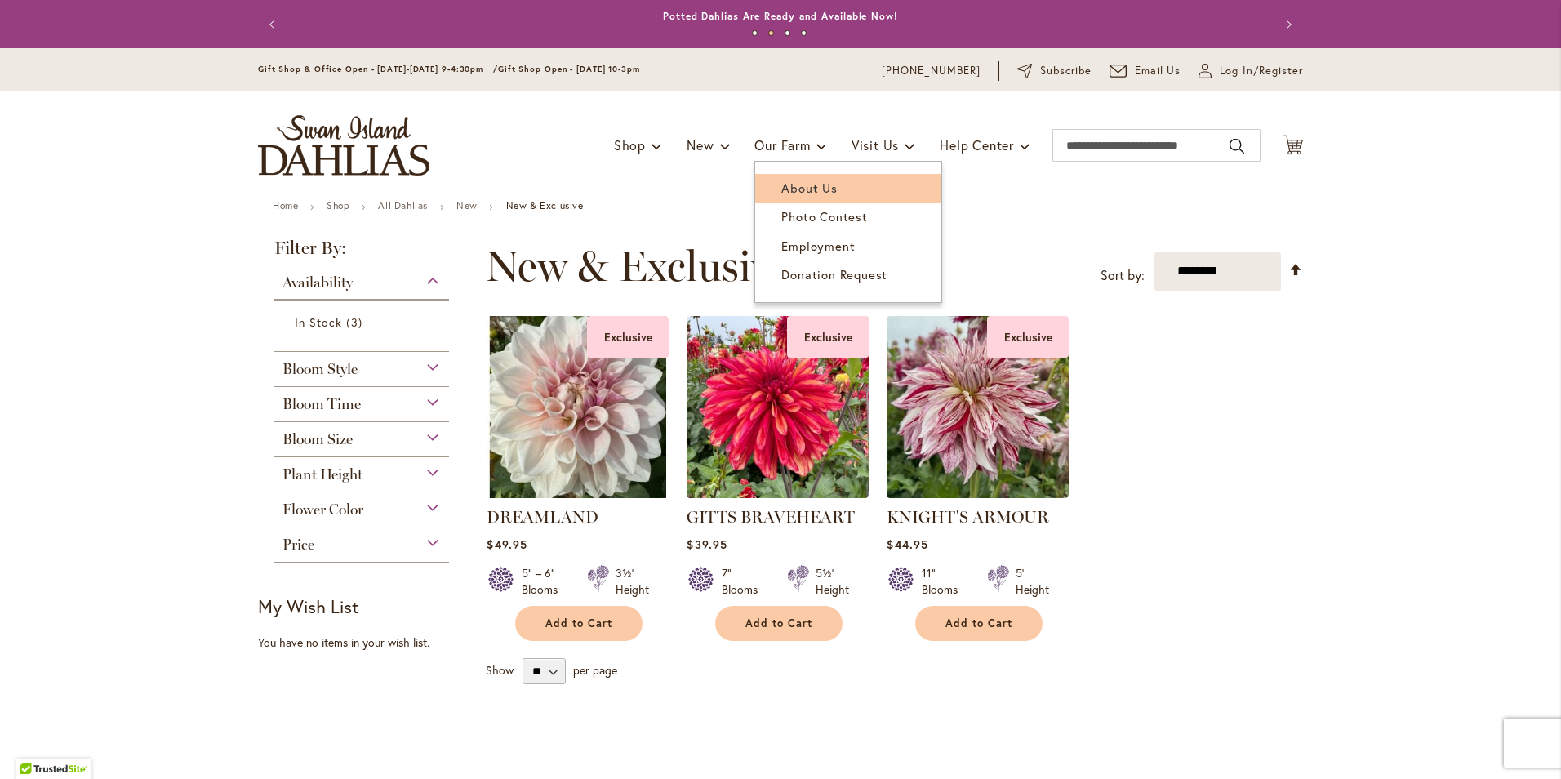
click at [811, 190] on span "About Us" at bounding box center [809, 188] width 56 height 16
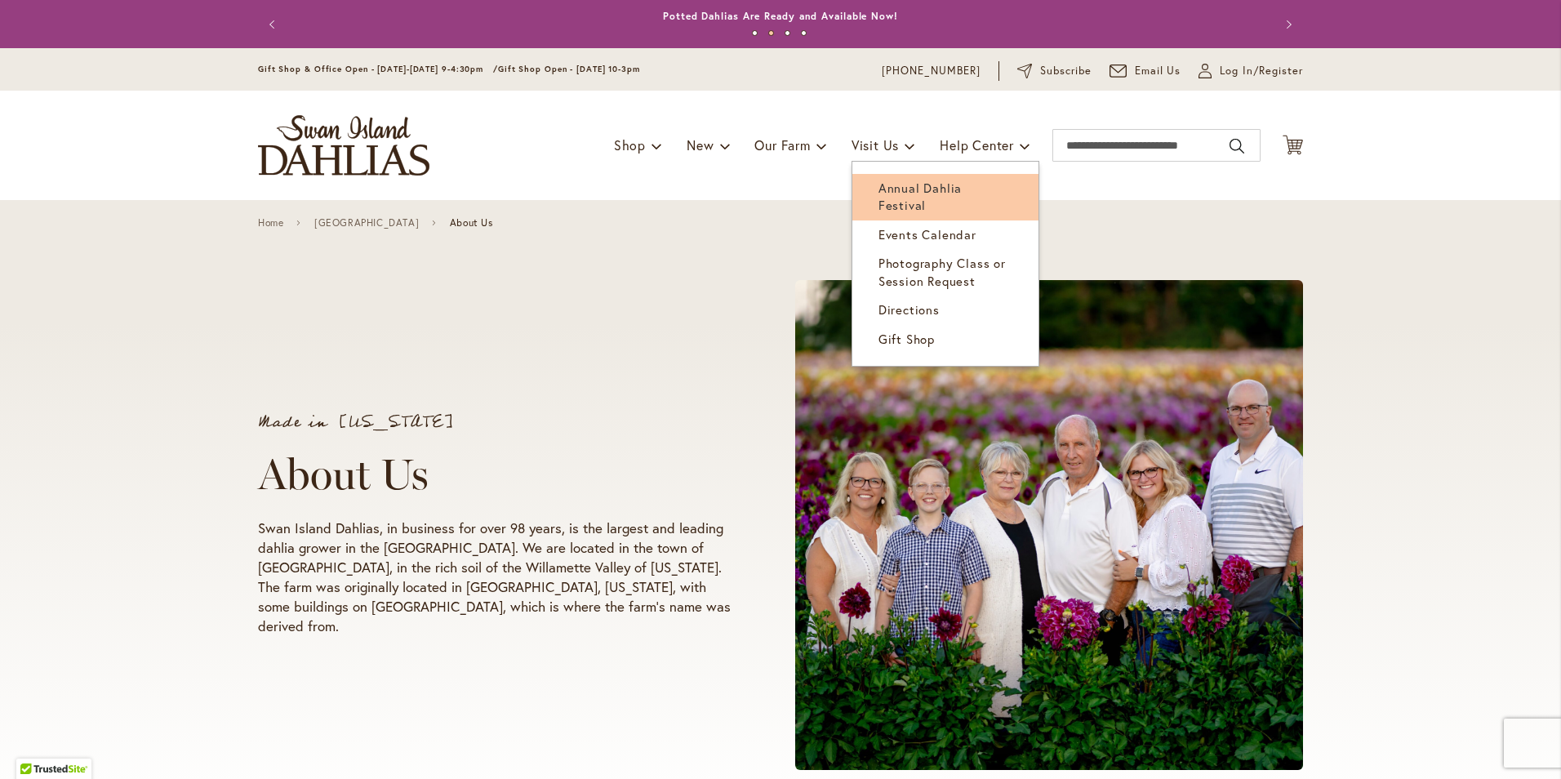
click at [906, 190] on span "Annual Dahlia Festival" at bounding box center [920, 196] width 83 height 33
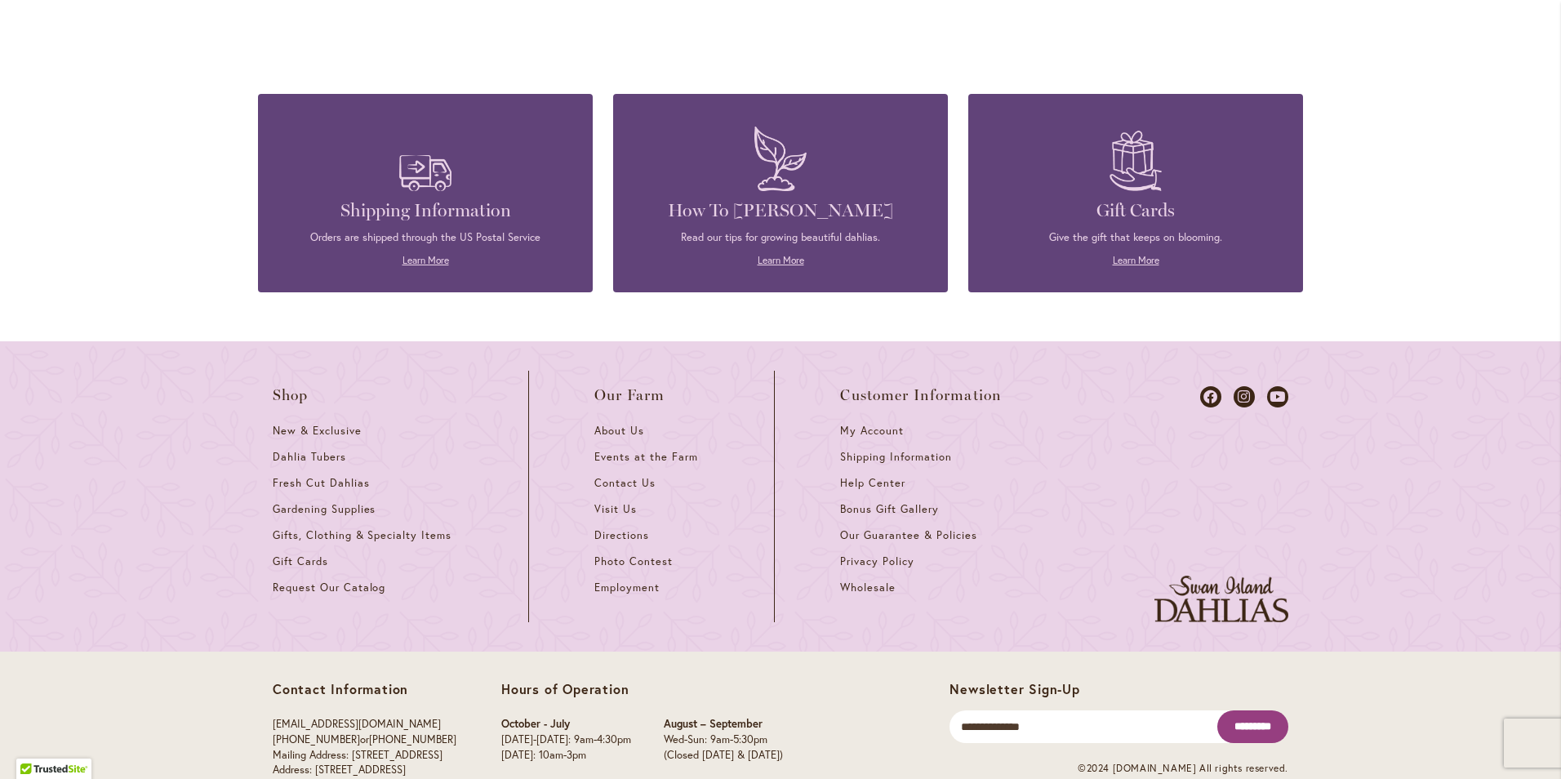
scroll to position [4347, 0]
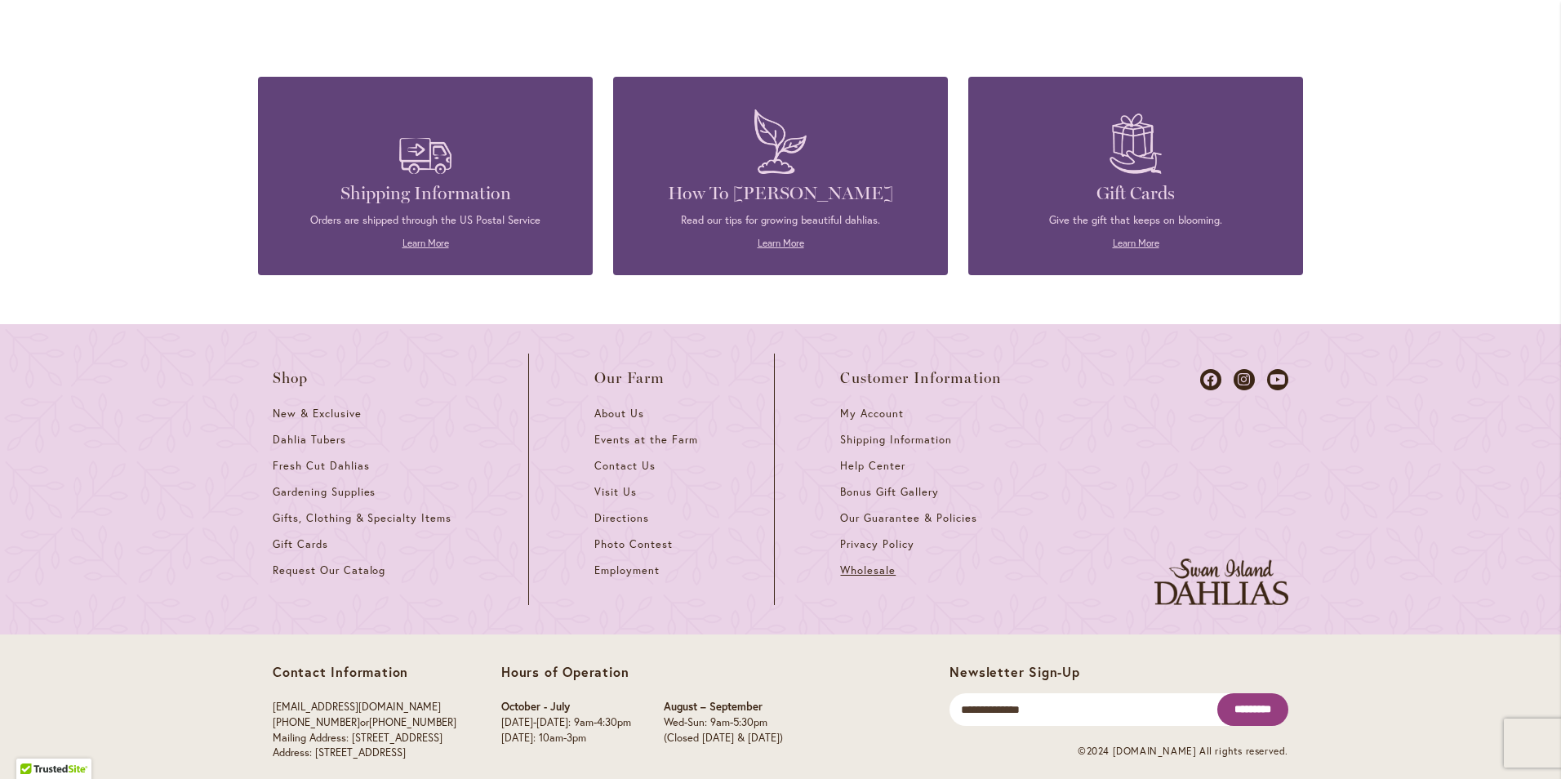
click at [866, 563] on span "Wholesale" at bounding box center [868, 570] width 56 height 14
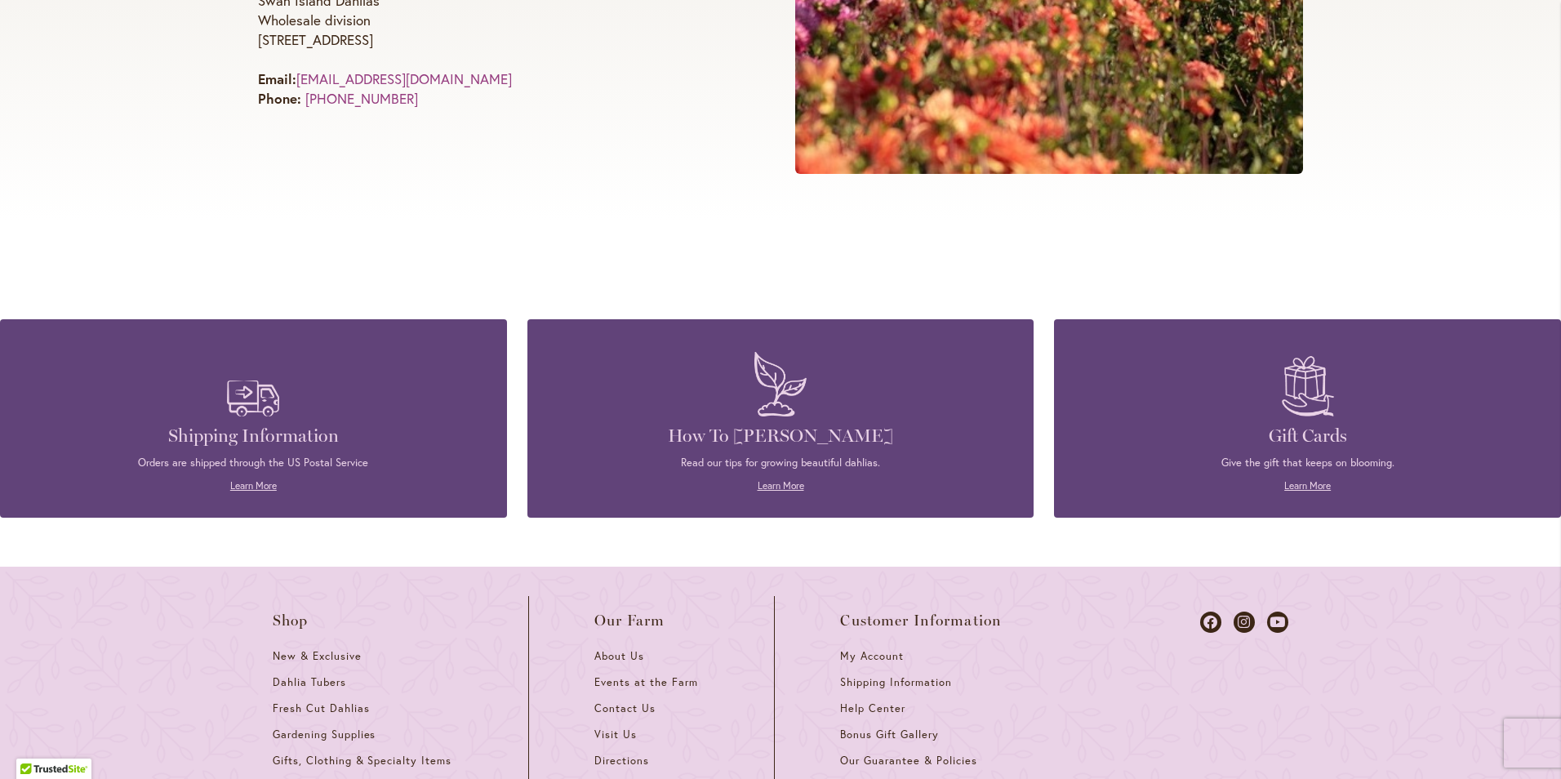
scroll to position [711, 0]
